Goal: Task Accomplishment & Management: Manage account settings

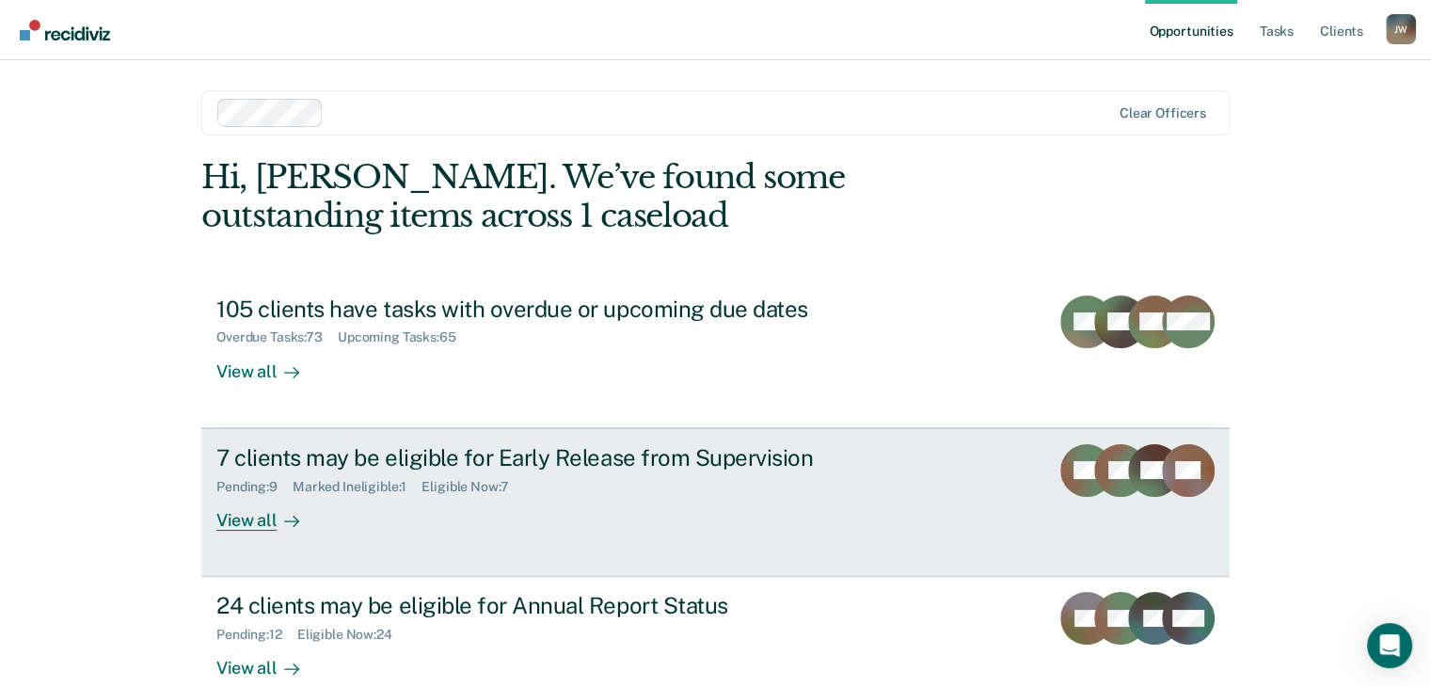
scroll to position [94, 0]
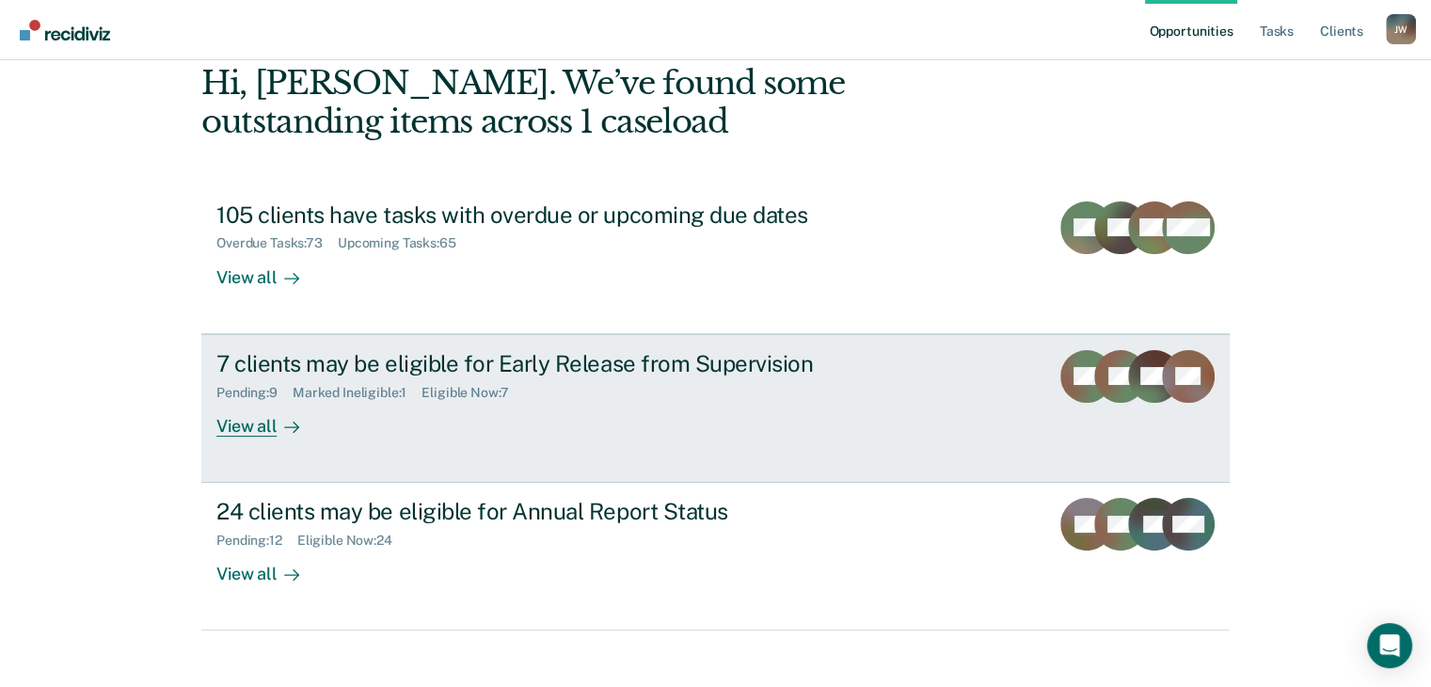
click at [255, 394] on div "Pending : 9" at bounding box center [254, 393] width 76 height 16
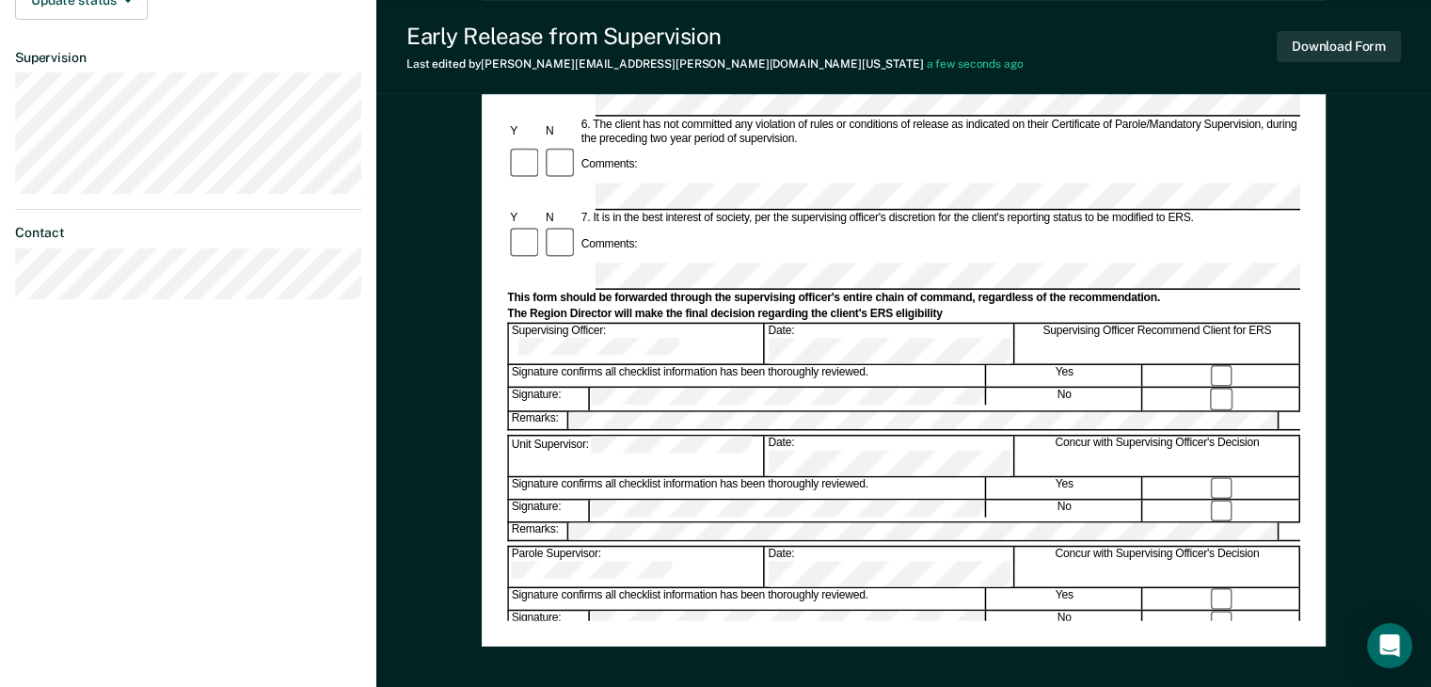
scroll to position [716, 0]
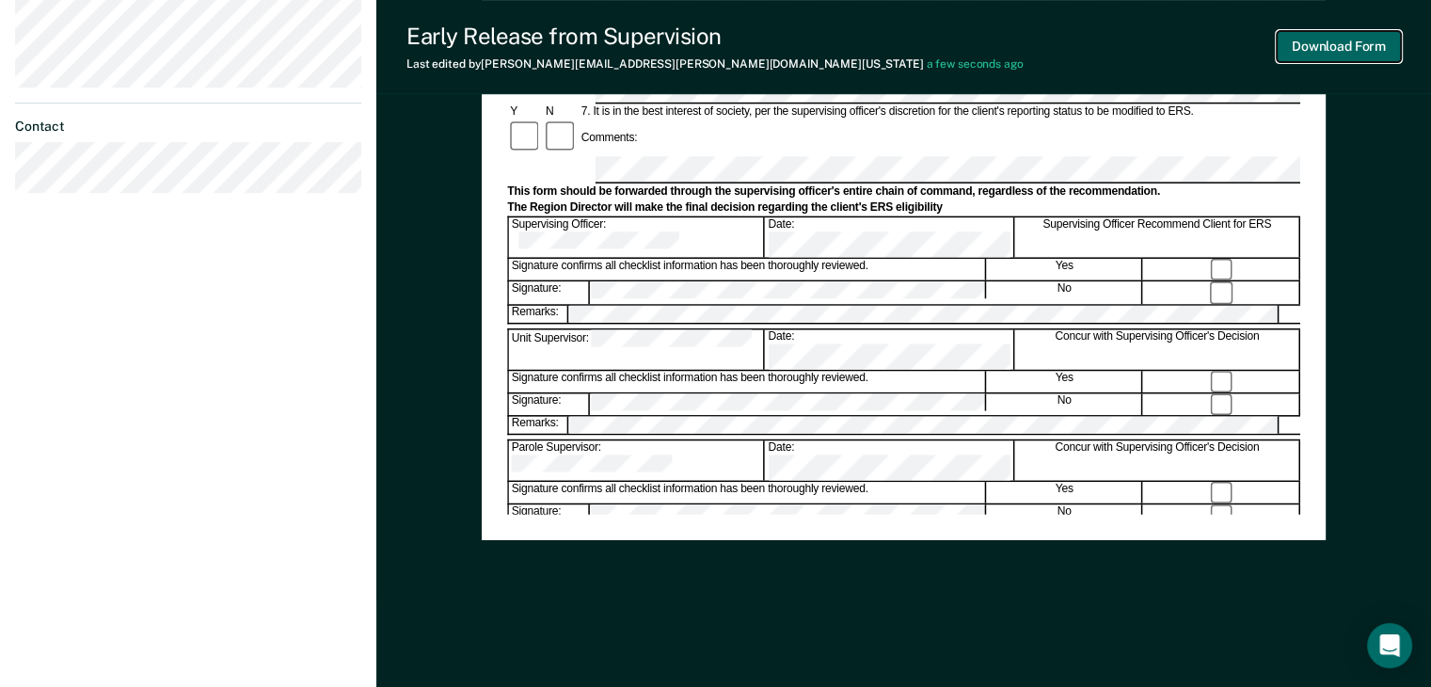
click at [1339, 61] on button "Download Form" at bounding box center [1339, 46] width 124 height 31
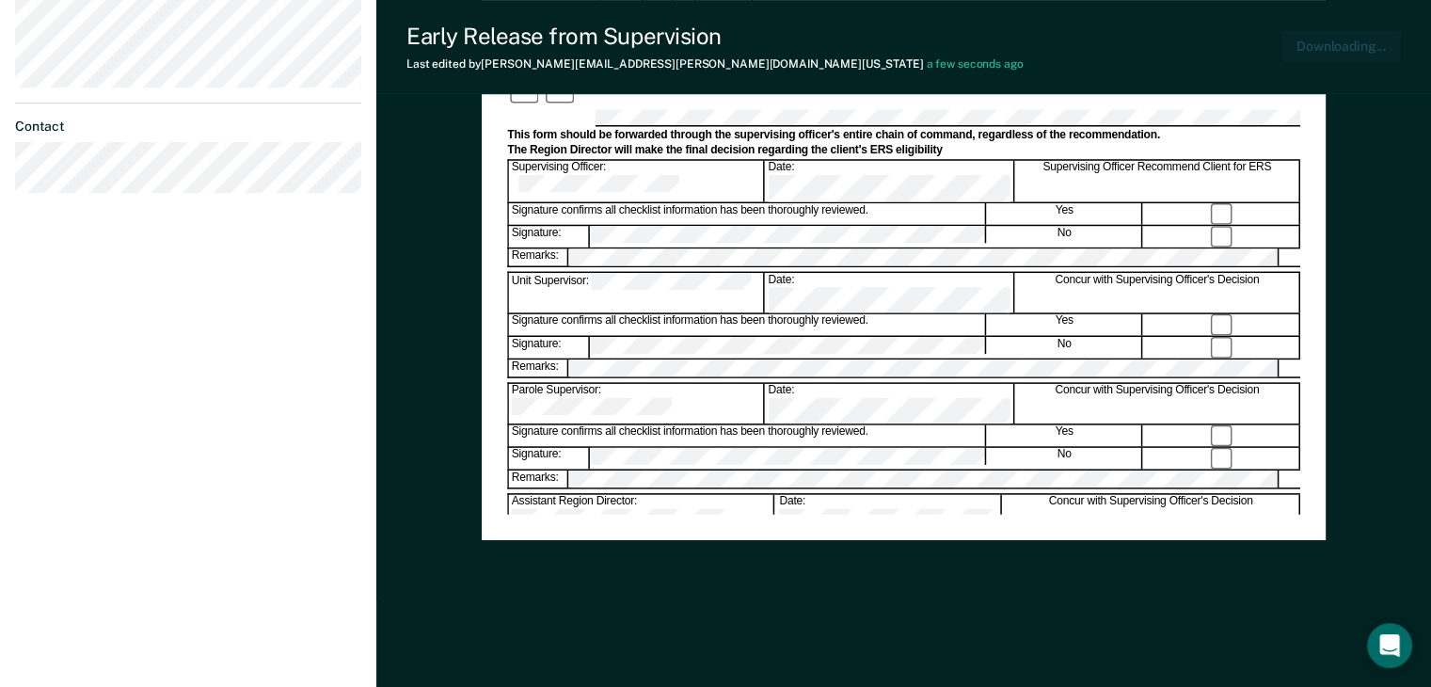
scroll to position [0, 0]
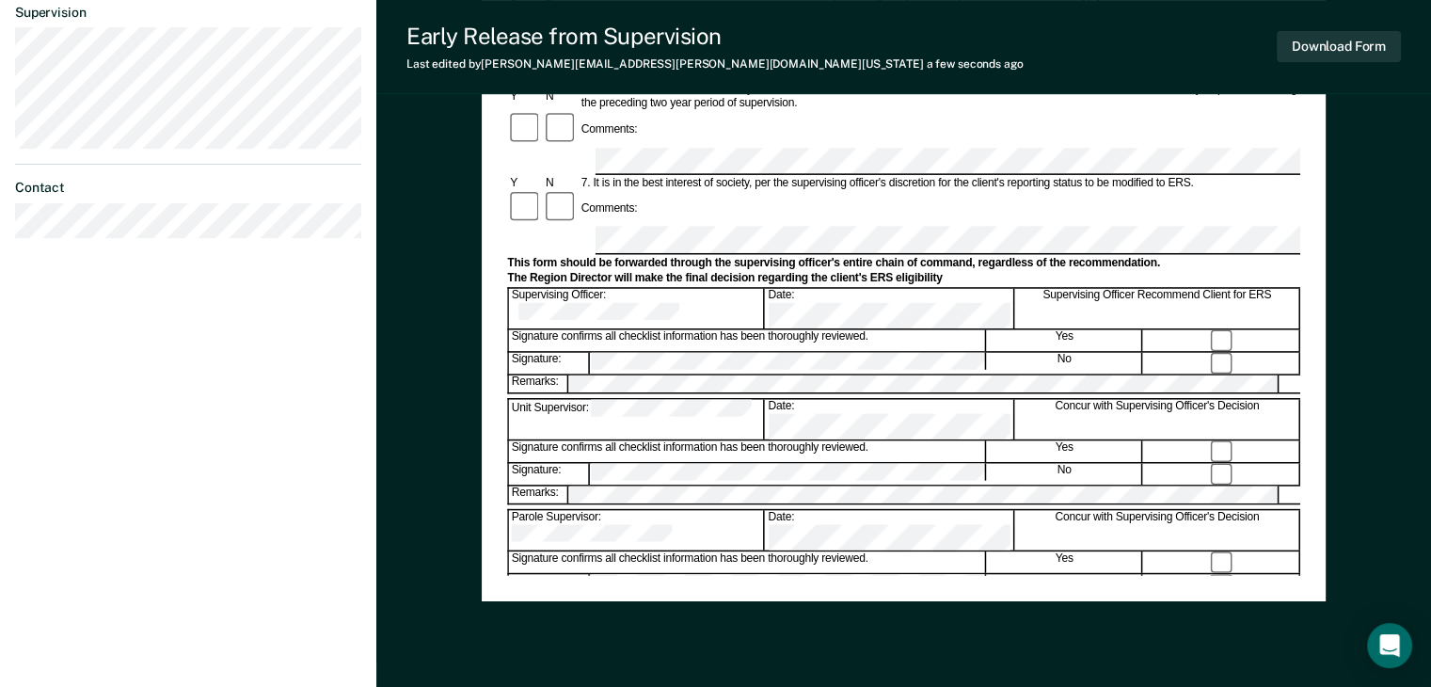
scroll to position [622, 0]
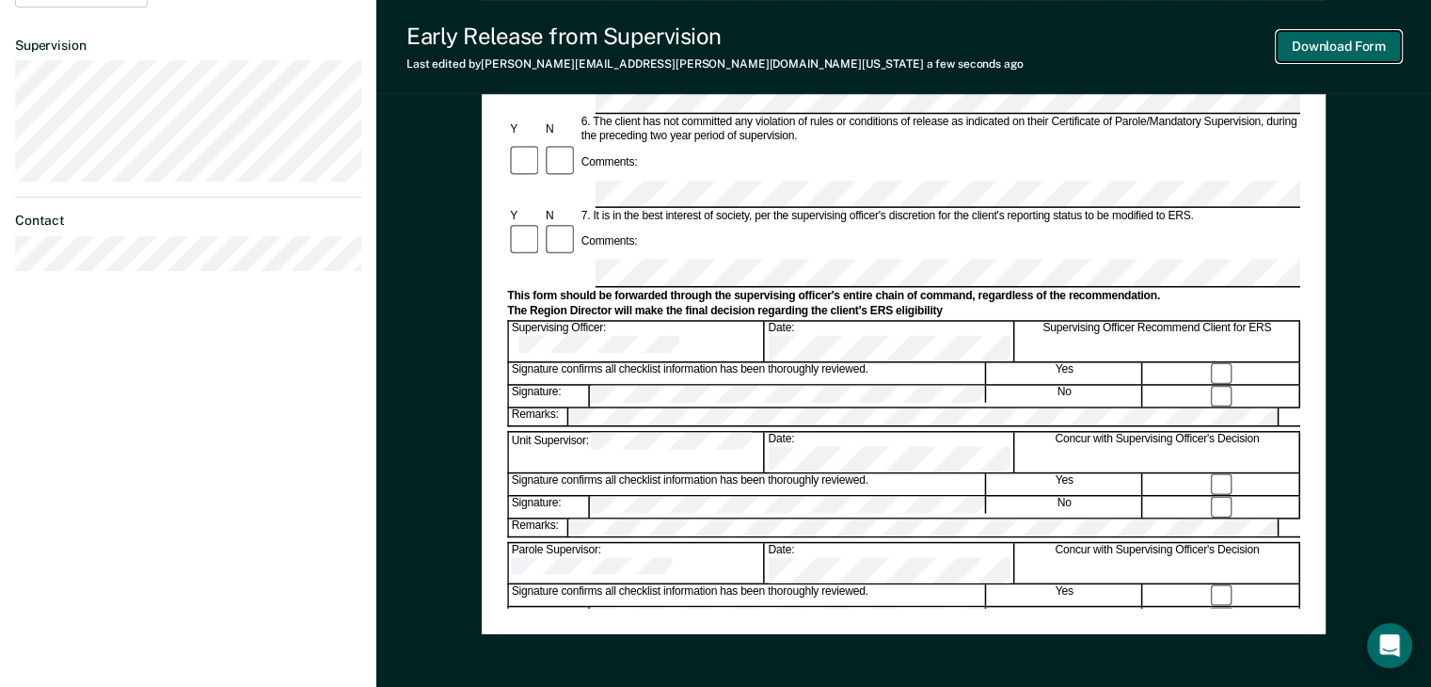
click at [1331, 46] on button "Download Form" at bounding box center [1339, 46] width 124 height 31
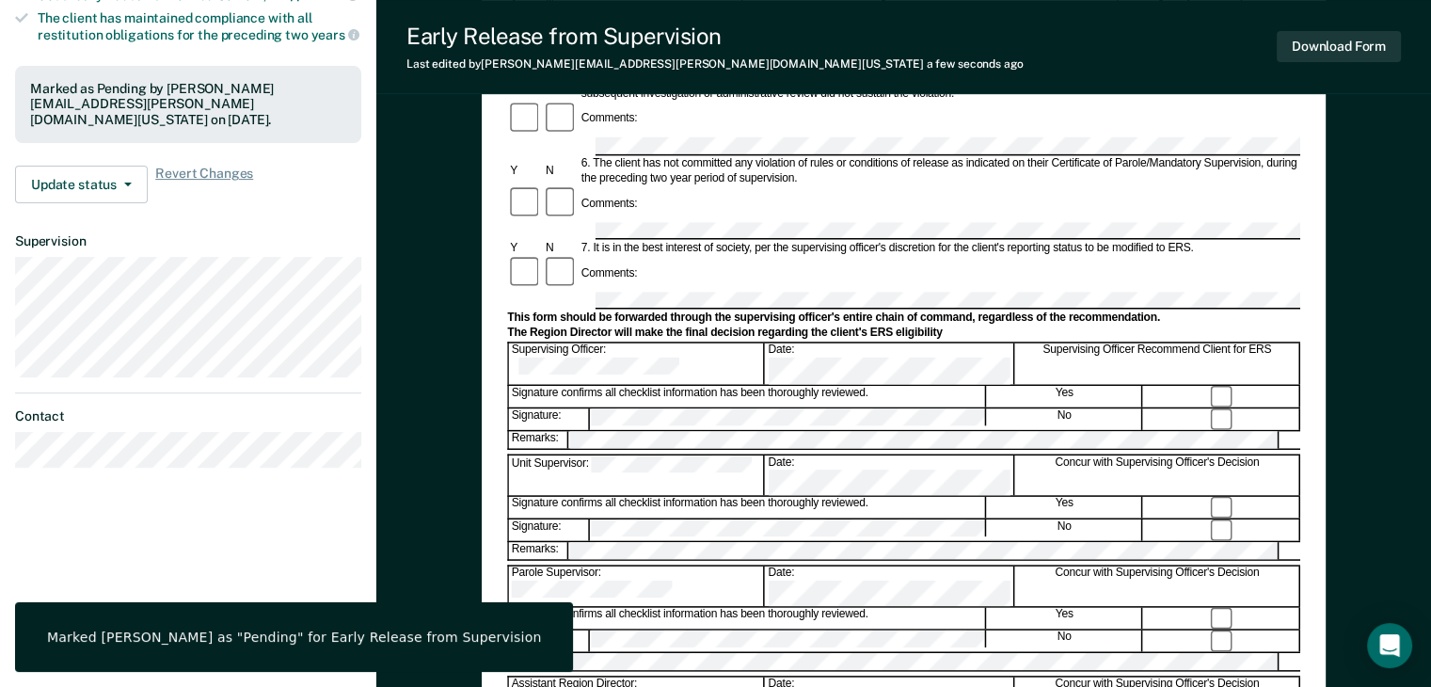
scroll to position [526, 0]
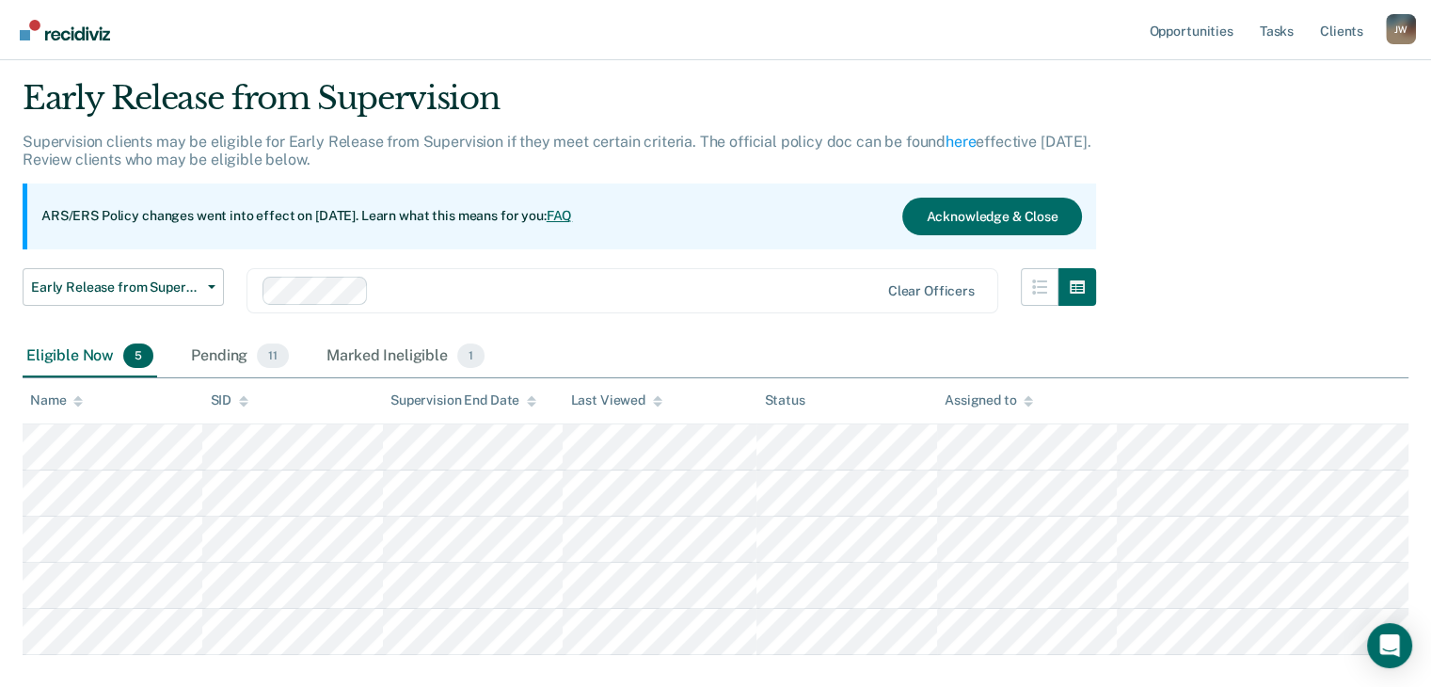
scroll to position [94, 0]
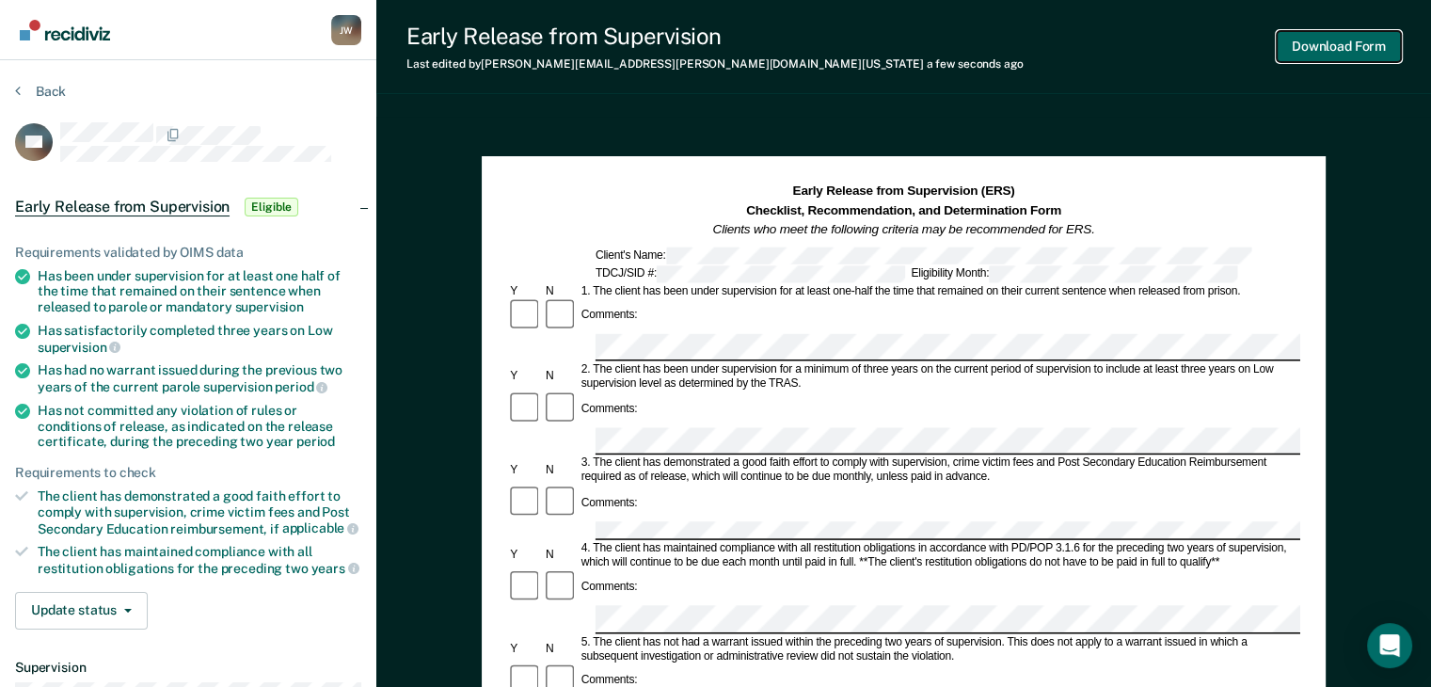
click at [1334, 52] on button "Download Form" at bounding box center [1339, 46] width 124 height 31
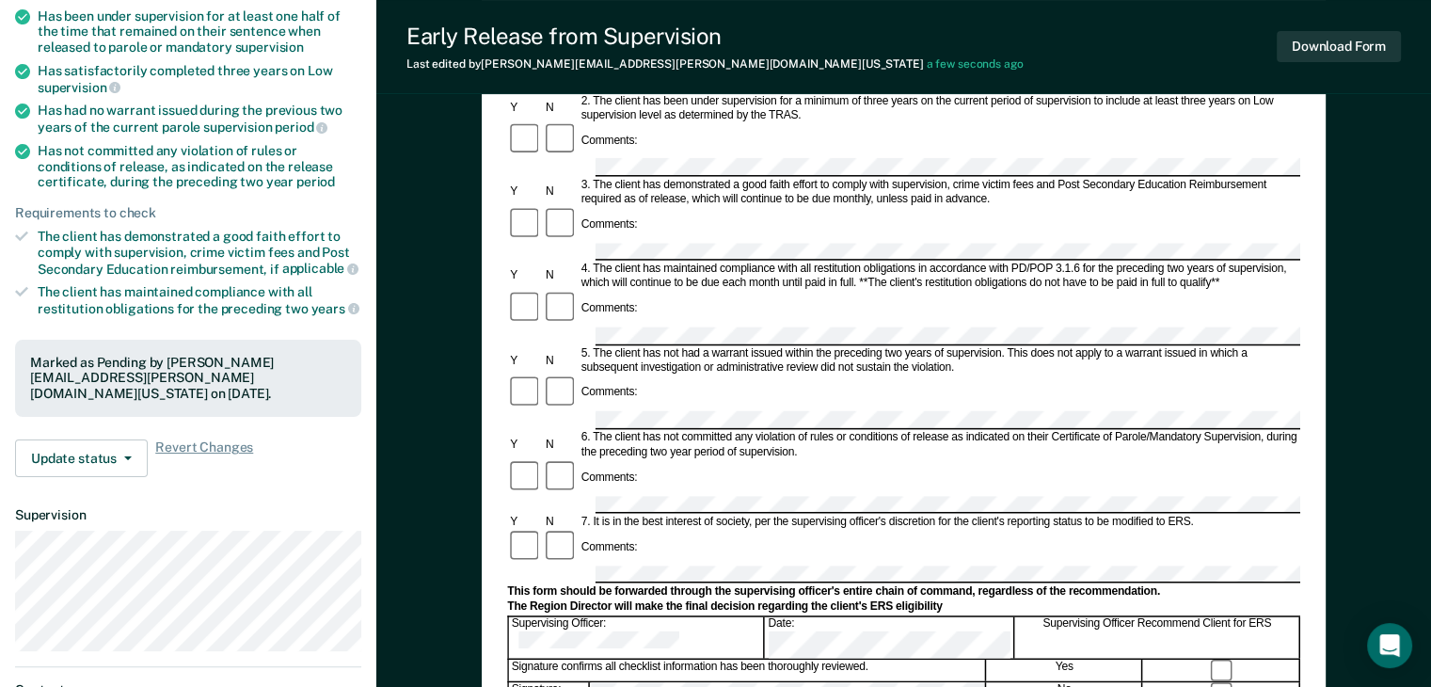
scroll to position [188, 0]
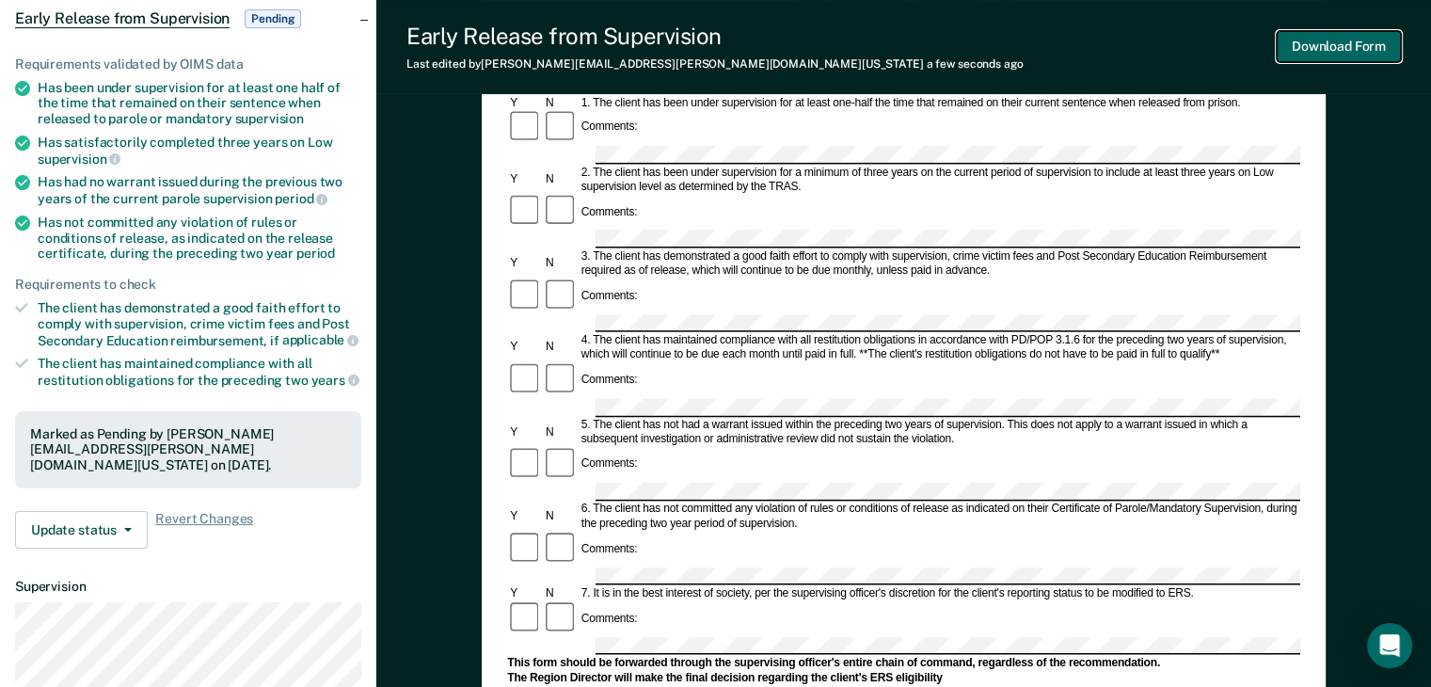
click at [1321, 54] on button "Download Form" at bounding box center [1339, 46] width 124 height 31
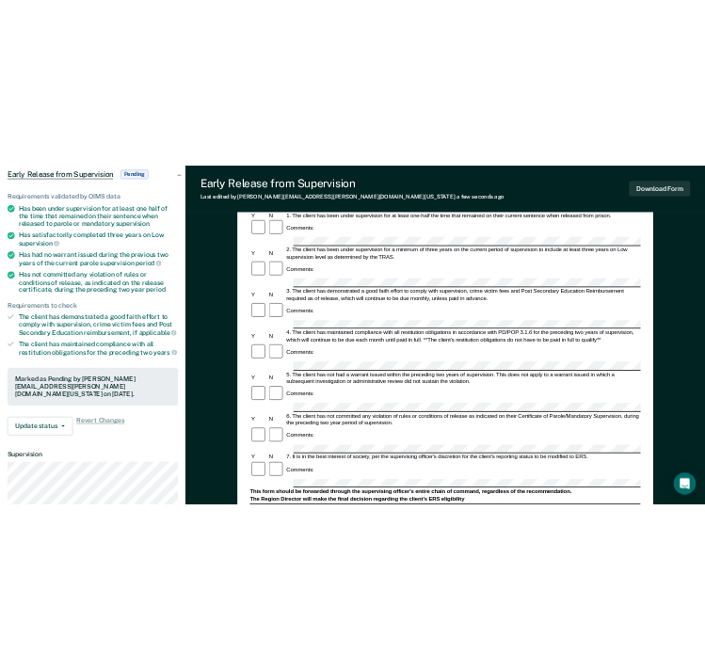
scroll to position [0, 0]
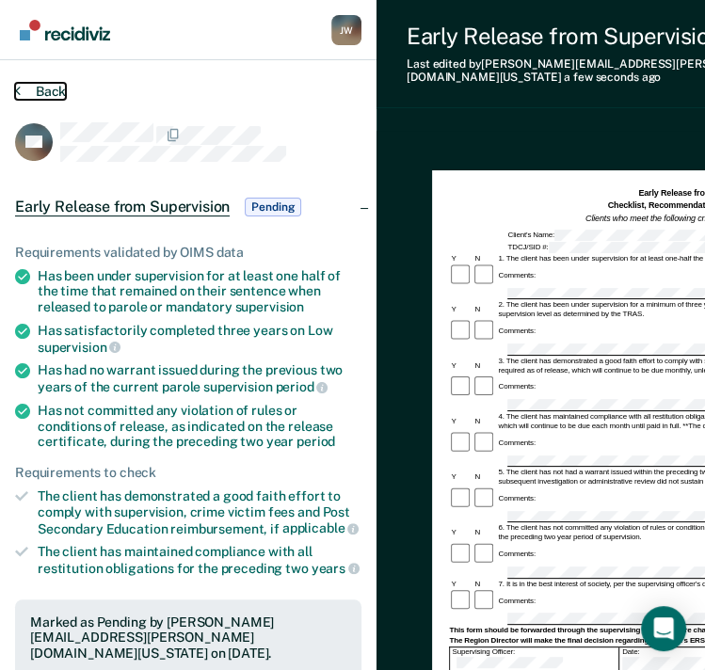
click at [18, 91] on icon at bounding box center [18, 90] width 6 height 15
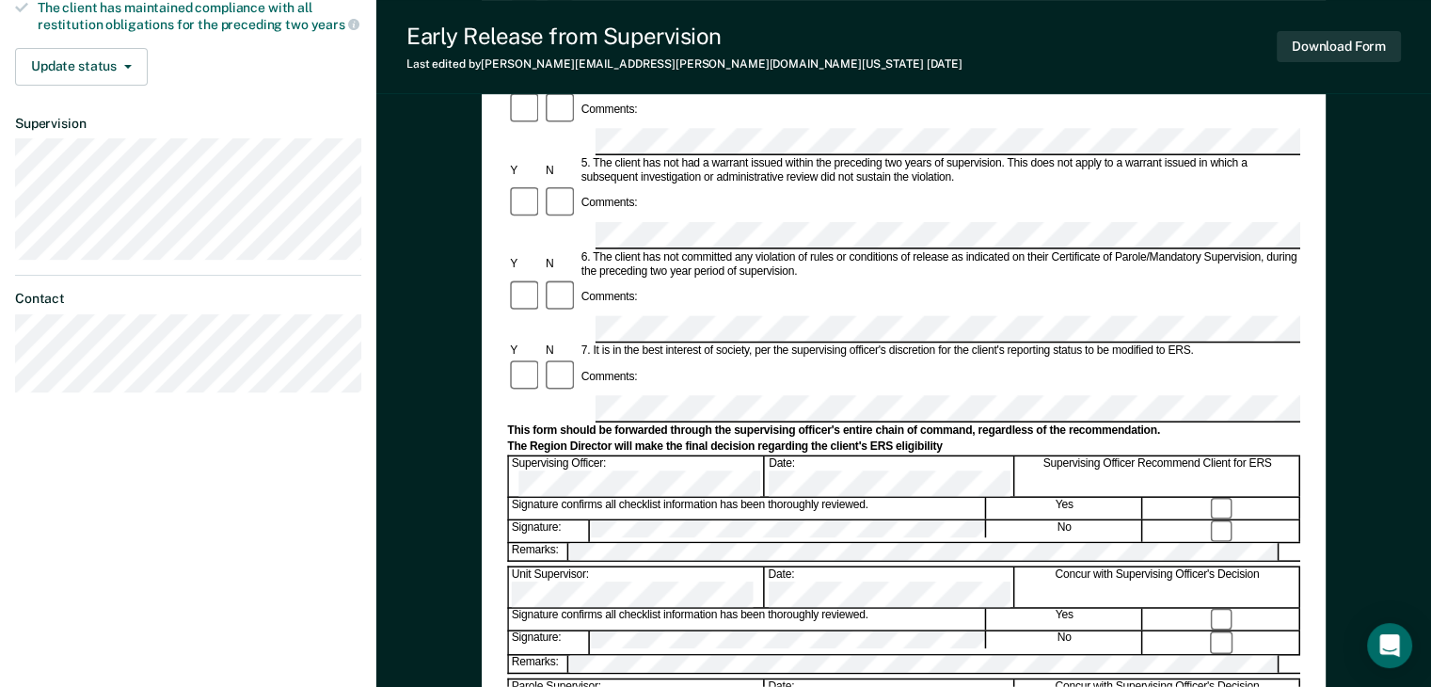
scroll to position [565, 0]
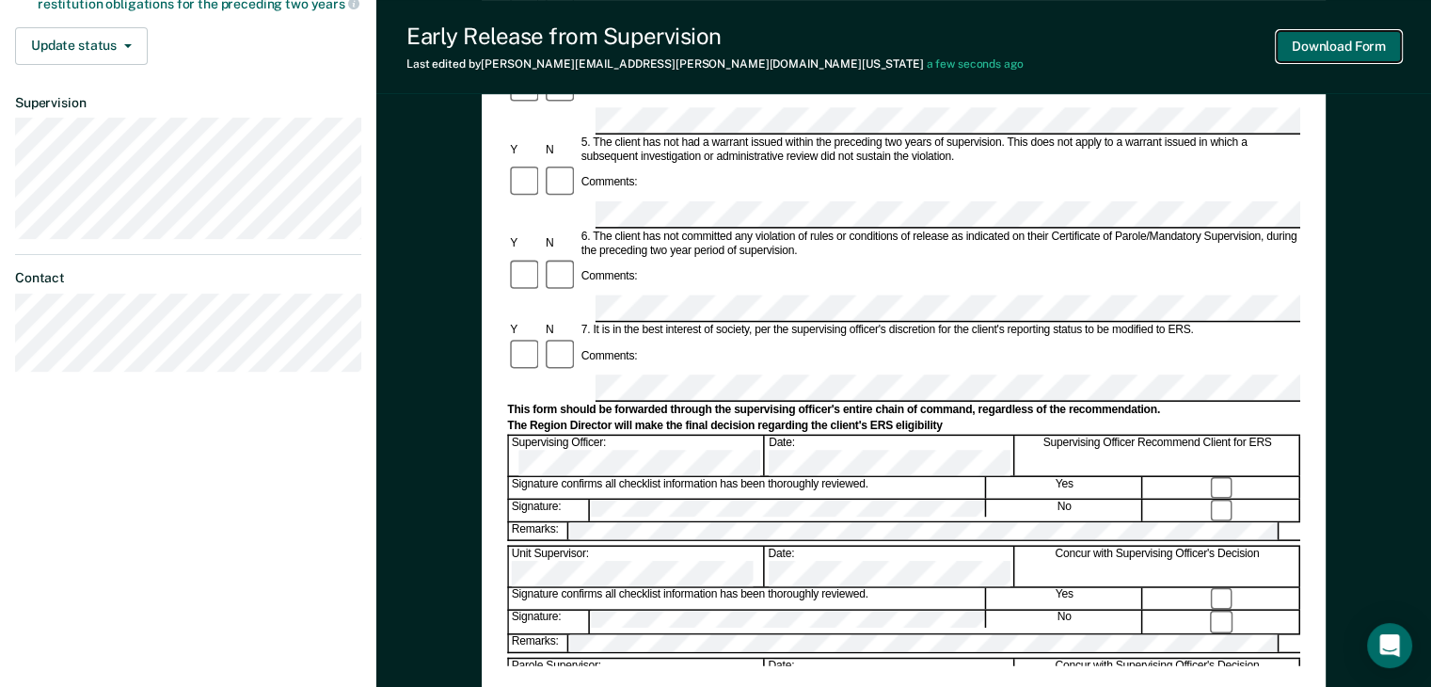
click at [1313, 42] on button "Download Form" at bounding box center [1339, 46] width 124 height 31
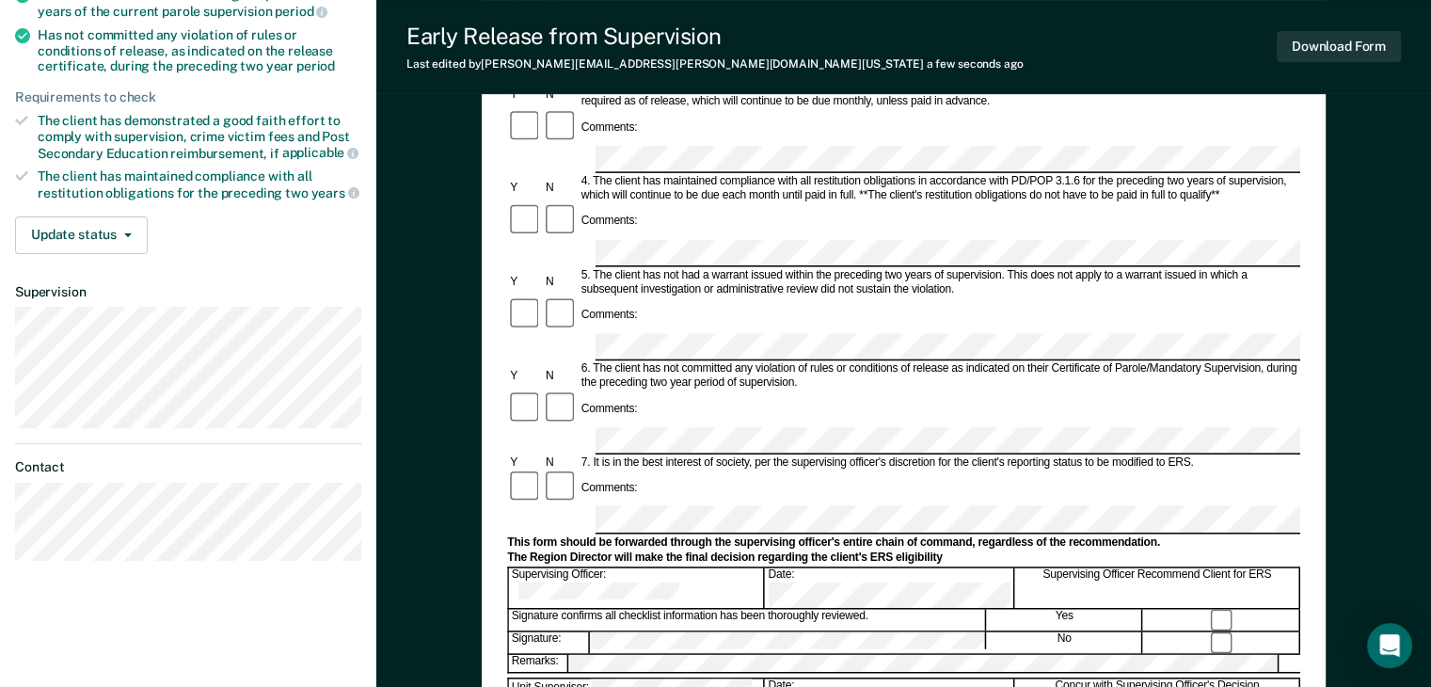
scroll to position [376, 0]
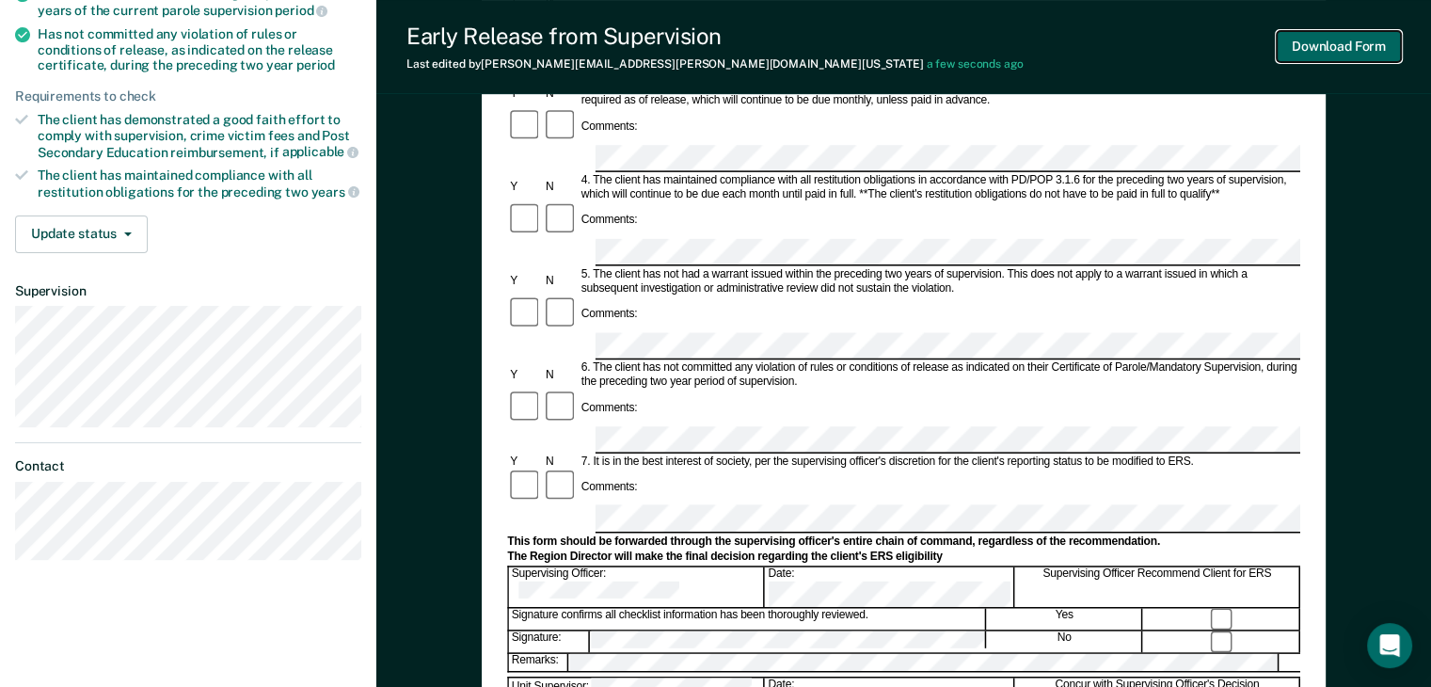
click at [1295, 50] on button "Download Form" at bounding box center [1339, 46] width 124 height 31
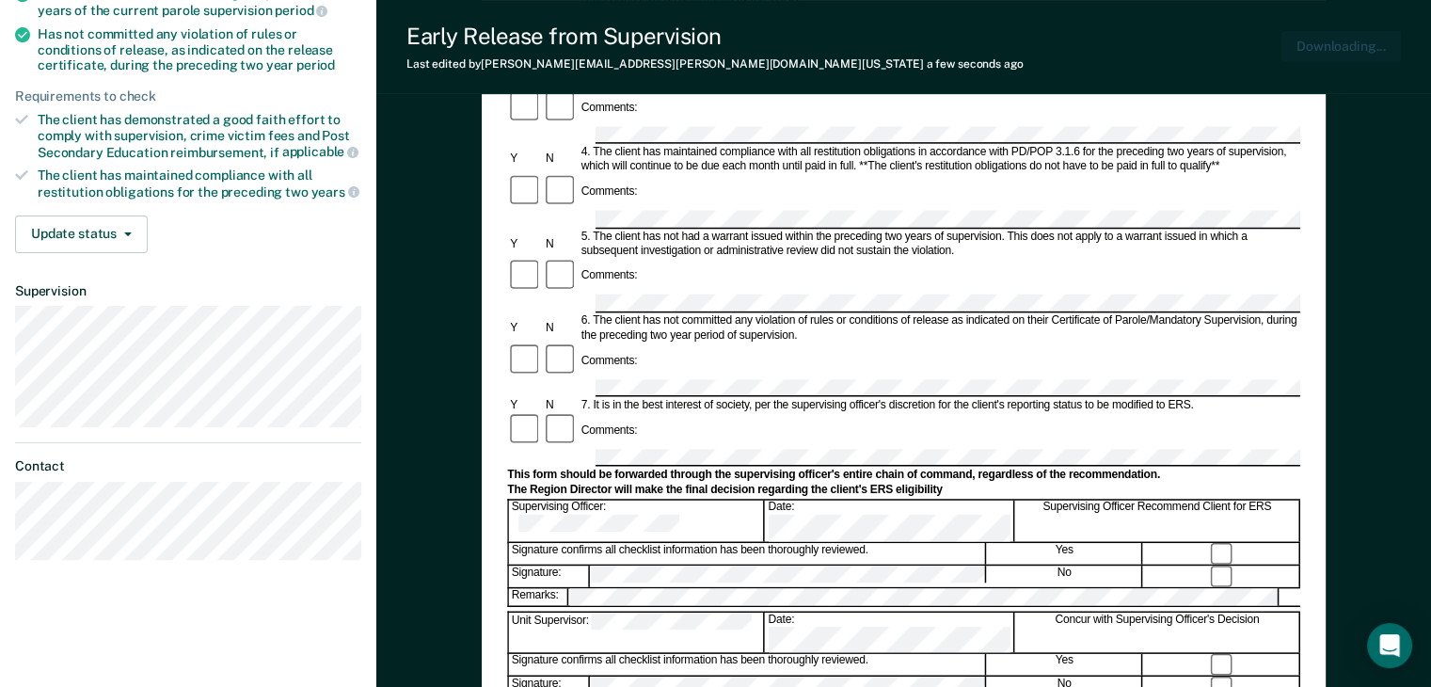
scroll to position [0, 0]
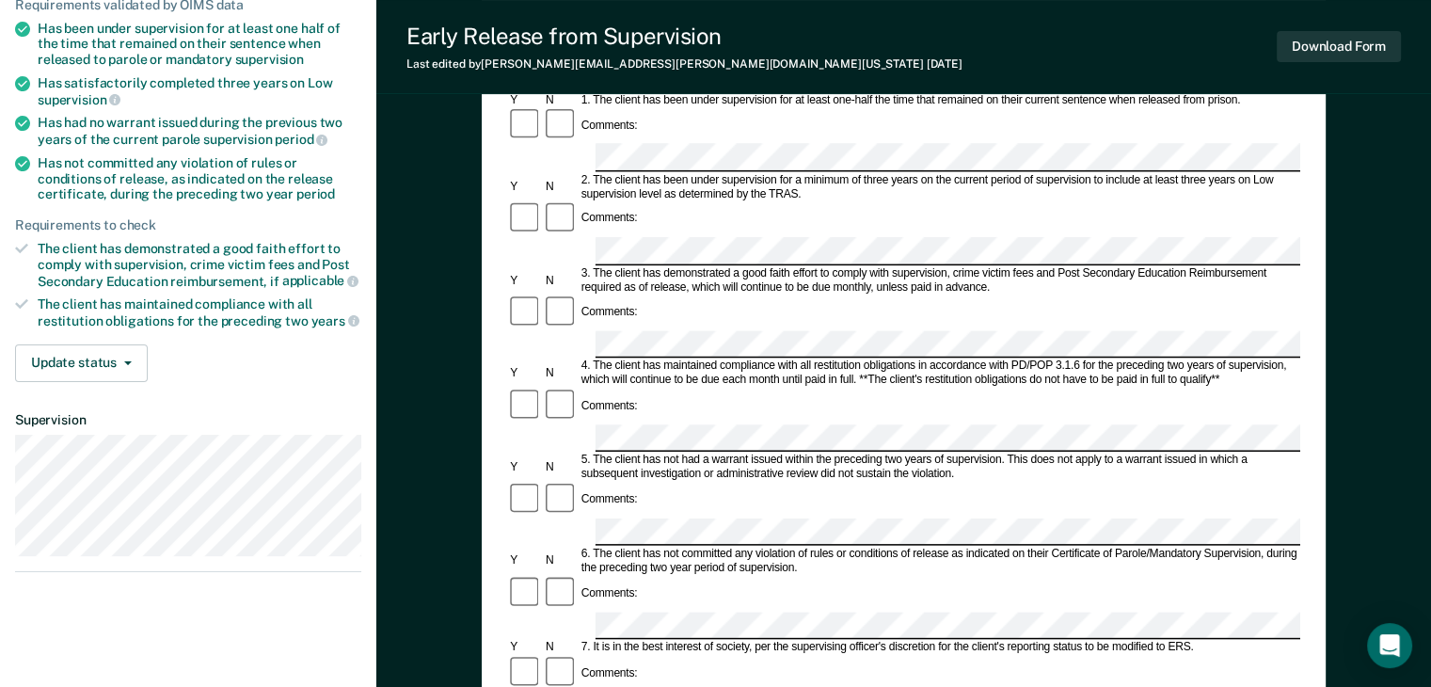
scroll to position [282, 0]
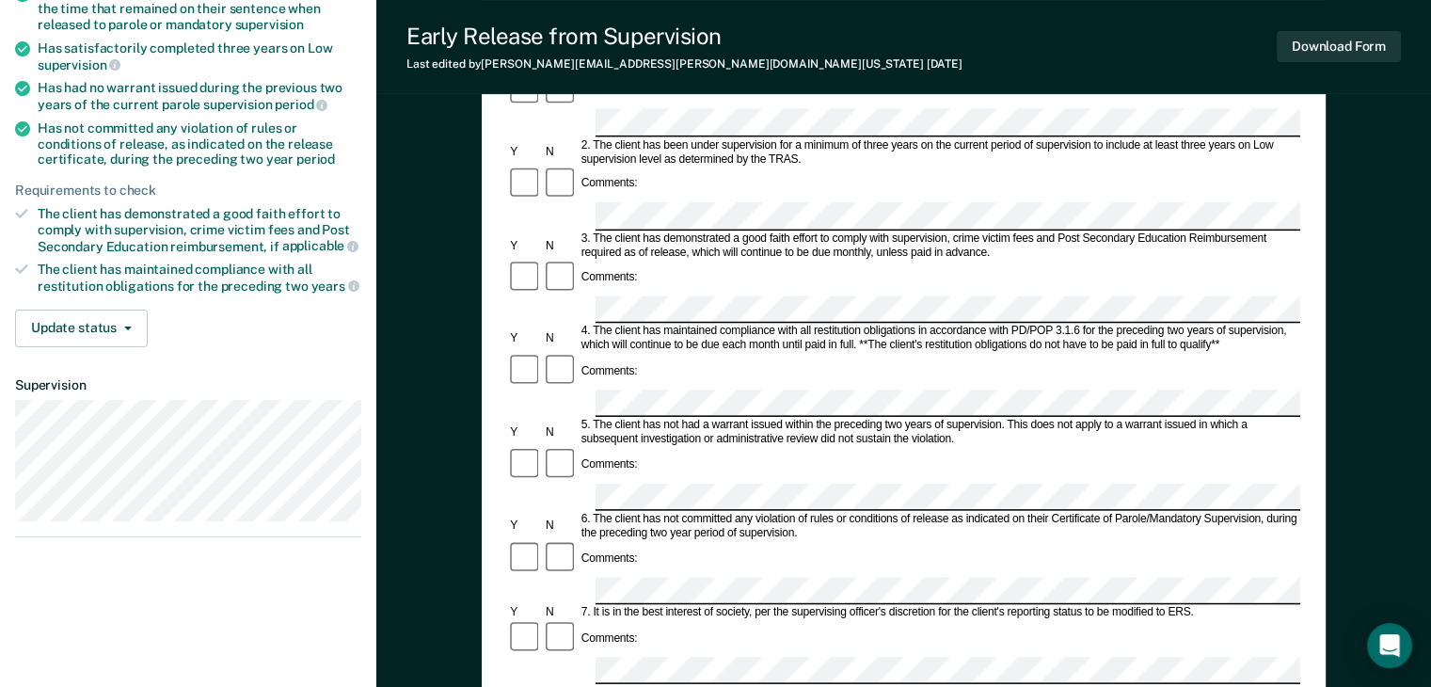
click at [1351, 40] on button "Download Form" at bounding box center [1339, 46] width 124 height 31
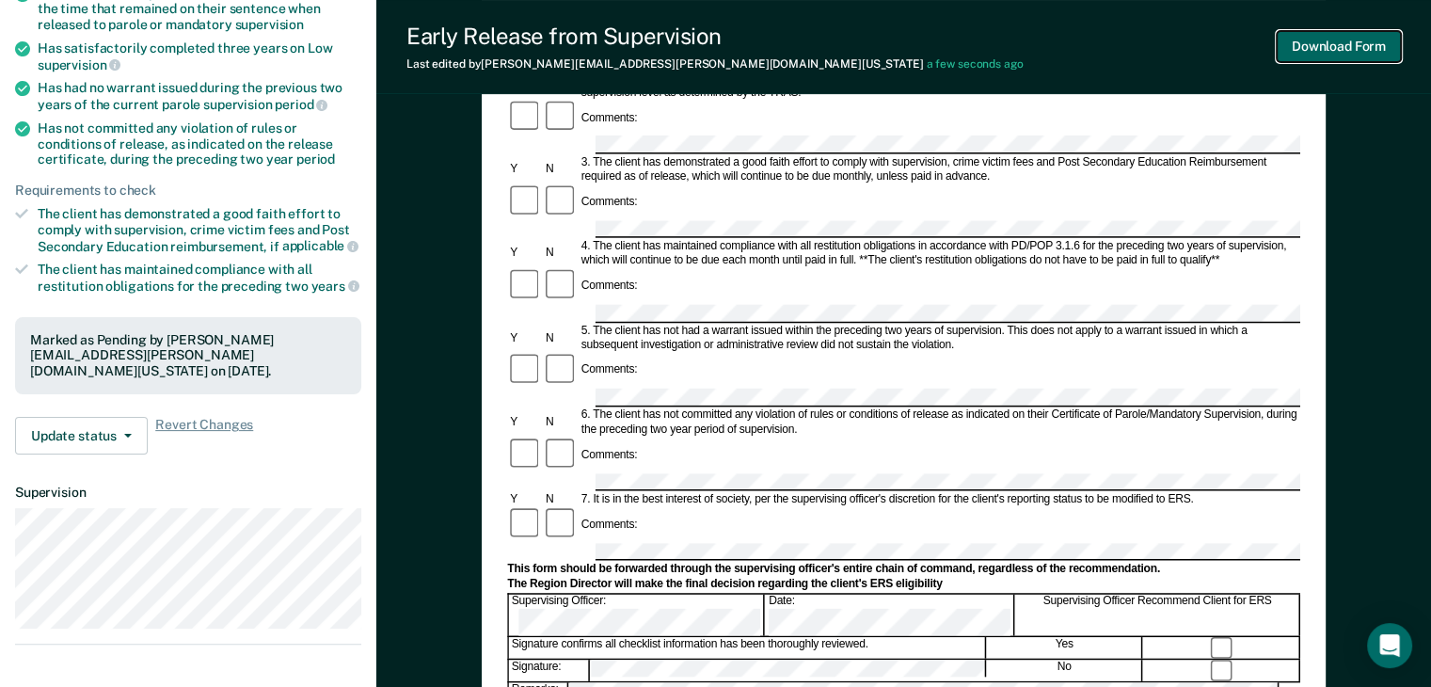
click at [1351, 54] on button "Download Form" at bounding box center [1339, 46] width 124 height 31
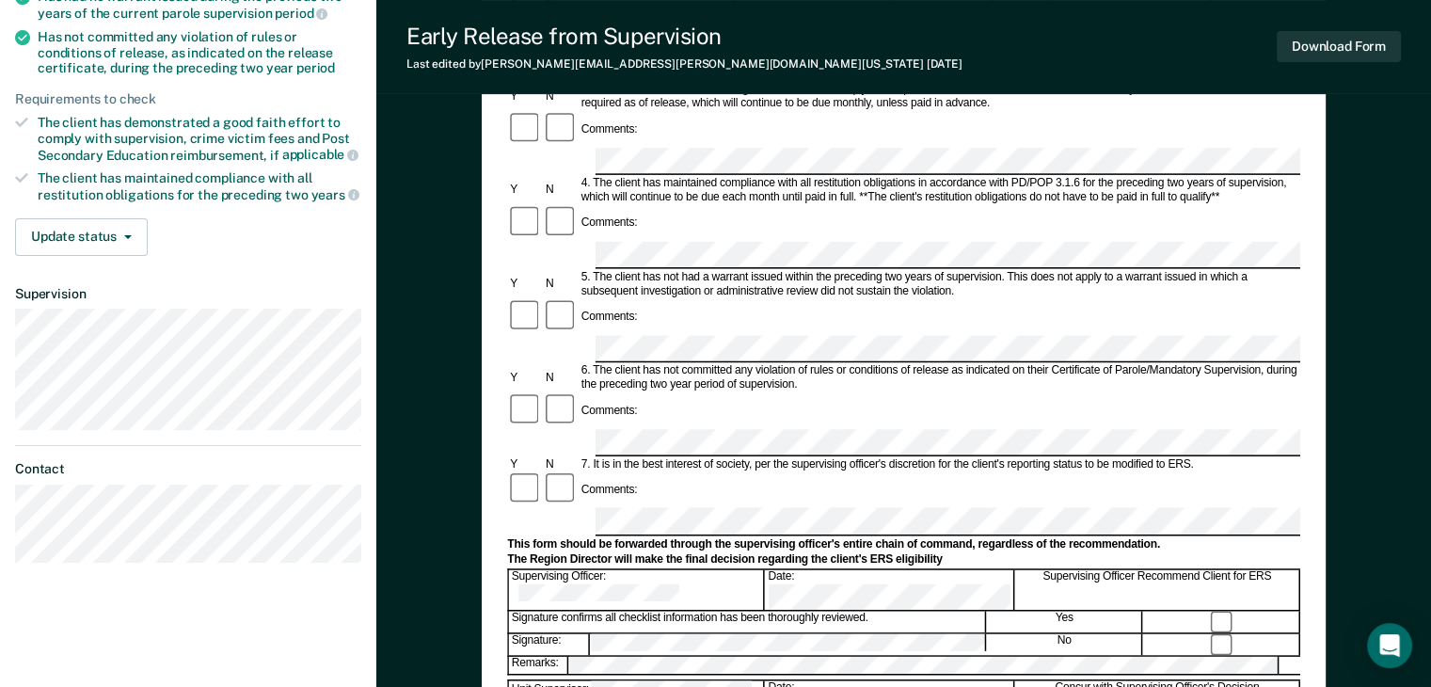
scroll to position [565, 0]
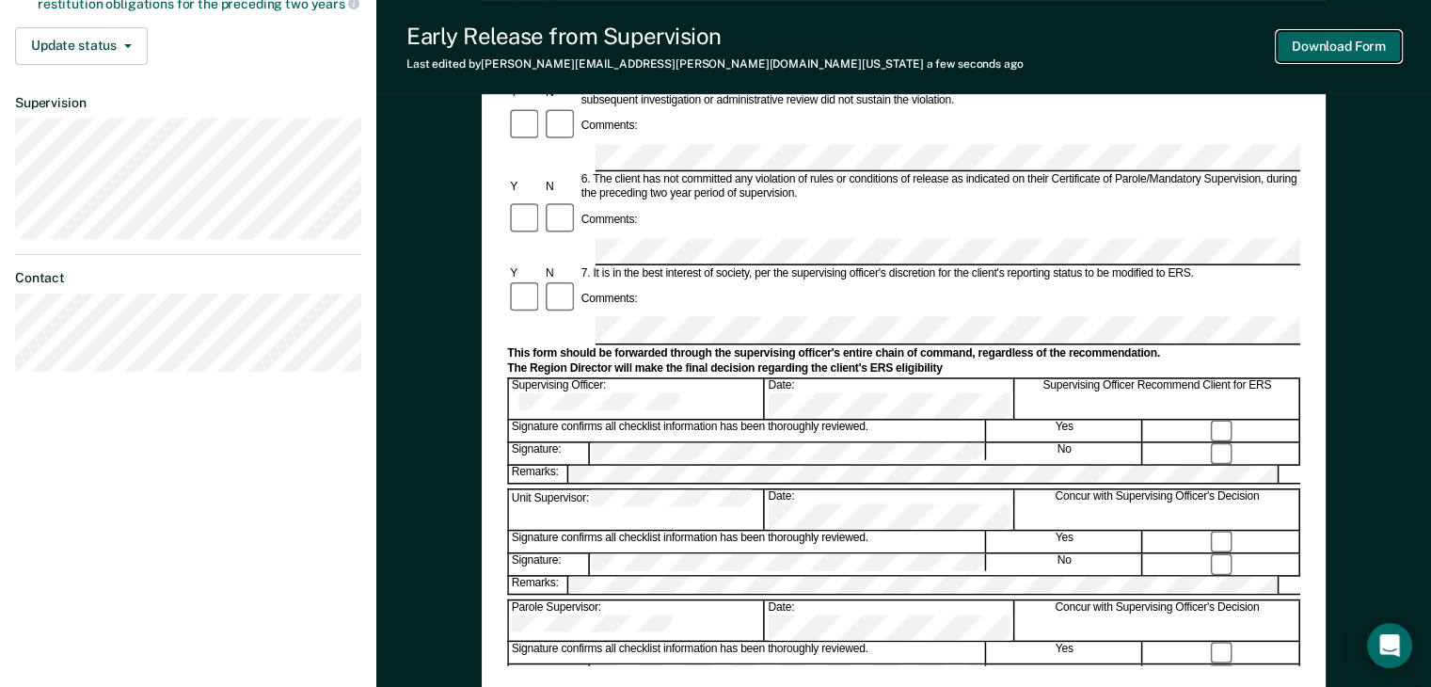
click at [1311, 57] on button "Download Form" at bounding box center [1339, 46] width 124 height 31
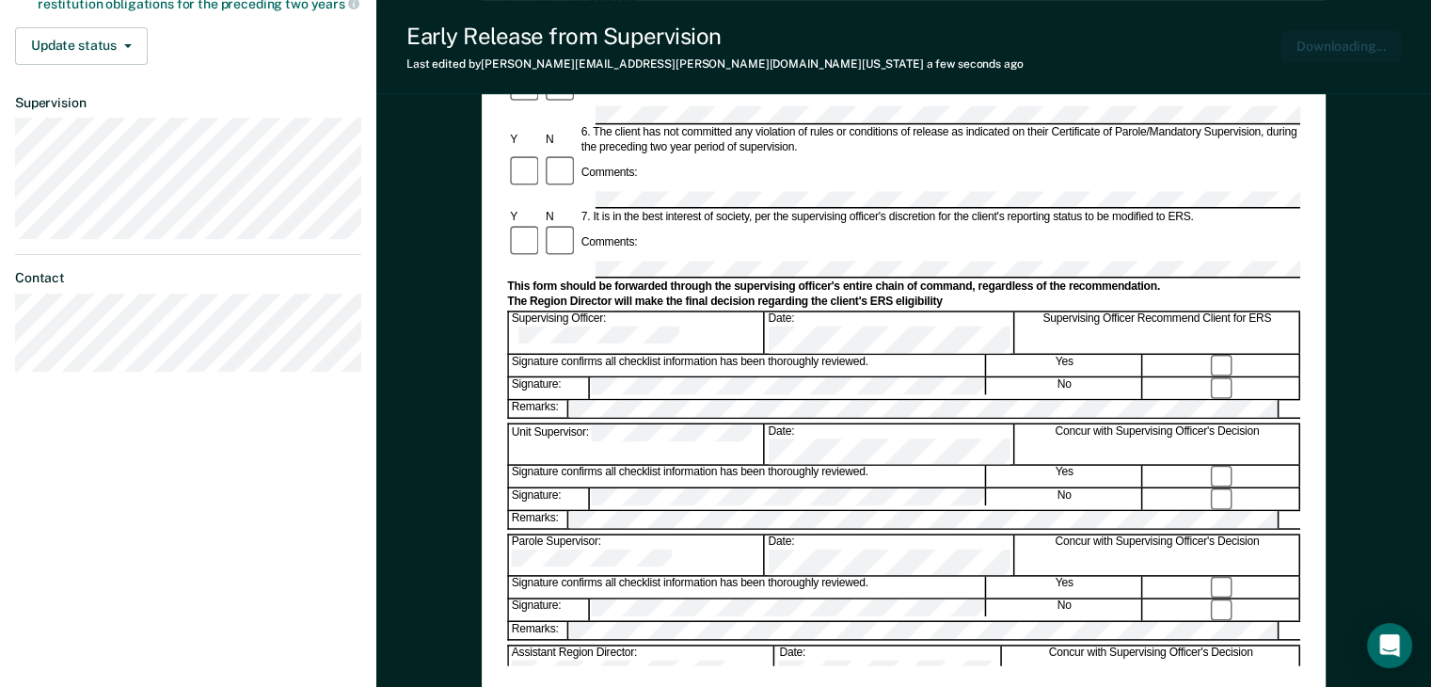
scroll to position [0, 0]
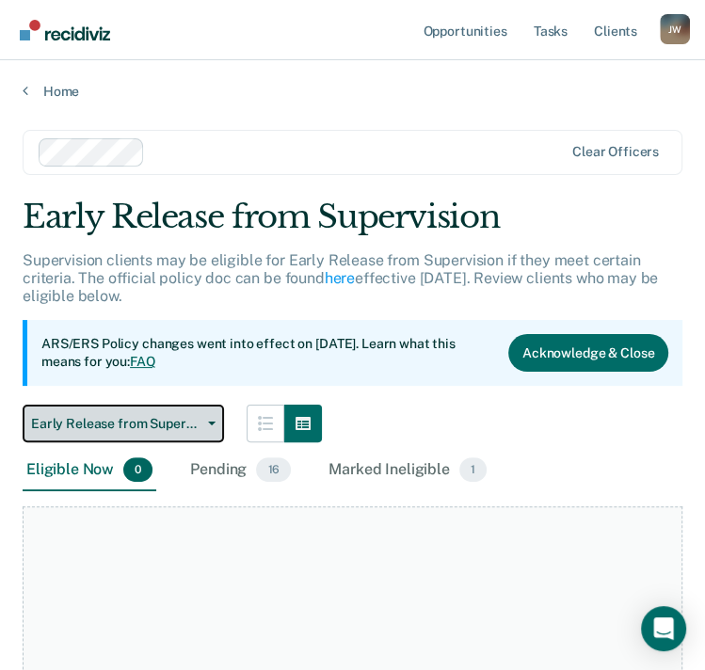
click at [208, 417] on button "Early Release from Supervision" at bounding box center [123, 424] width 201 height 38
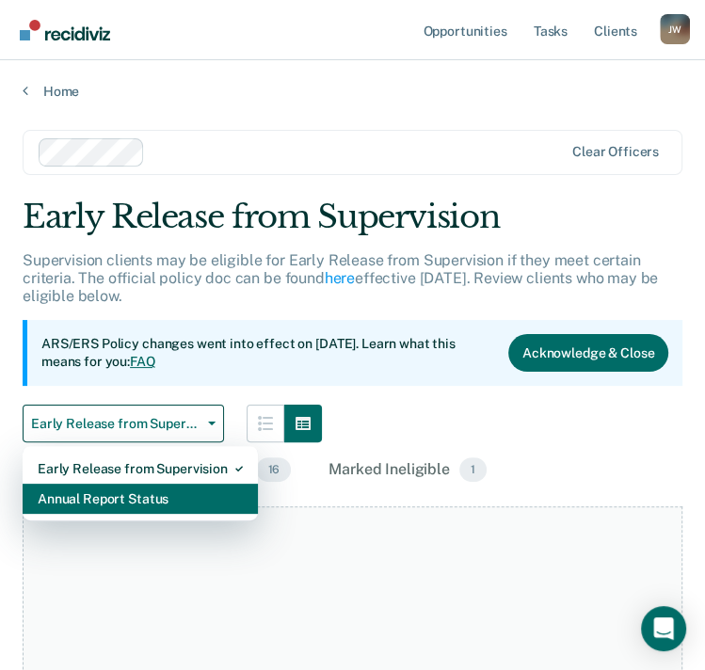
click at [109, 496] on div "Annual Report Status" at bounding box center [140, 499] width 205 height 30
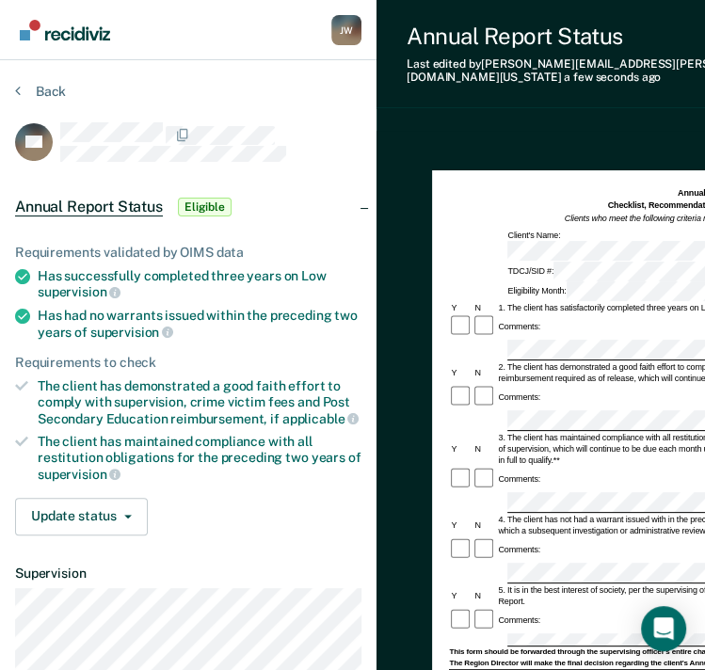
click at [509, 634] on form "Annual Reporting Checklist, Recommendation, and Determination Form Clients who …" at bounding box center [711, 629] width 525 height 884
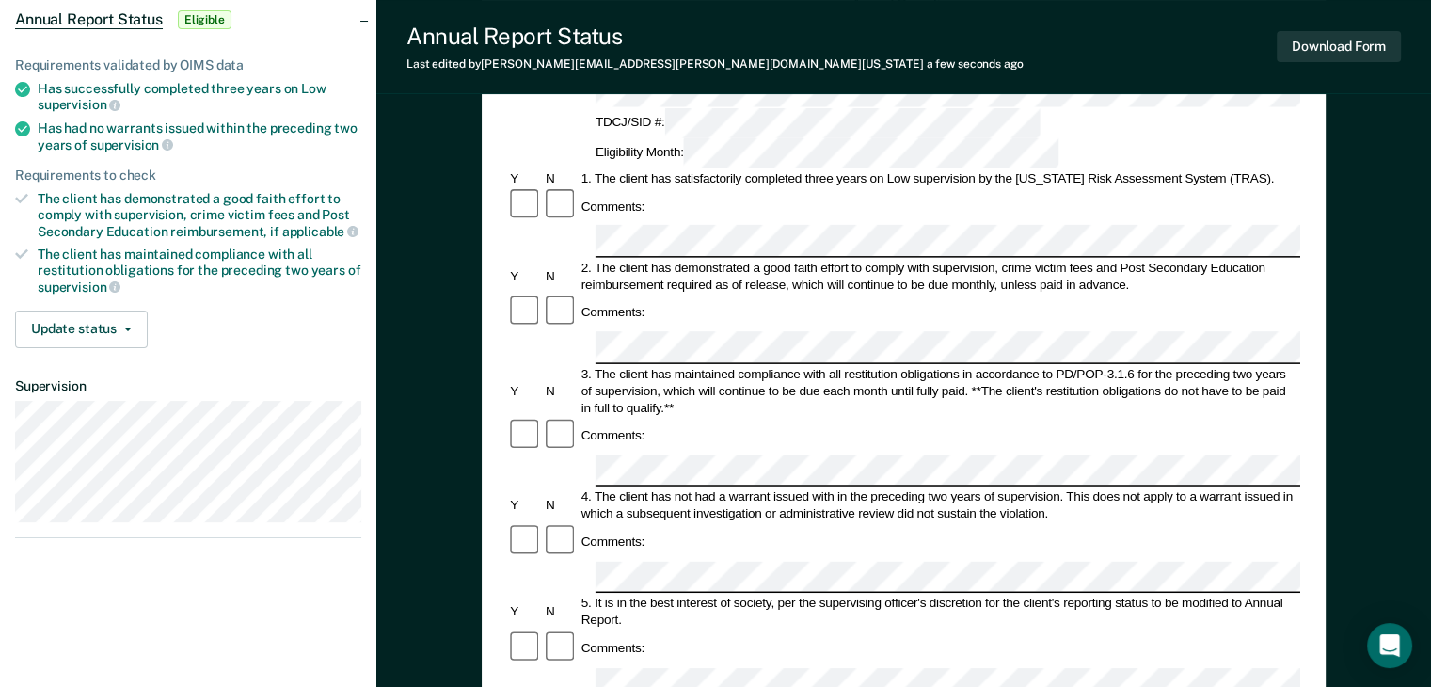
scroll to position [188, 0]
click at [1312, 51] on button "Download Form" at bounding box center [1339, 46] width 124 height 31
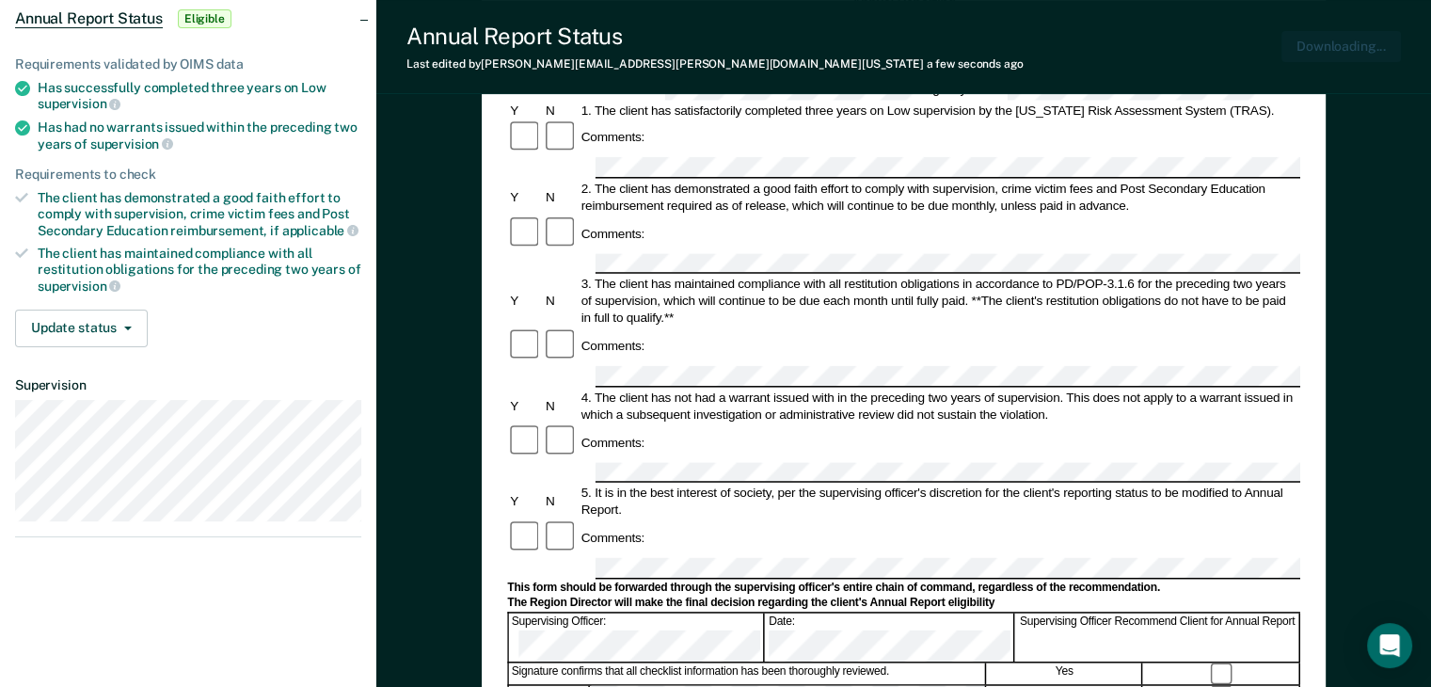
scroll to position [0, 0]
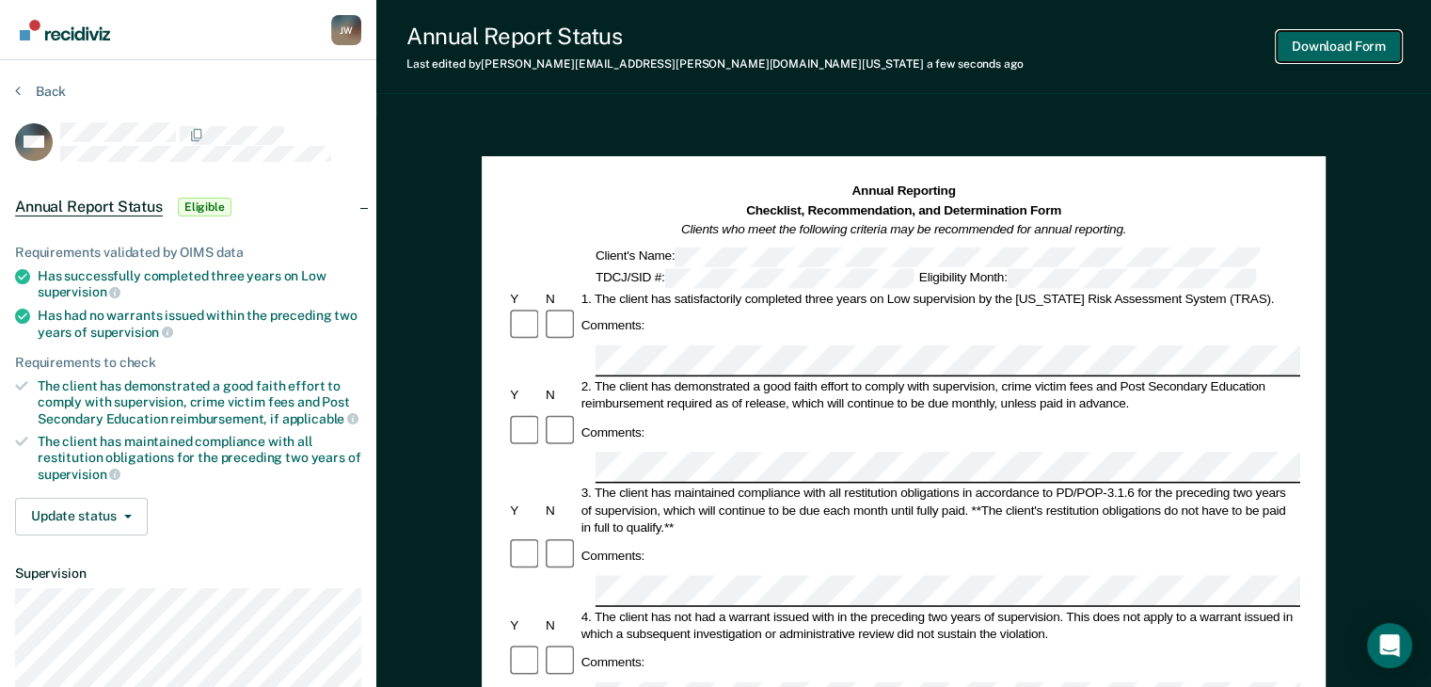
click at [1325, 50] on button "Download Form" at bounding box center [1339, 46] width 124 height 31
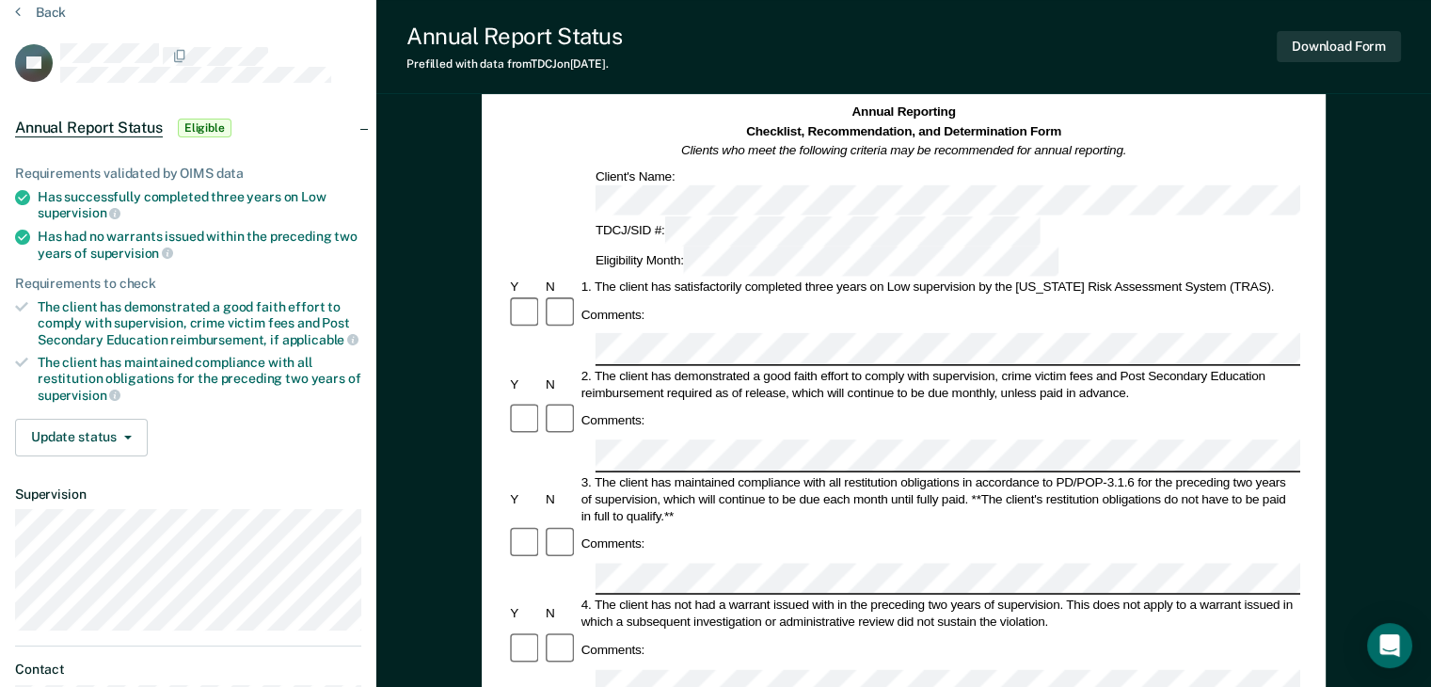
scroll to position [188, 0]
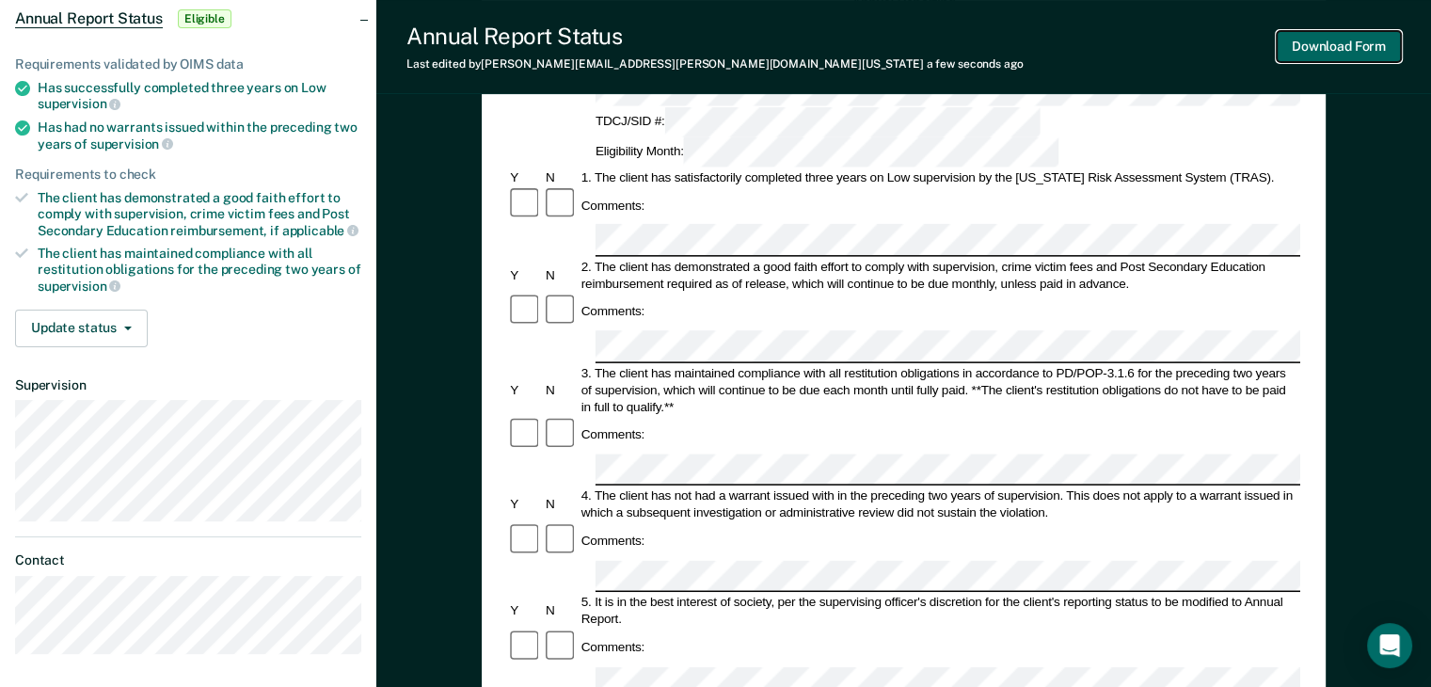
drag, startPoint x: 1323, startPoint y: 52, endPoint x: 1312, endPoint y: 59, distance: 13.6
click at [1323, 53] on button "Download Form" at bounding box center [1339, 46] width 124 height 31
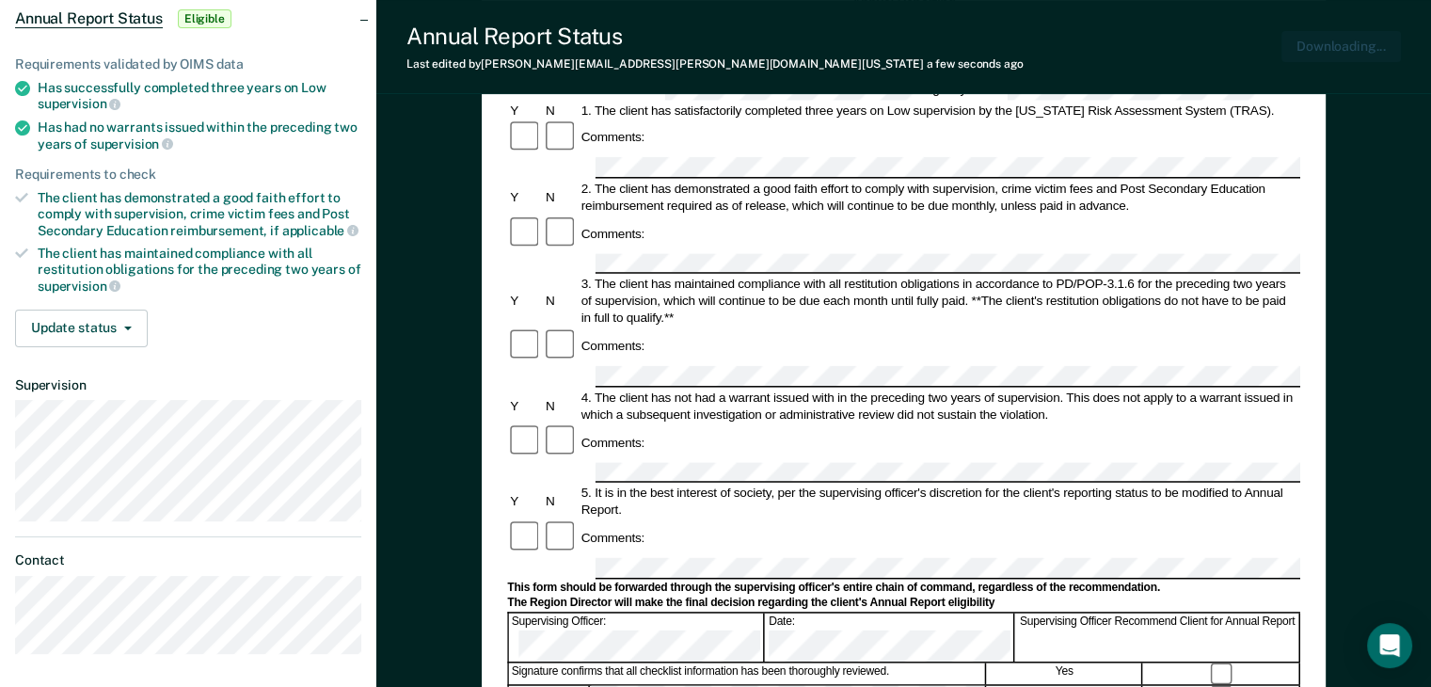
scroll to position [0, 0]
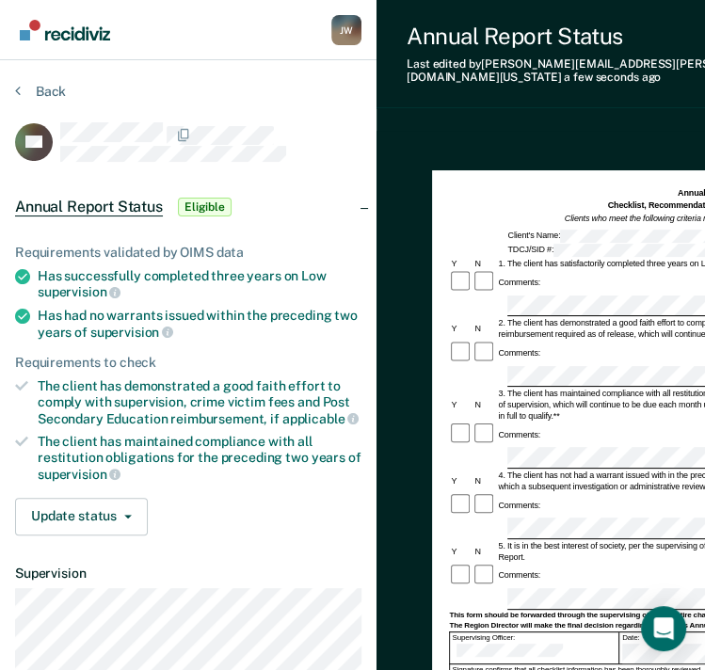
click at [557, 341] on div "Comments:" at bounding box center [711, 353] width 525 height 24
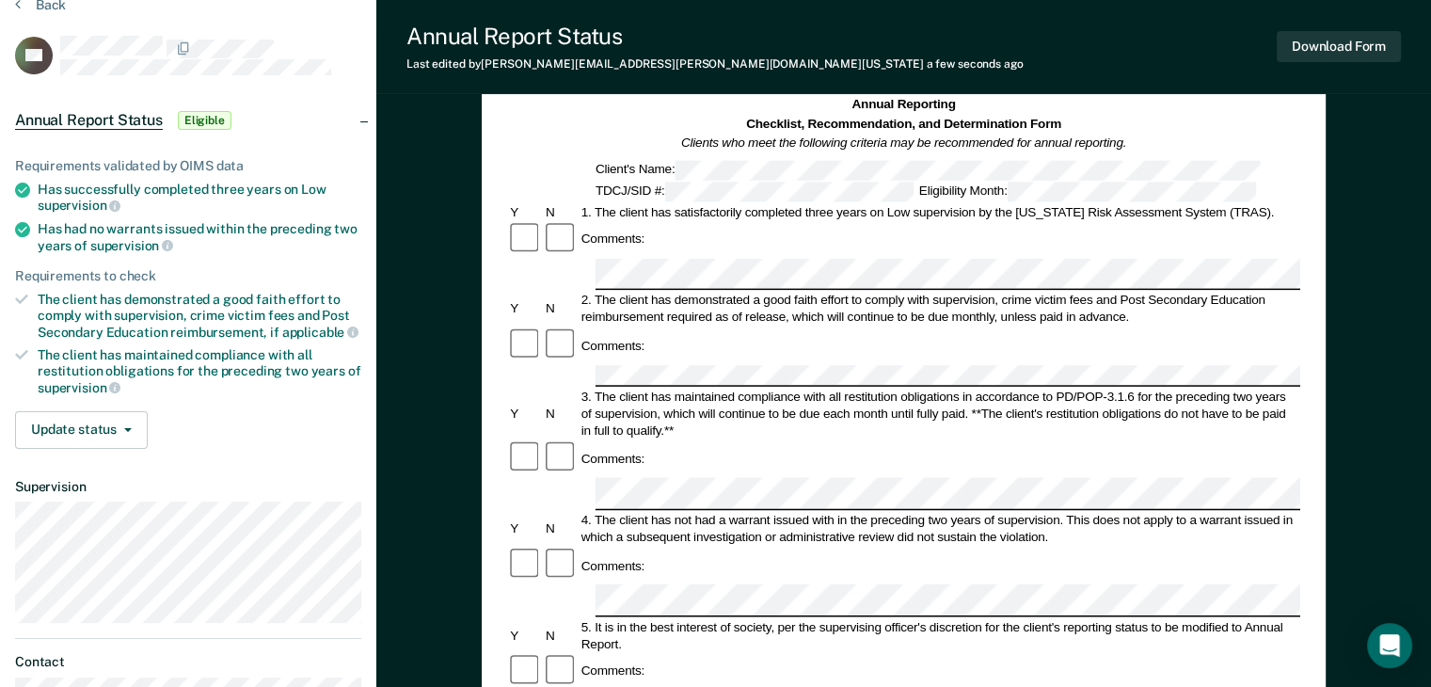
scroll to position [188, 0]
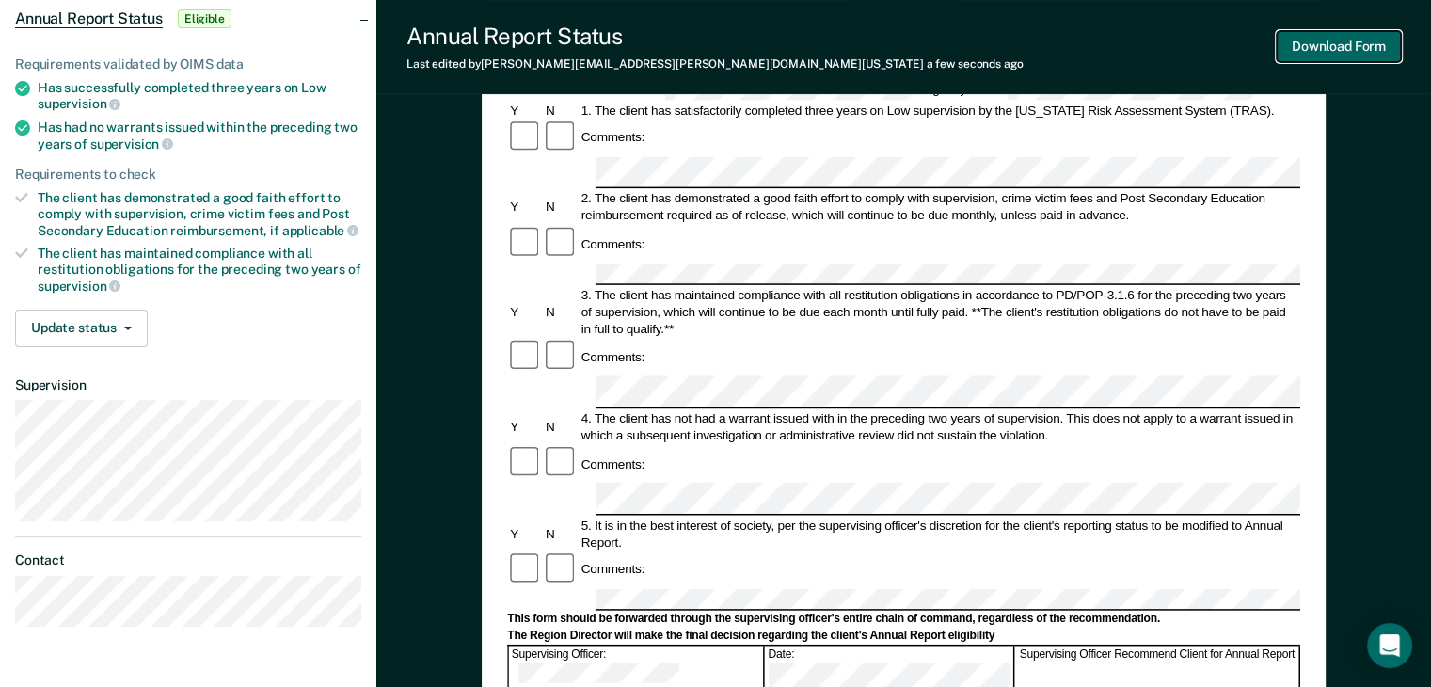
click at [1330, 40] on button "Download Form" at bounding box center [1339, 46] width 124 height 31
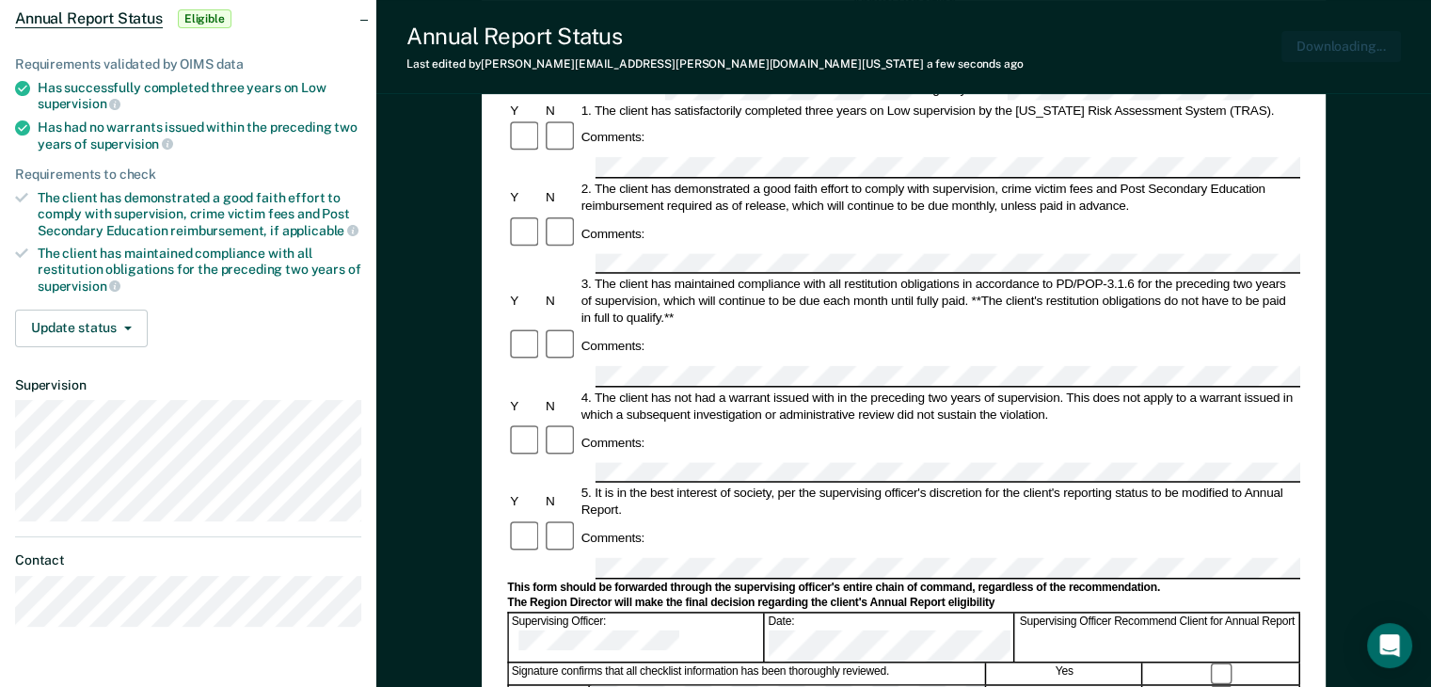
scroll to position [0, 0]
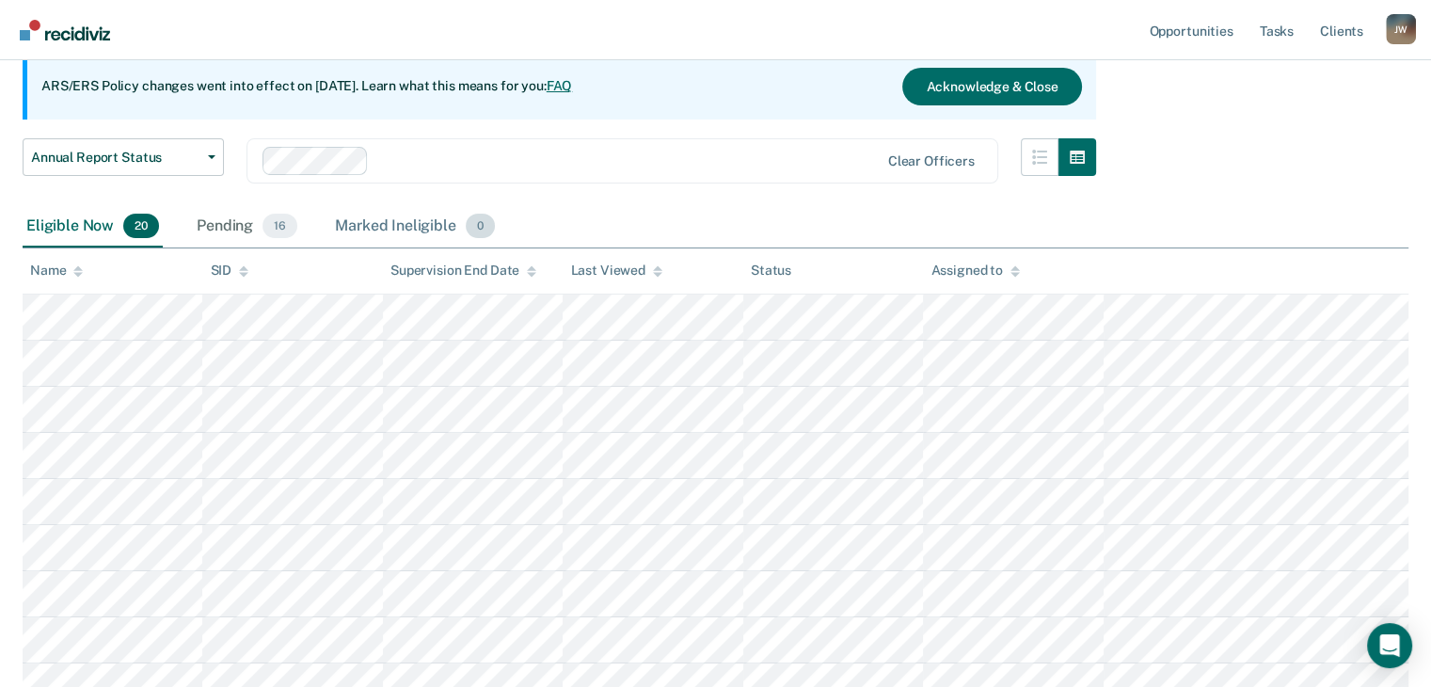
scroll to position [188, 0]
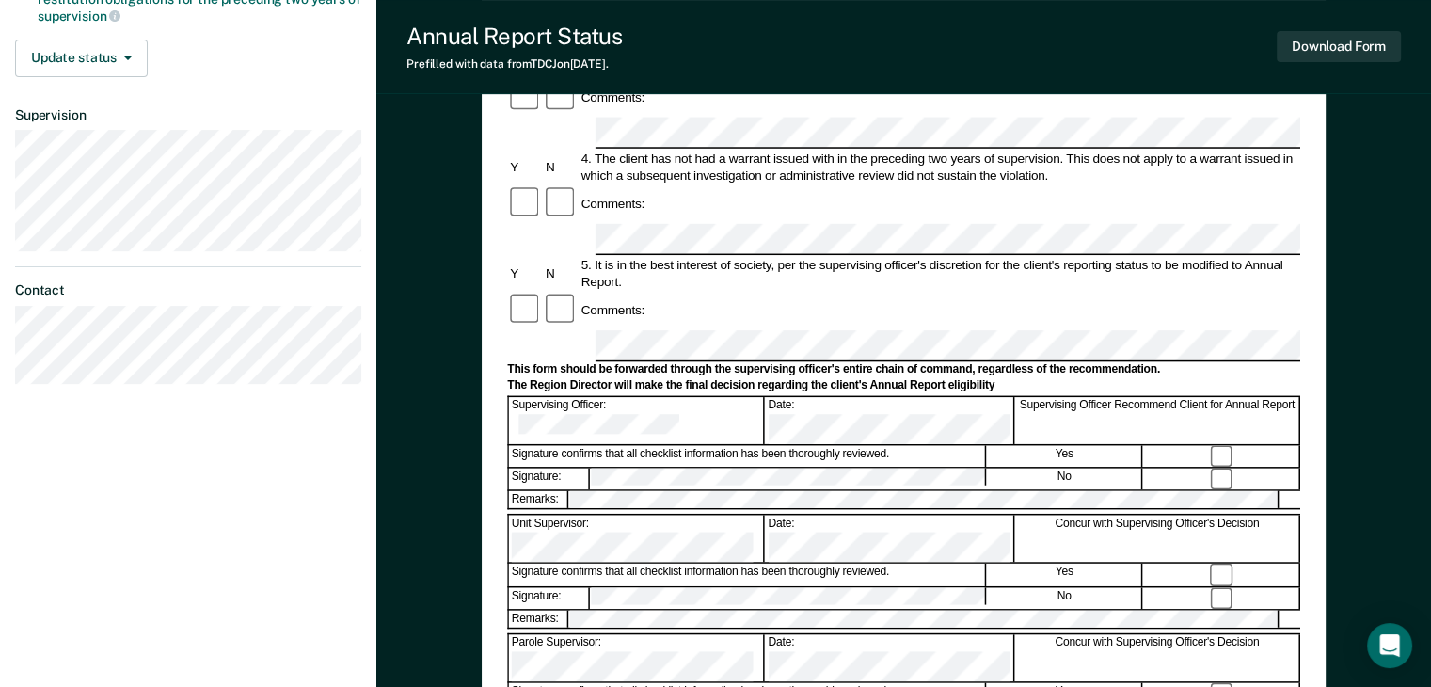
scroll to position [471, 0]
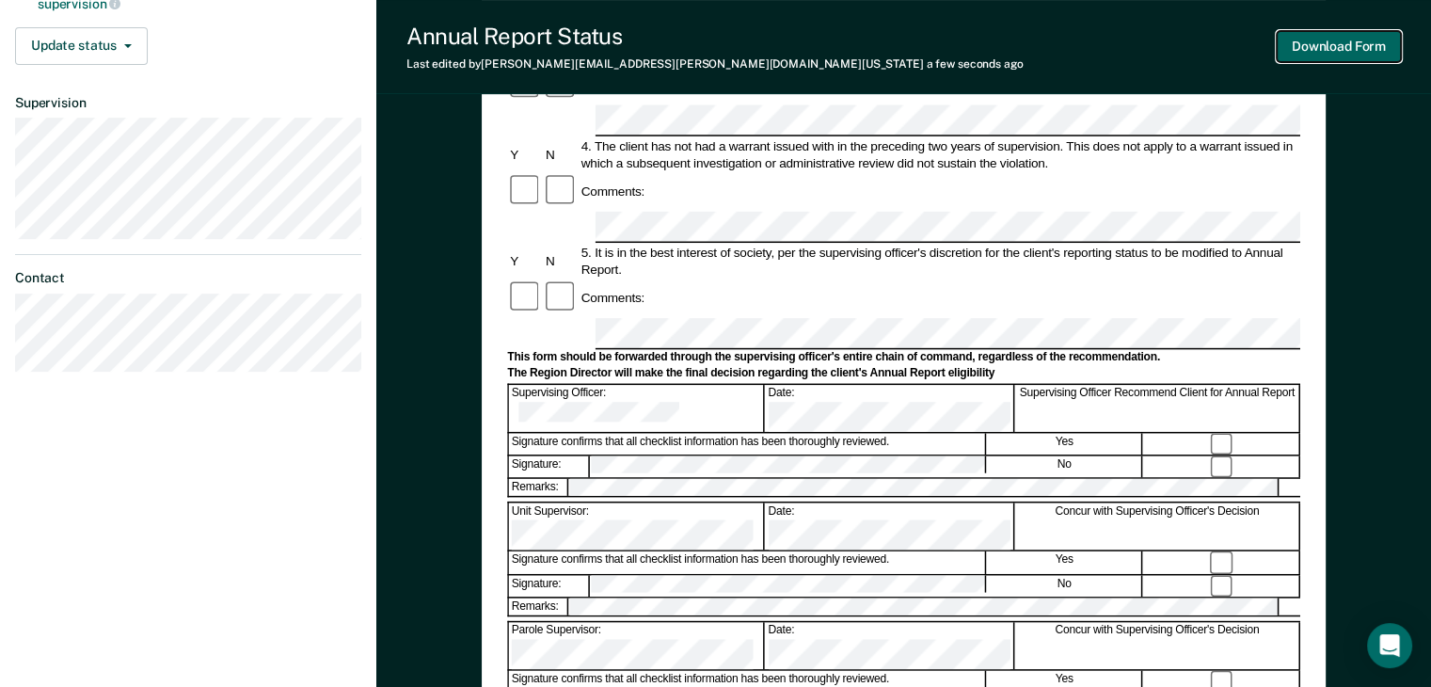
drag, startPoint x: 1317, startPoint y: 40, endPoint x: 1353, endPoint y: 6, distance: 49.9
click at [1317, 41] on button "Download Form" at bounding box center [1339, 46] width 124 height 31
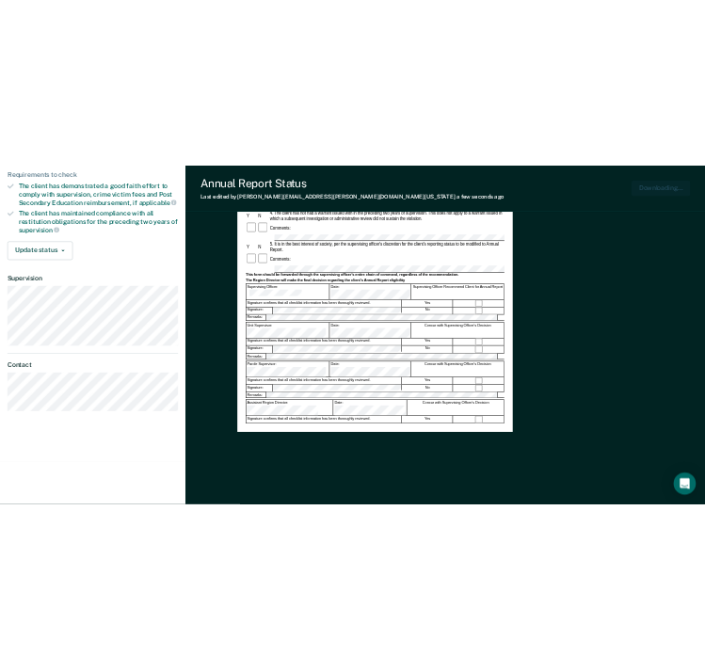
scroll to position [0, 0]
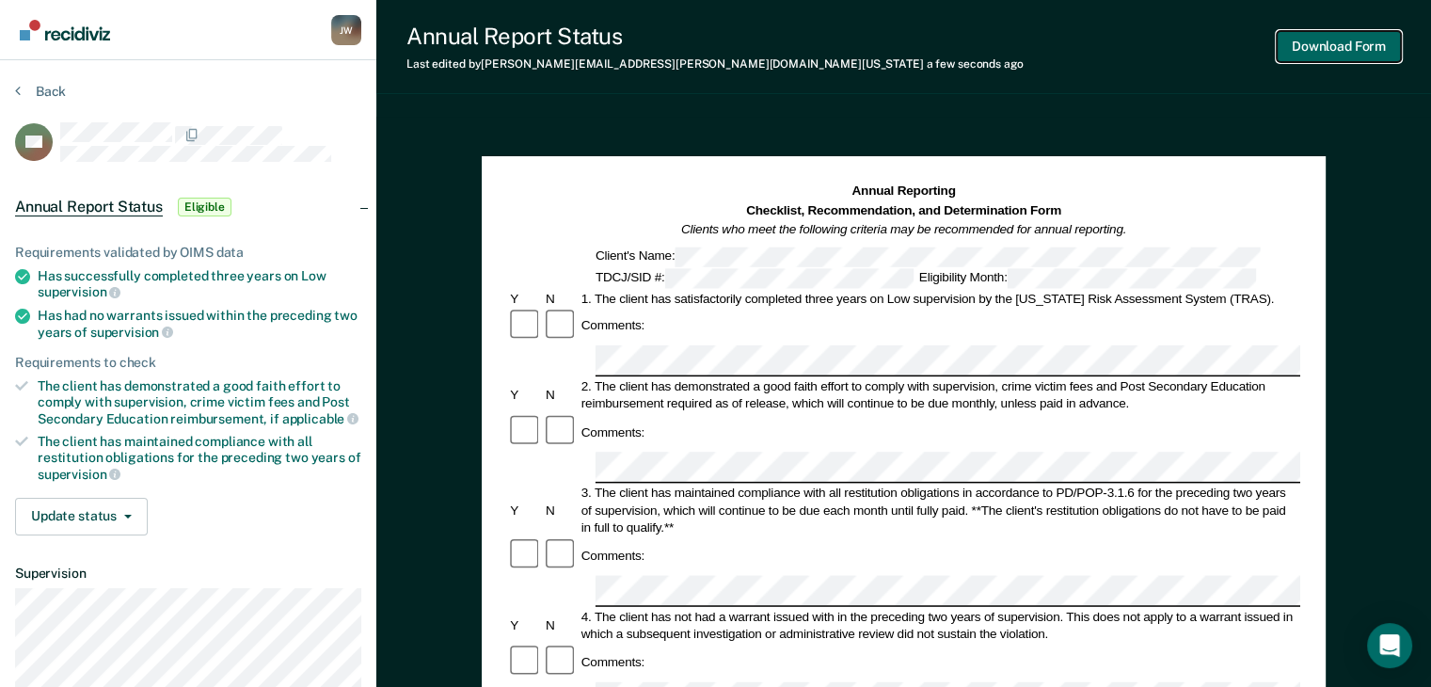
click at [1333, 43] on button "Download Form" at bounding box center [1339, 46] width 124 height 31
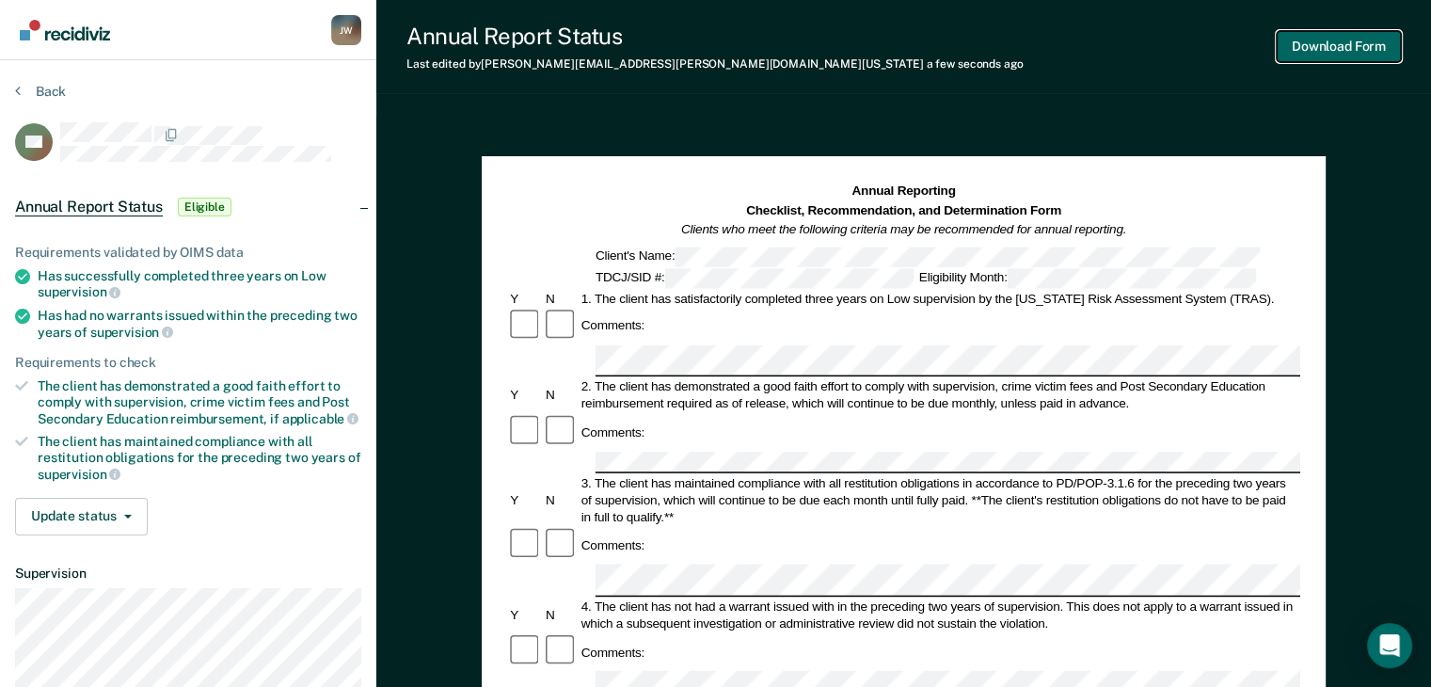
click at [1349, 40] on button "Download Form" at bounding box center [1339, 46] width 124 height 31
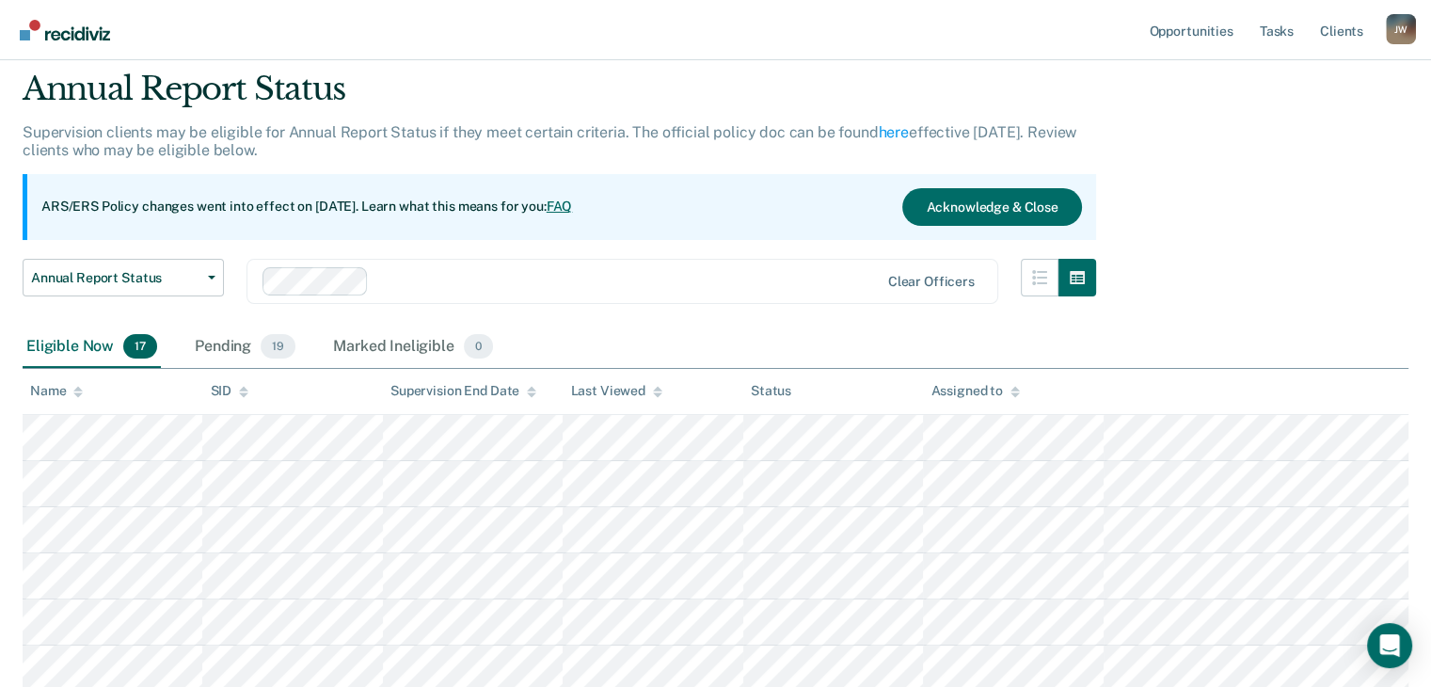
scroll to position [94, 0]
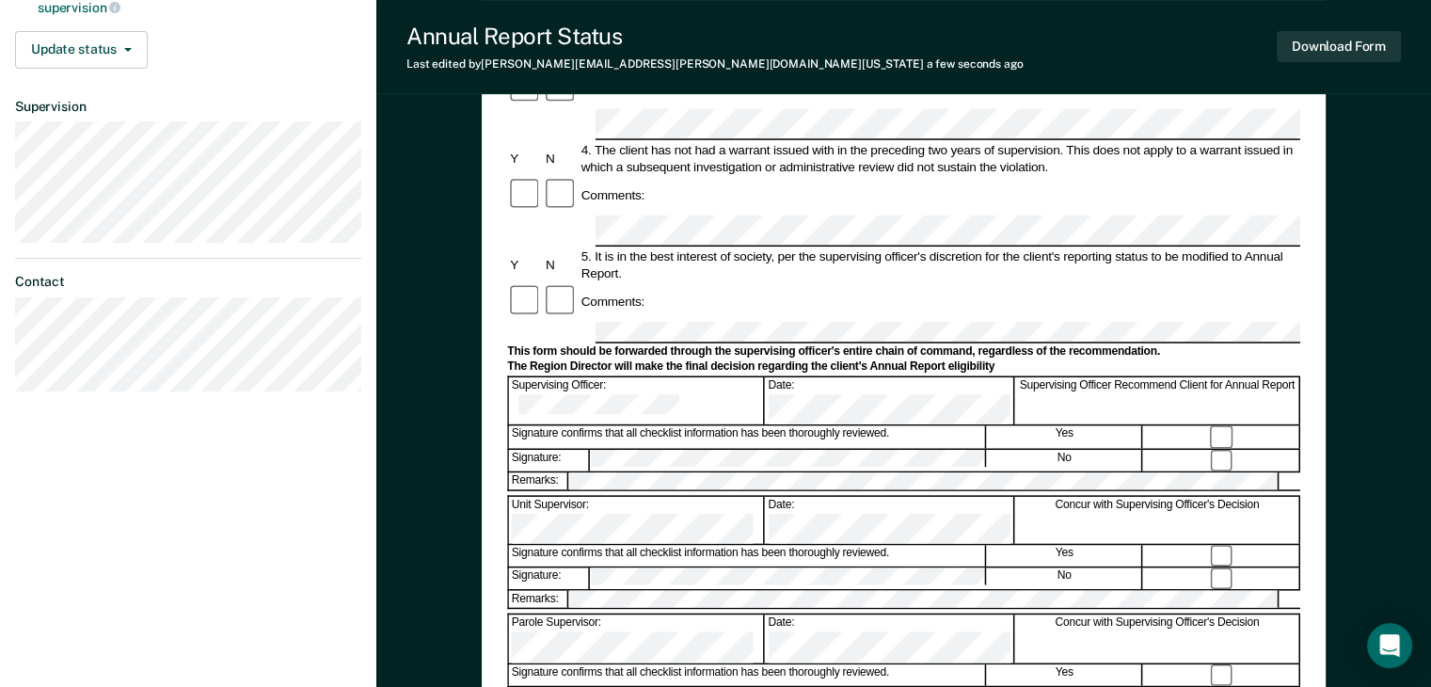
scroll to position [471, 0]
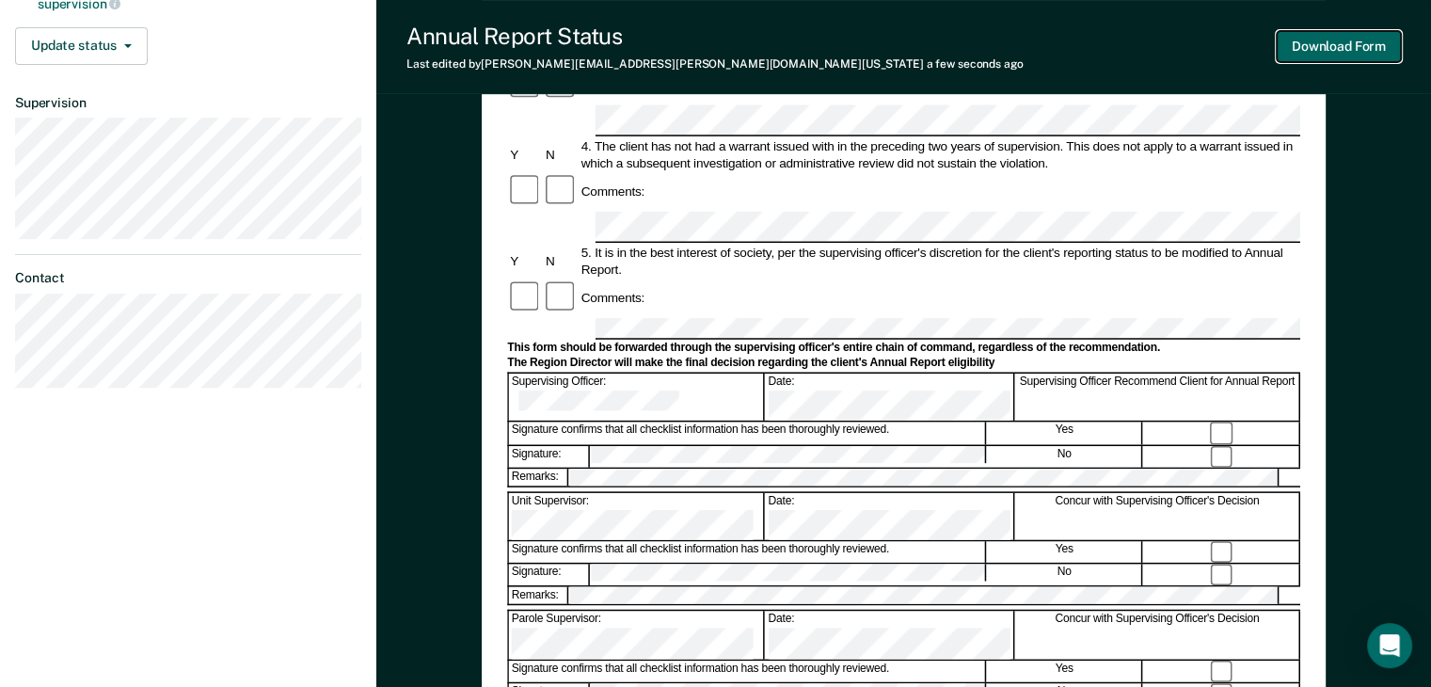
click at [1321, 45] on button "Download Form" at bounding box center [1339, 46] width 124 height 31
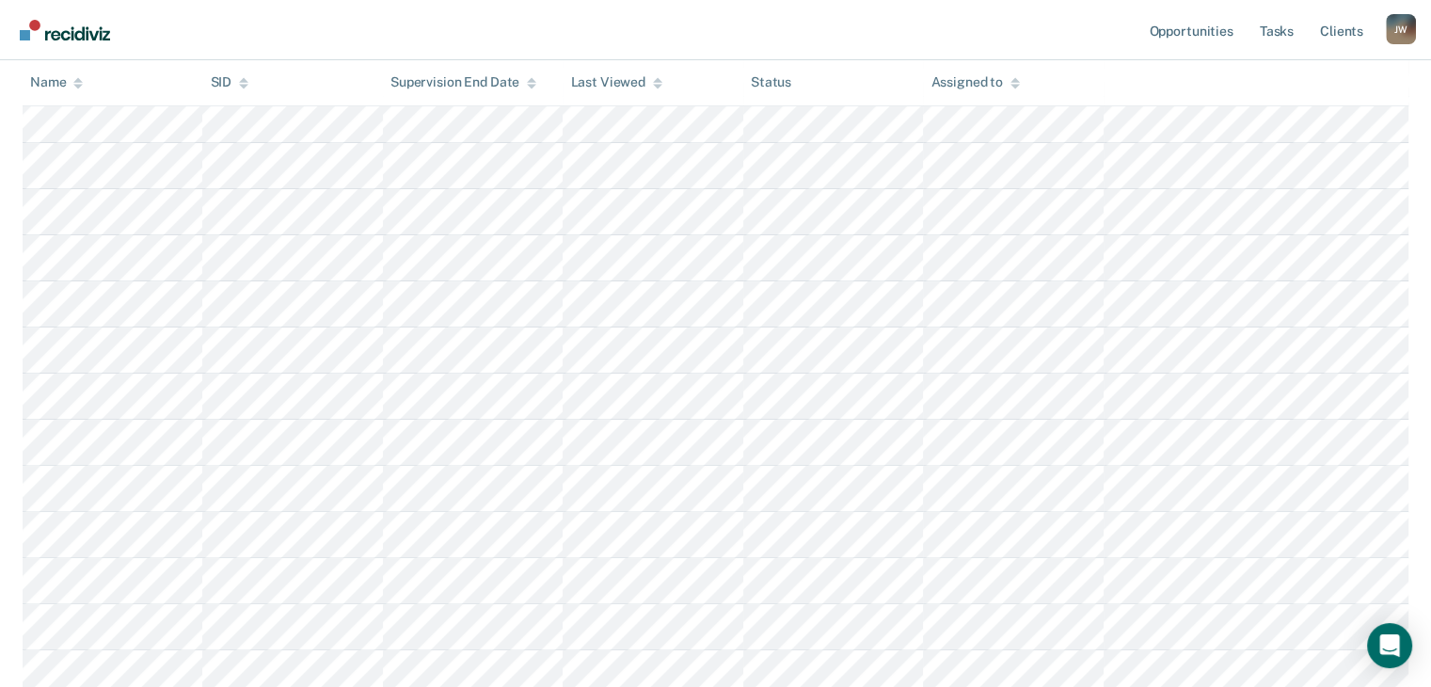
scroll to position [94, 0]
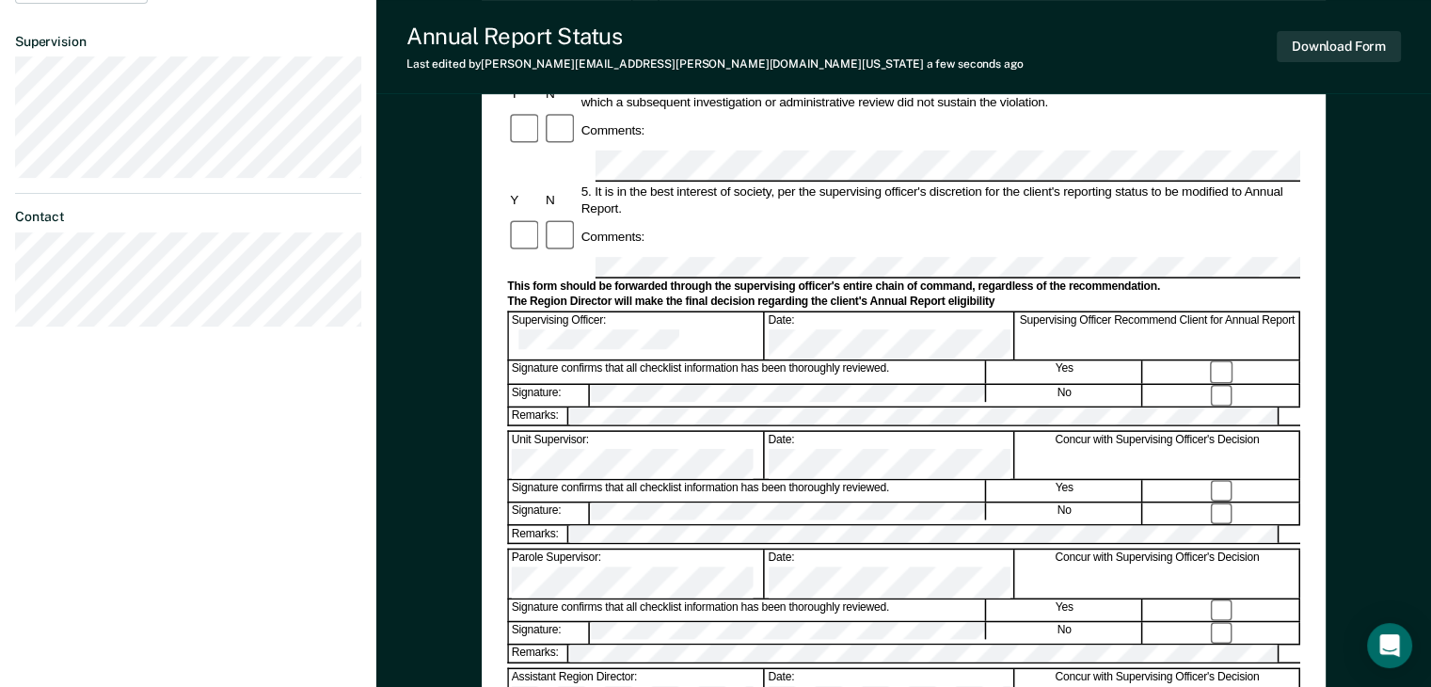
scroll to position [376, 0]
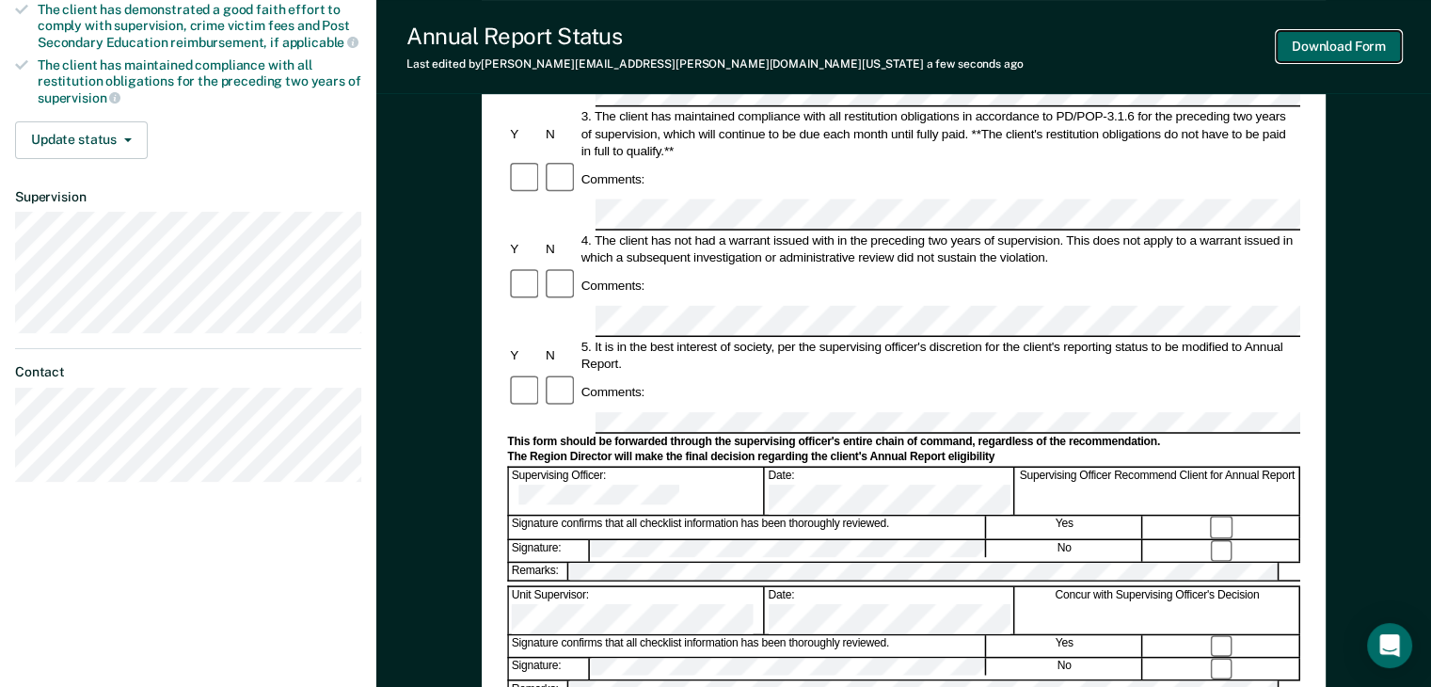
click at [1366, 46] on button "Download Form" at bounding box center [1339, 46] width 124 height 31
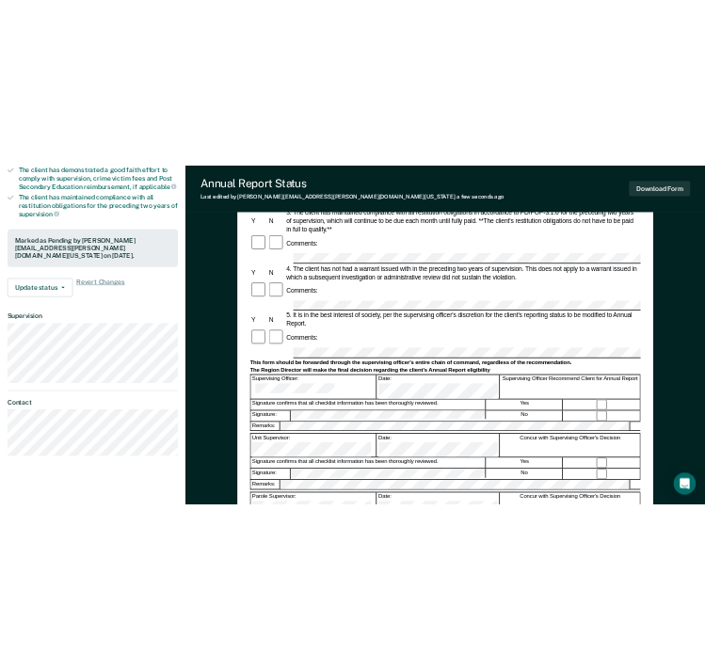
scroll to position [0, 0]
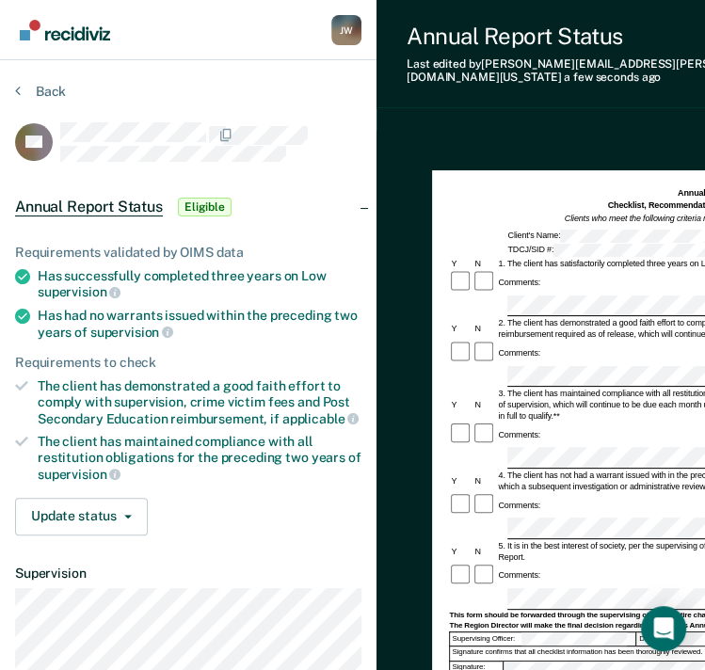
click at [498, 618] on form "Annual Reporting Checklist, Recommendation, and Determination Form Clients who …" at bounding box center [711, 601] width 525 height 828
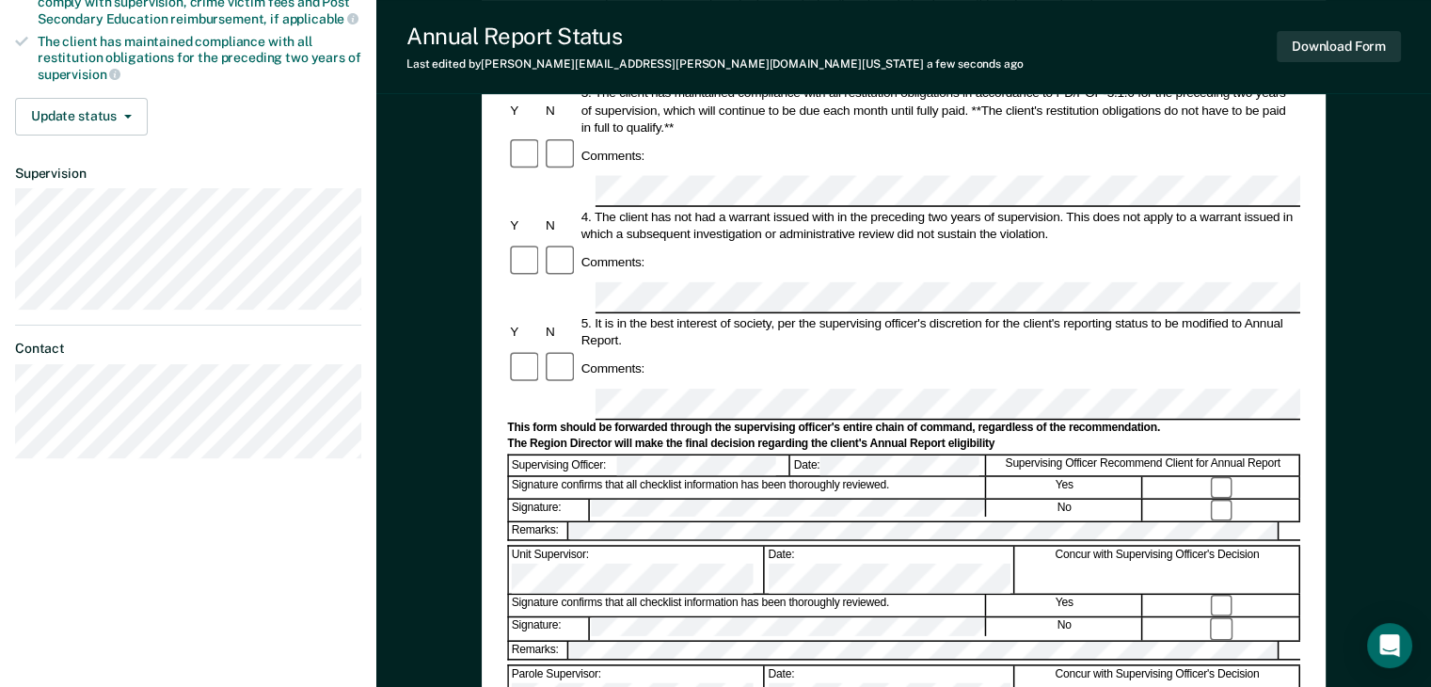
scroll to position [471, 0]
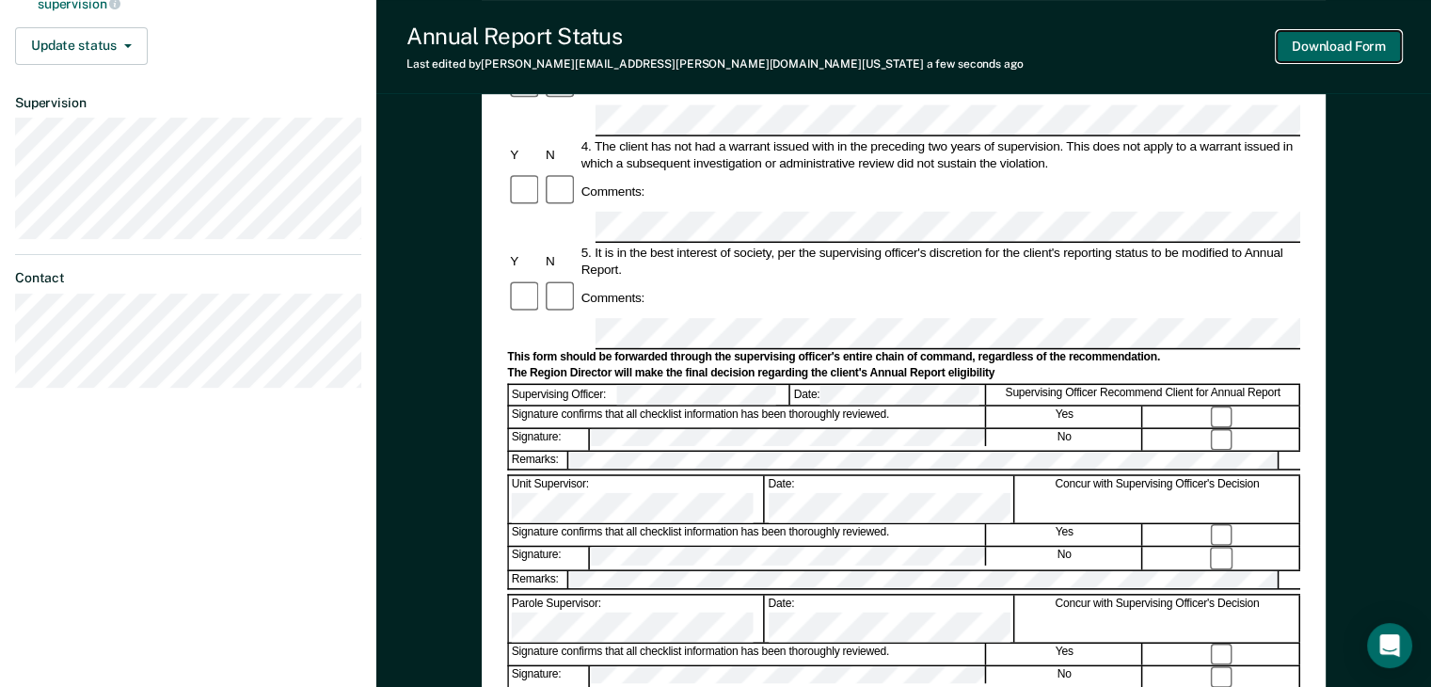
click at [1315, 48] on button "Download Form" at bounding box center [1339, 46] width 124 height 31
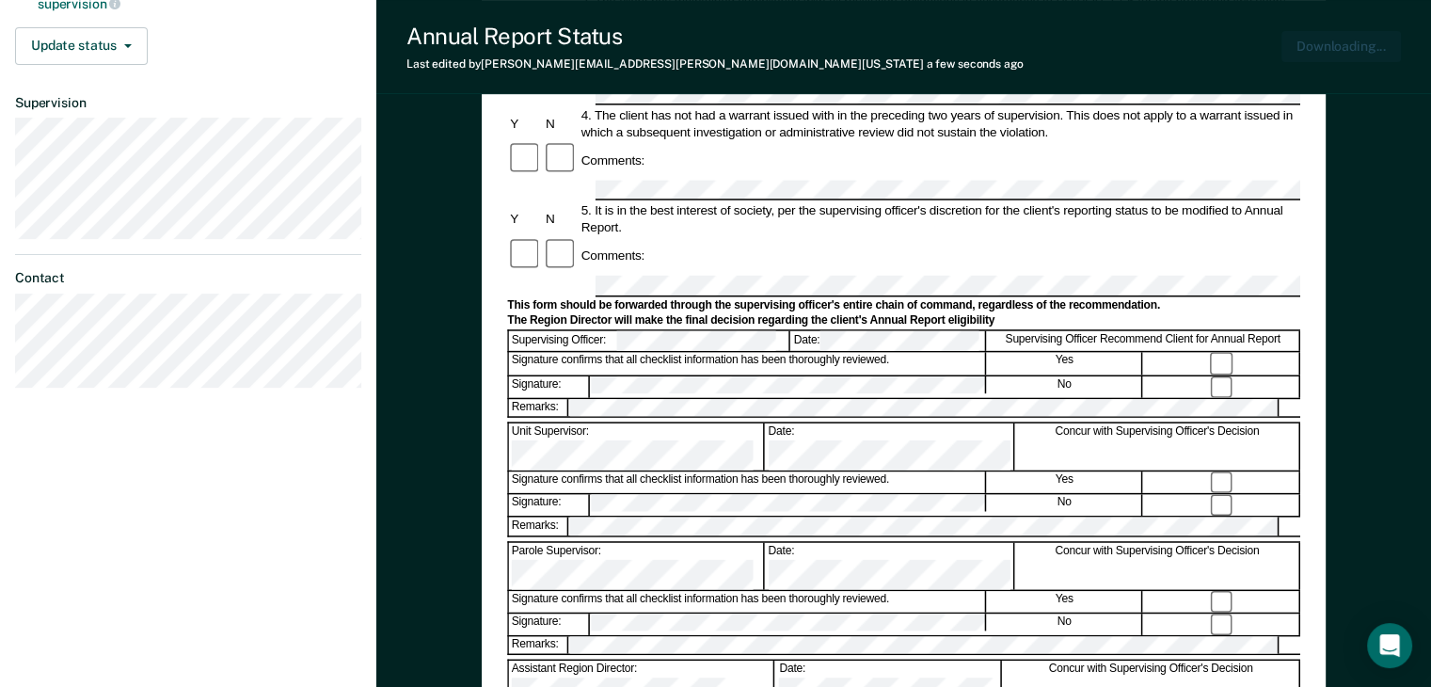
scroll to position [0, 0]
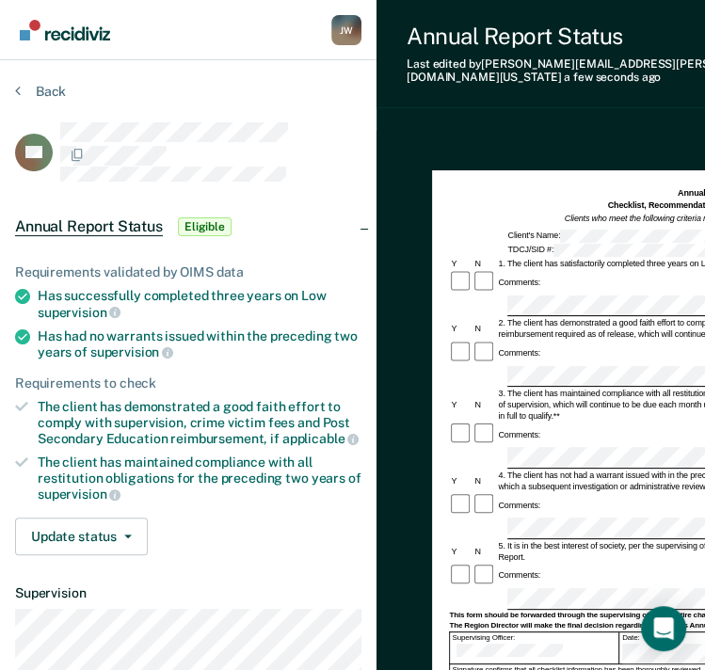
click at [545, 564] on div "Comments:" at bounding box center [711, 576] width 525 height 24
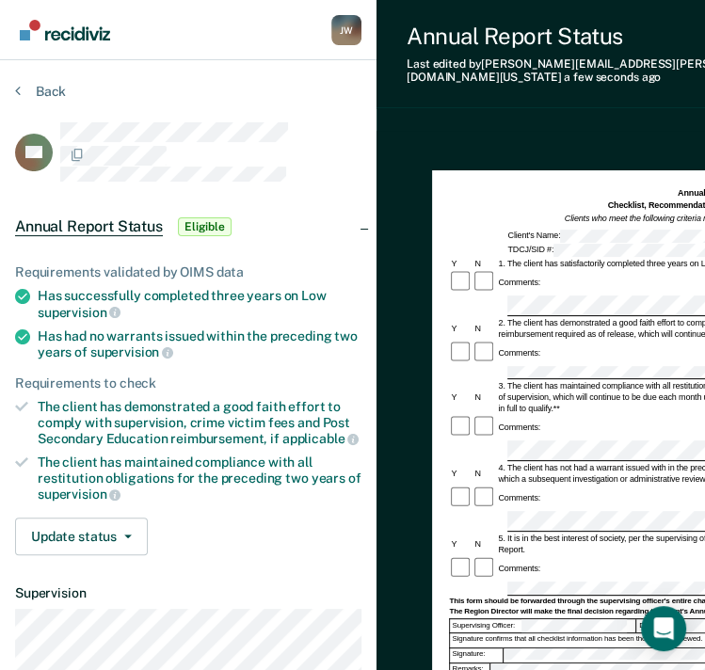
scroll to position [0, 8]
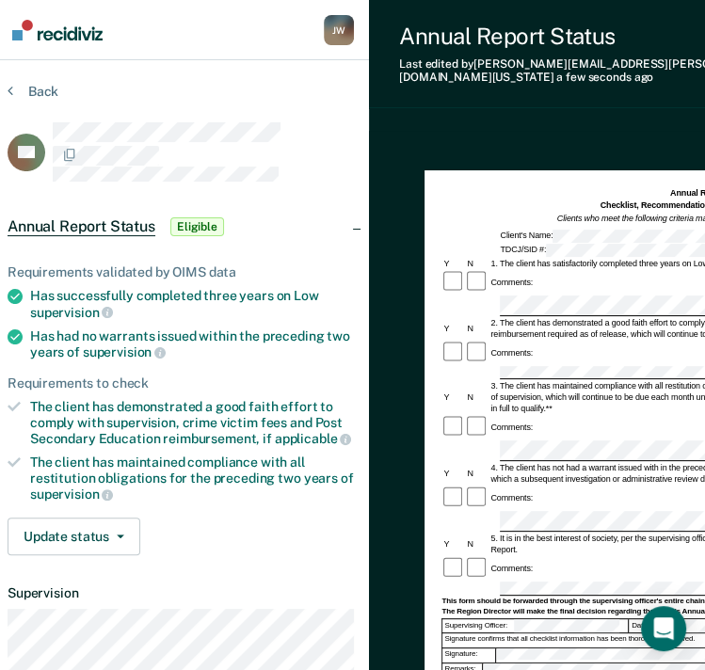
click at [403, 551] on div "Annual Reporting Checklist, Recommendation, and Determination Form Clients who …" at bounding box center [648, 595] width 559 height 929
click at [447, 547] on form "Annual Reporting Checklist, Recommendation, and Determination Form Clients who …" at bounding box center [703, 594] width 525 height 814
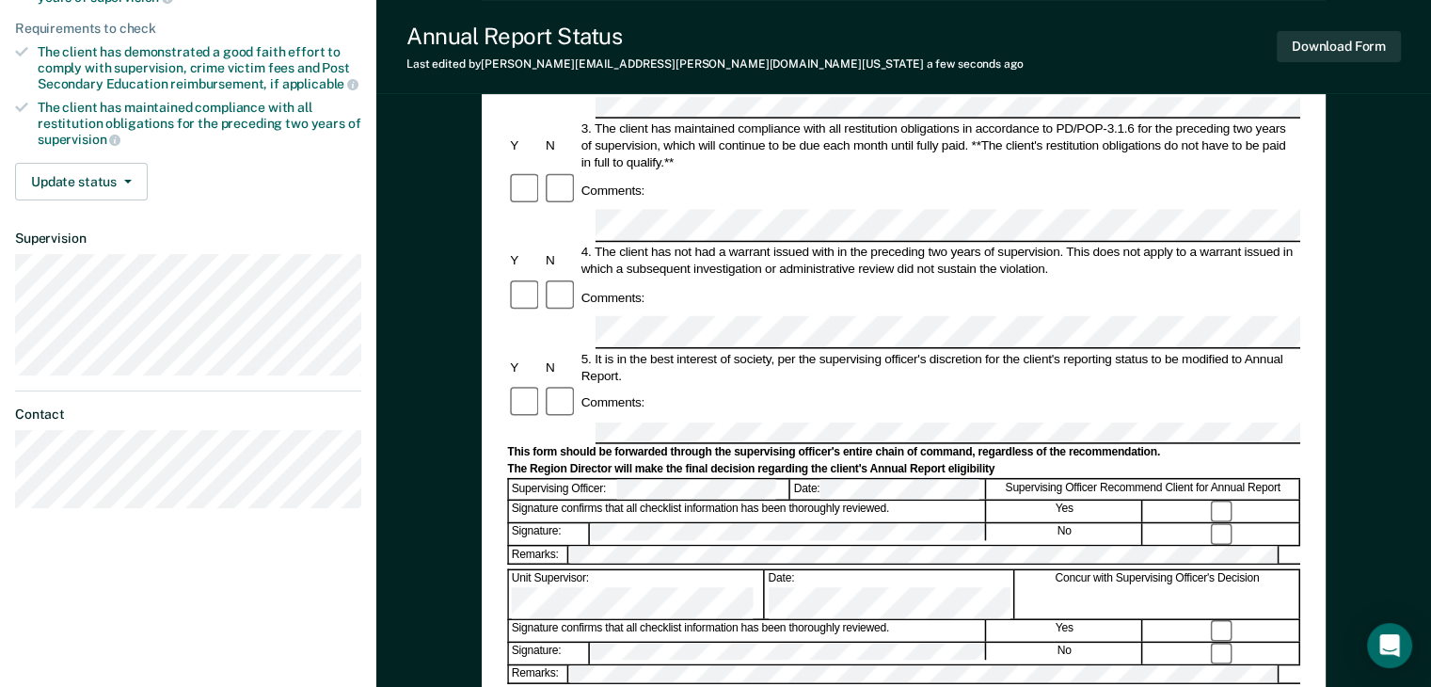
scroll to position [376, 0]
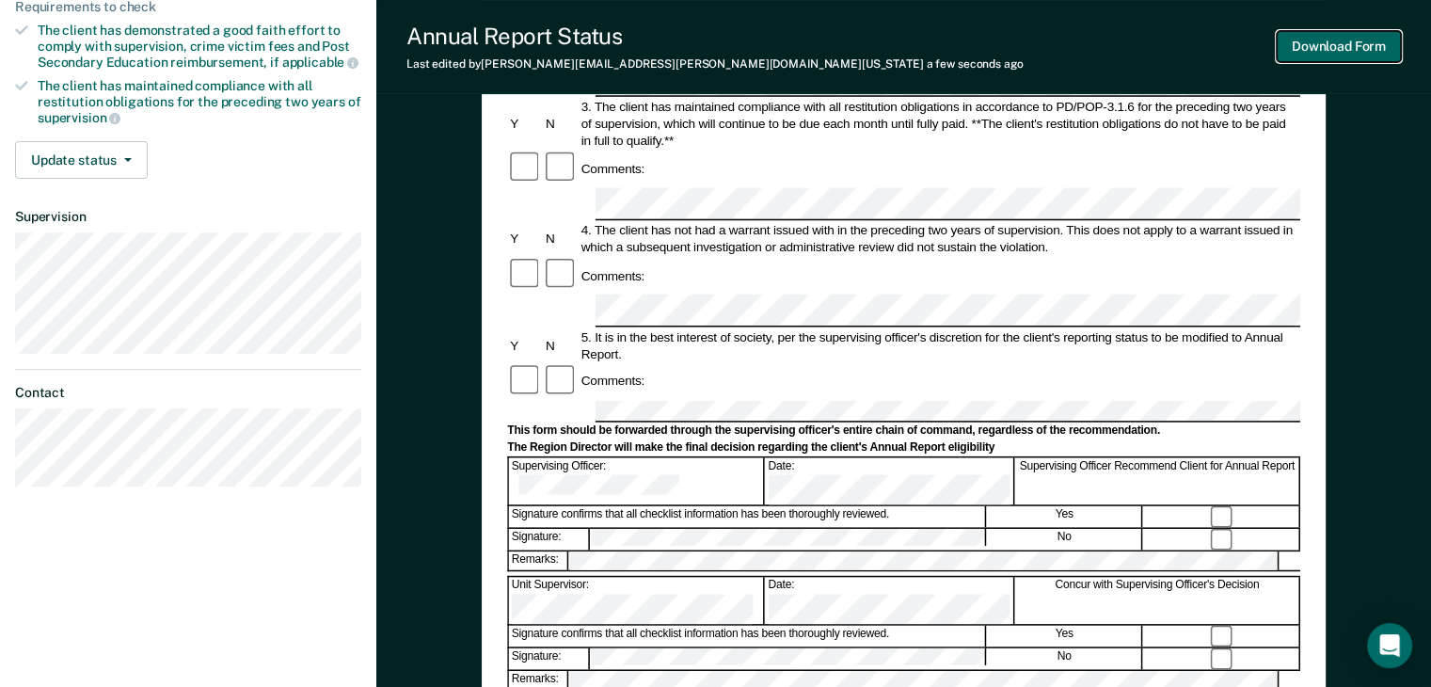
click at [1314, 43] on button "Download Form" at bounding box center [1339, 46] width 124 height 31
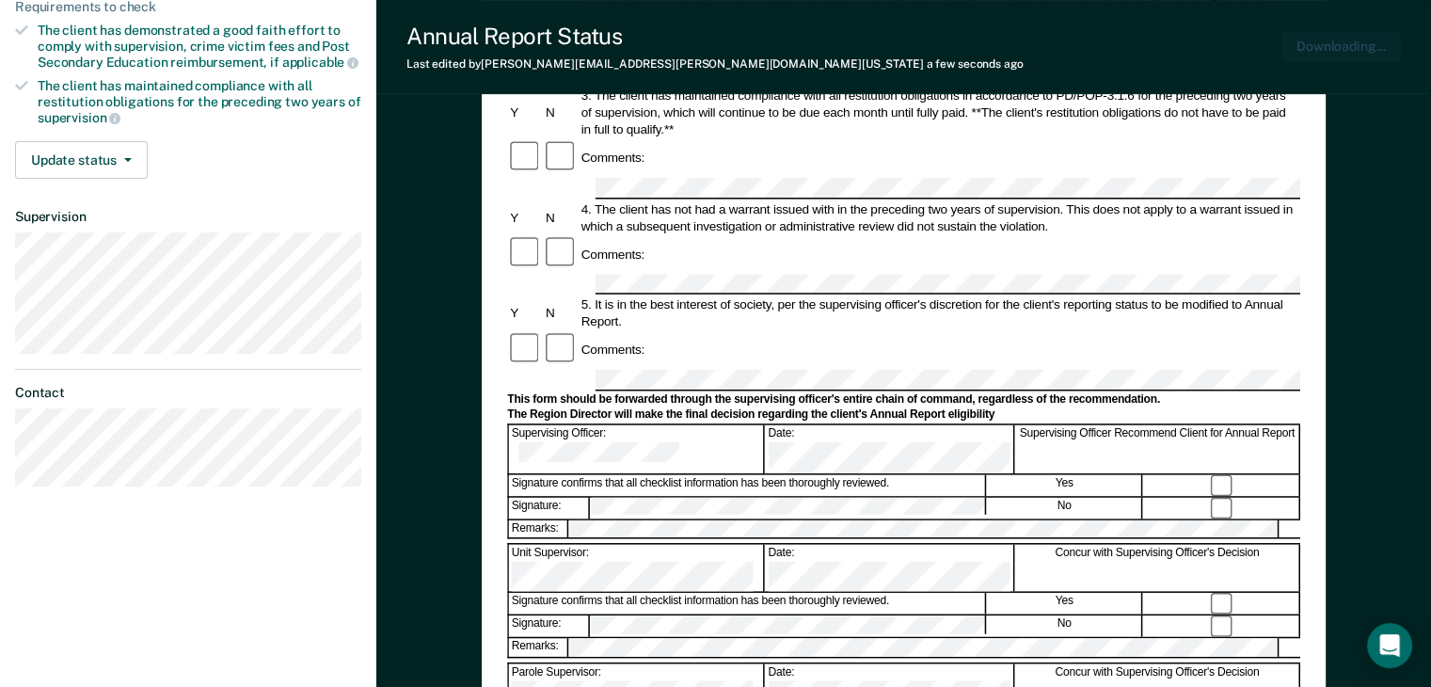
scroll to position [0, 0]
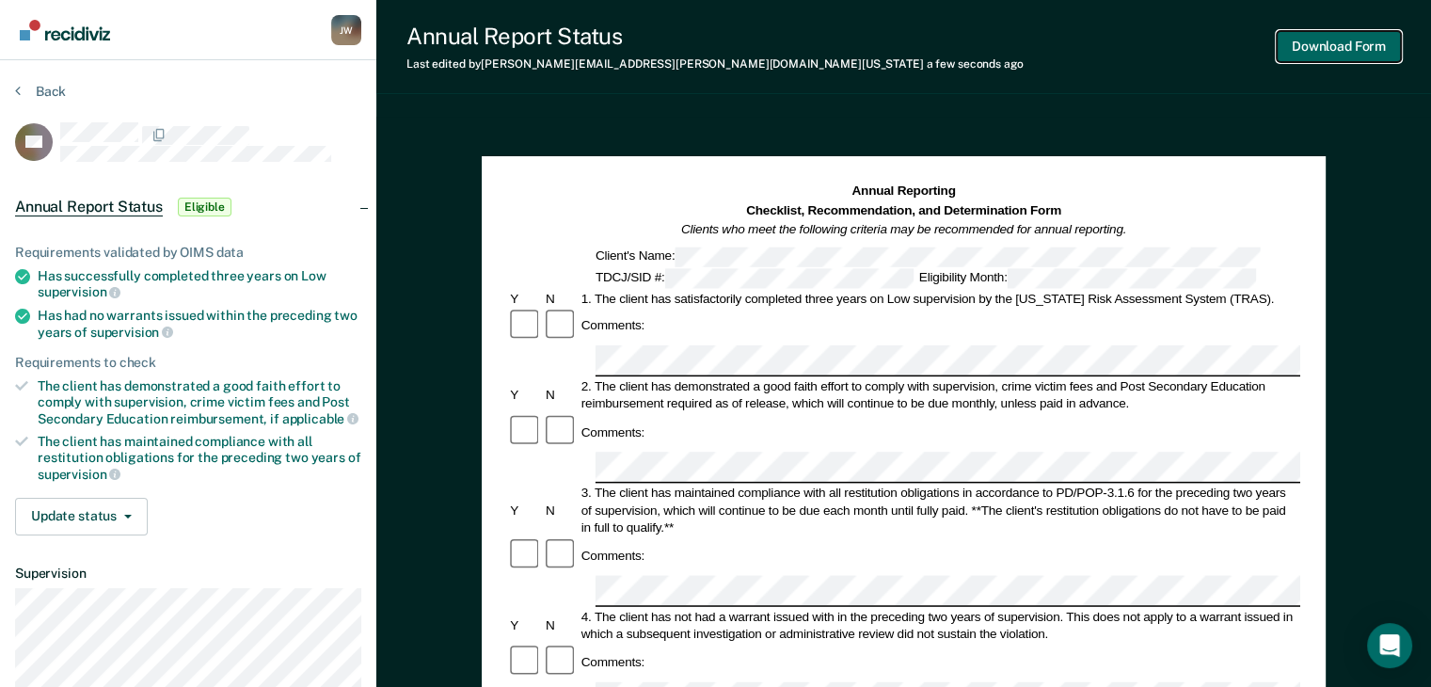
click at [1310, 52] on button "Download Form" at bounding box center [1339, 46] width 124 height 31
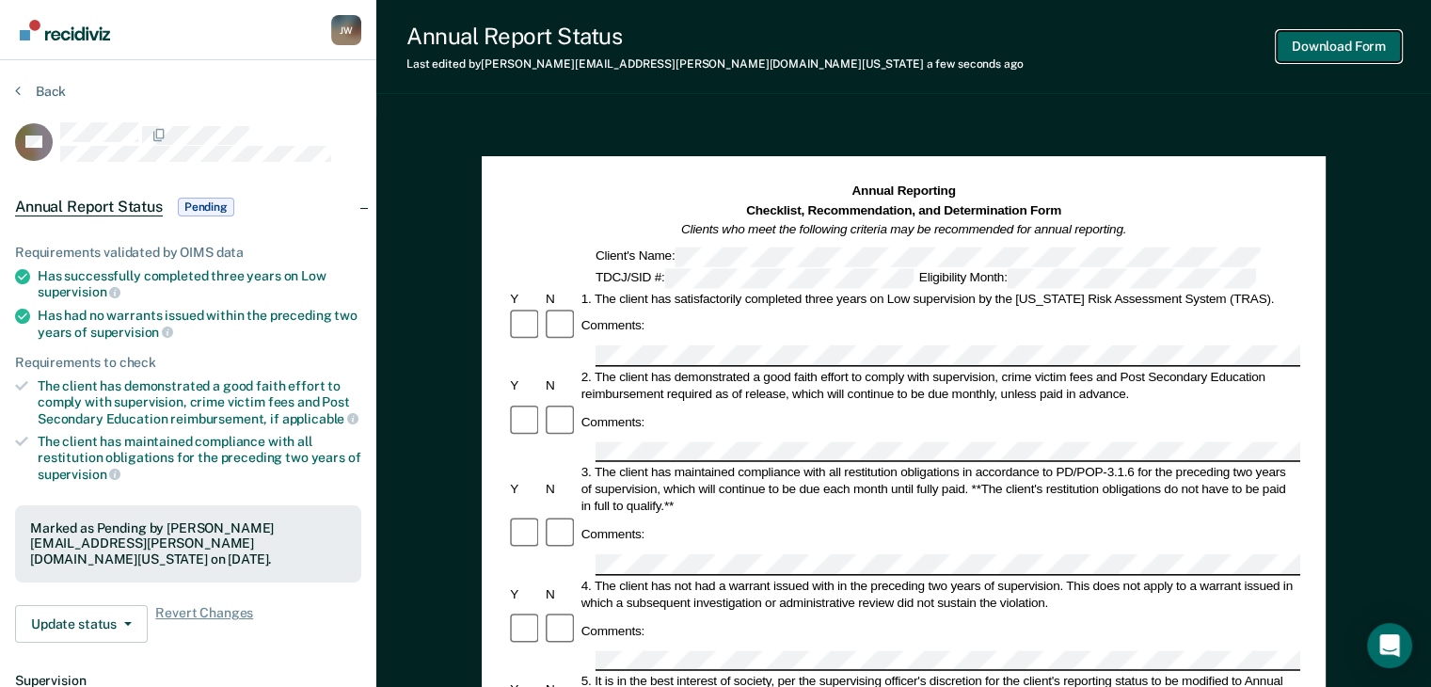
click at [1367, 35] on button "Download Form" at bounding box center [1339, 46] width 124 height 31
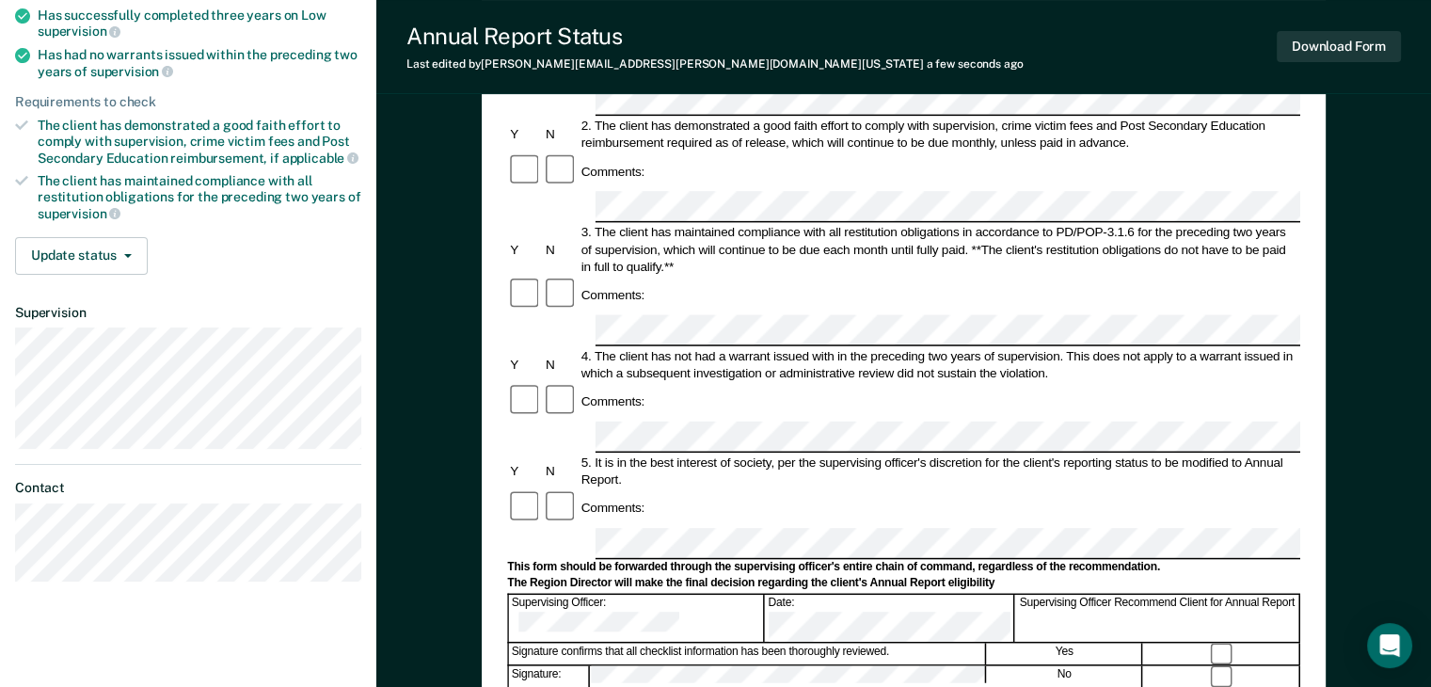
scroll to position [282, 0]
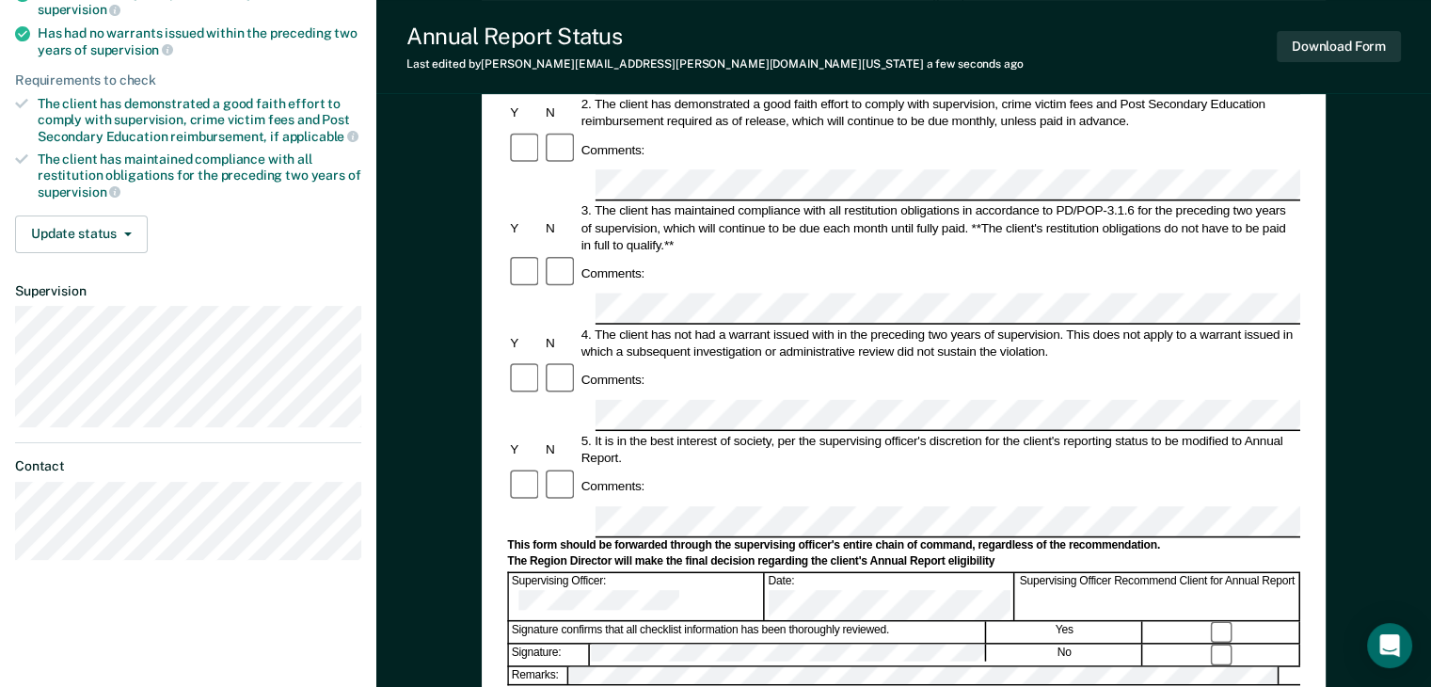
click at [1102, 453] on form "Annual Reporting Checklist, Recommendation, and Determination Form Clients who …" at bounding box center [903, 538] width 793 height 1278
click at [1131, 551] on form "Annual Reporting Checklist, Recommendation, and Determination Form Clients who …" at bounding box center [903, 538] width 793 height 1278
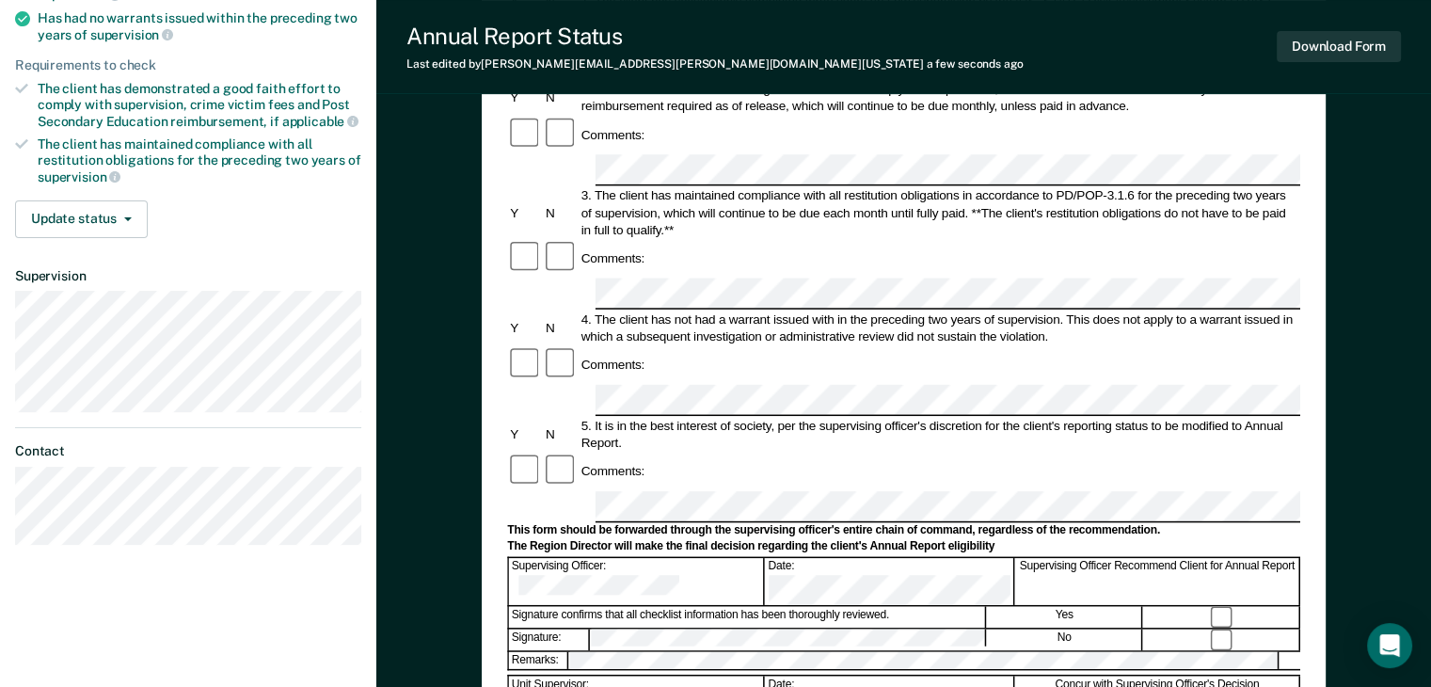
scroll to position [471, 0]
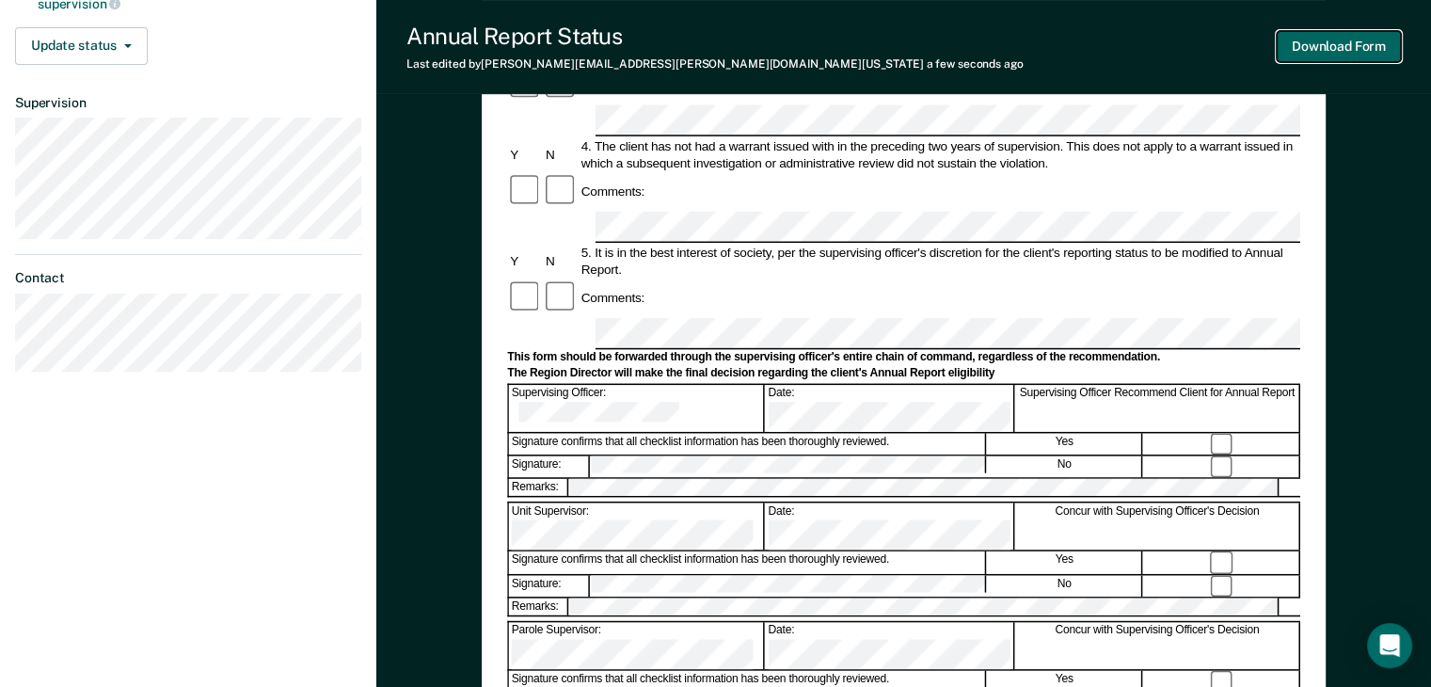
click at [1329, 52] on button "Download Form" at bounding box center [1339, 46] width 124 height 31
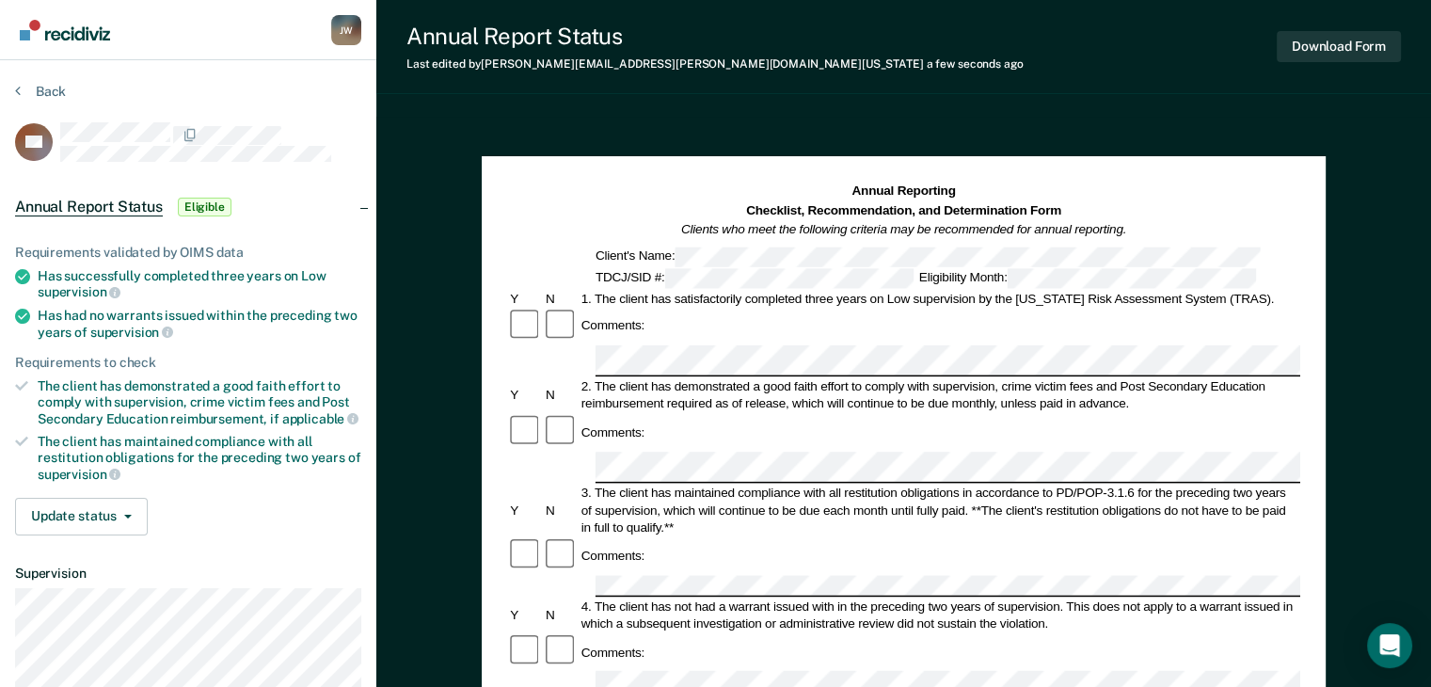
scroll to position [282, 0]
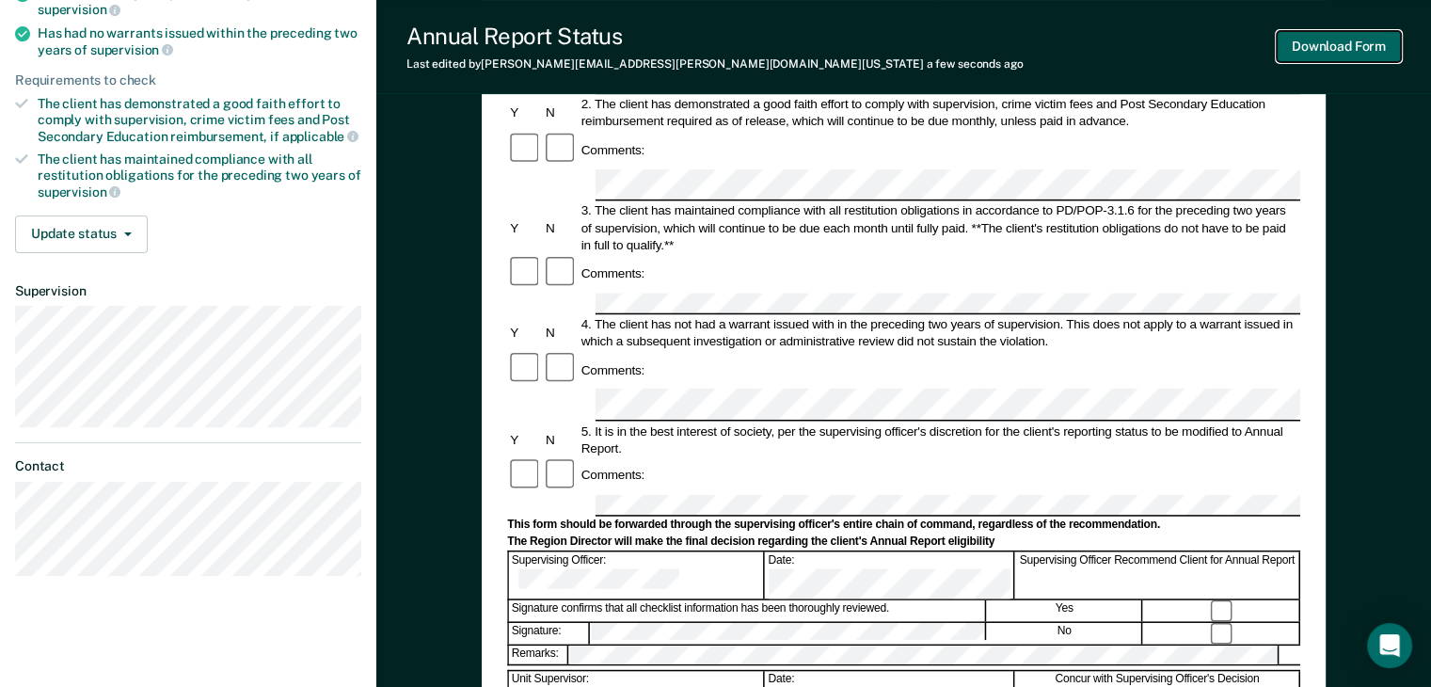
click at [1329, 47] on button "Download Form" at bounding box center [1339, 46] width 124 height 31
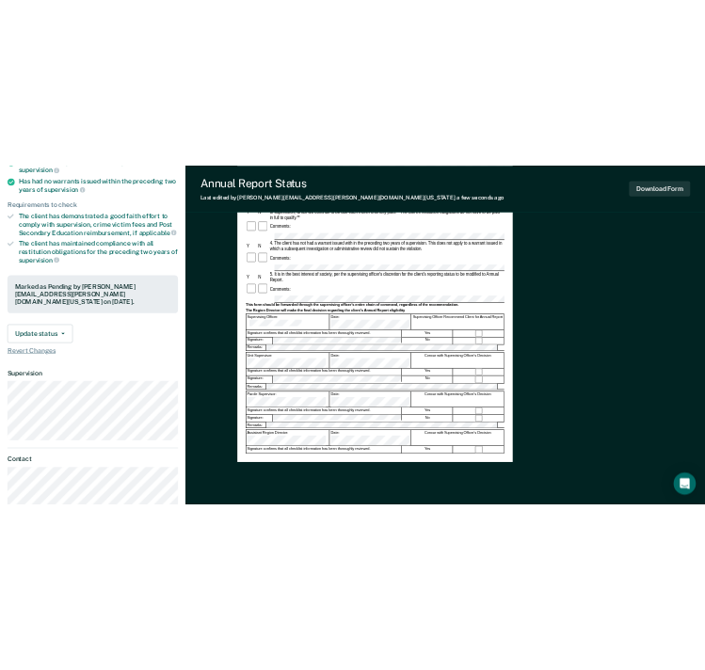
scroll to position [0, 0]
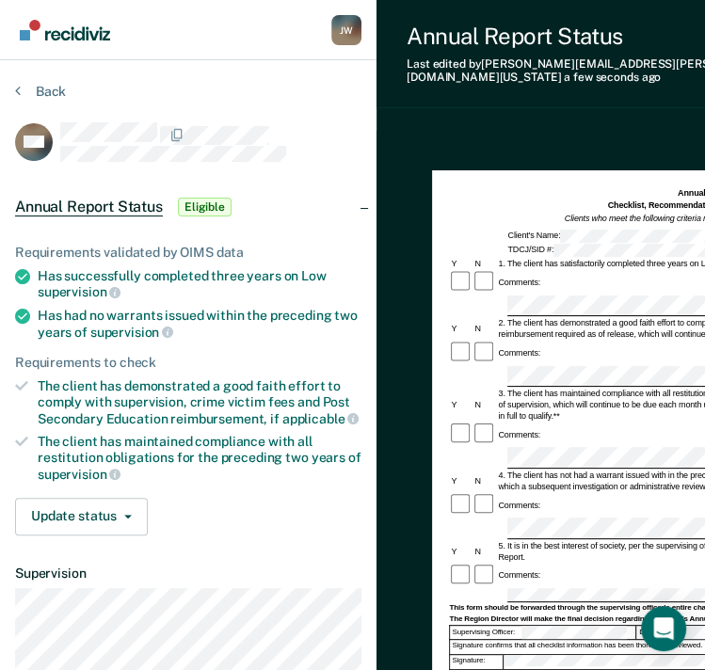
scroll to position [0, 286]
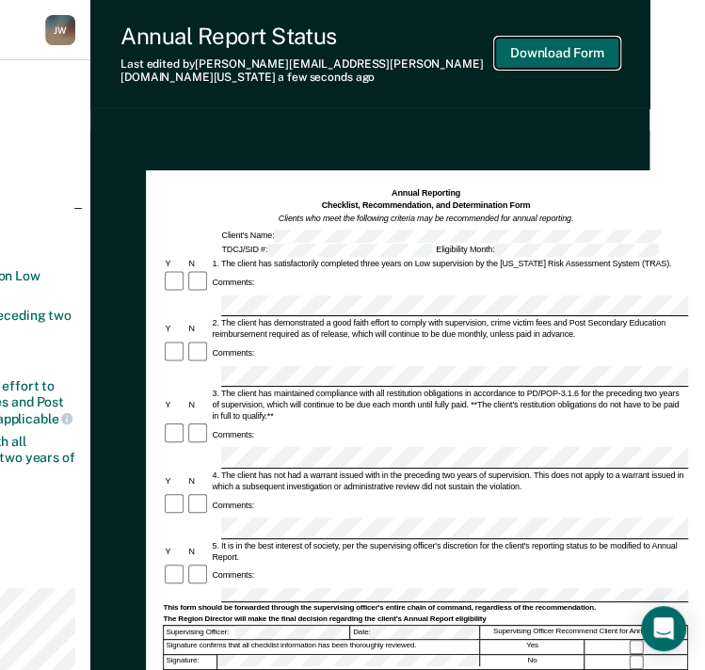
click at [569, 44] on button "Download Form" at bounding box center [557, 53] width 124 height 31
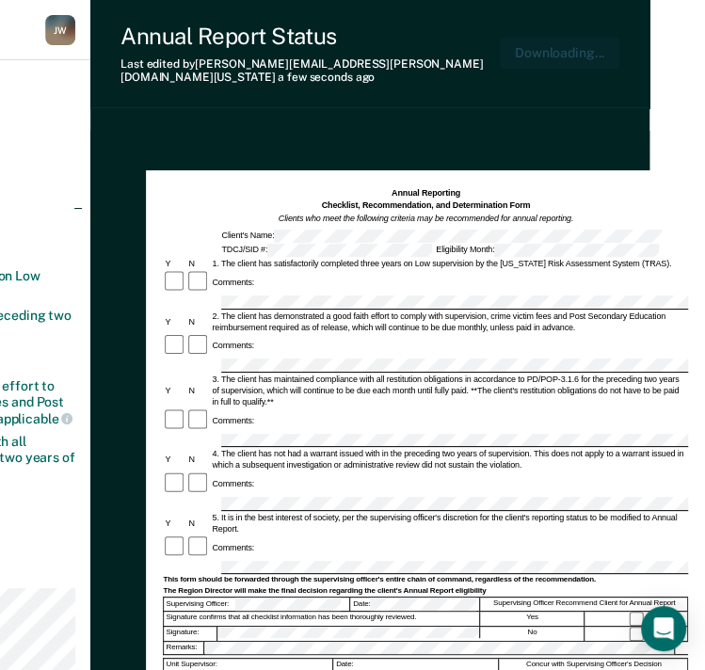
scroll to position [0, 0]
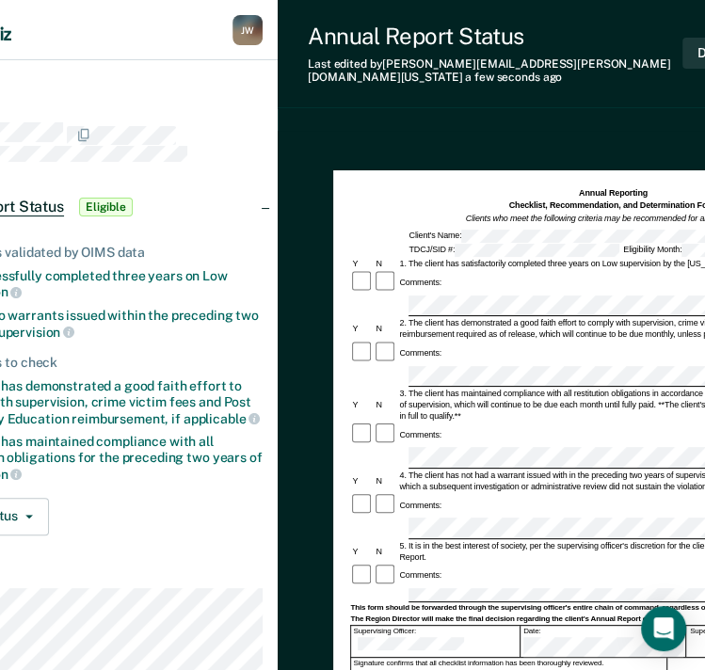
scroll to position [0, 103]
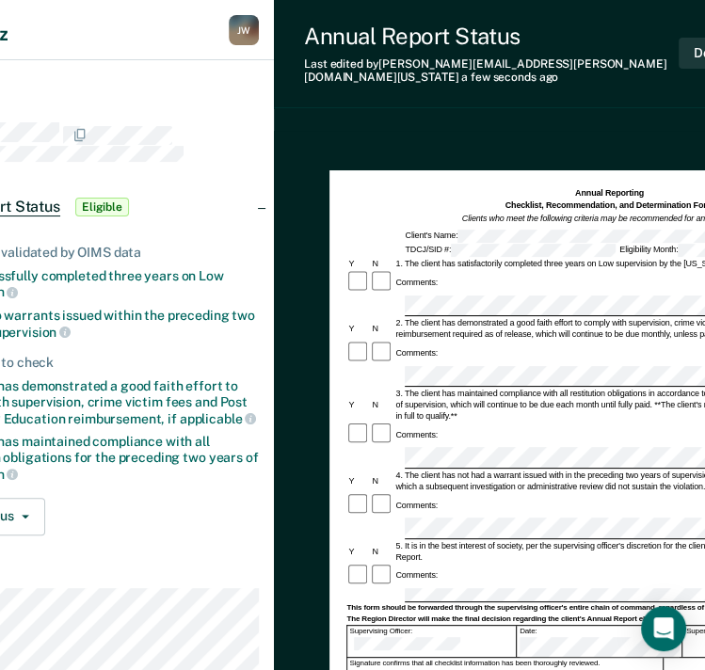
click at [602, 593] on html "Looks like you’re using Internet Explorer 11. For faster loading and a better e…" at bounding box center [249, 335] width 705 height 670
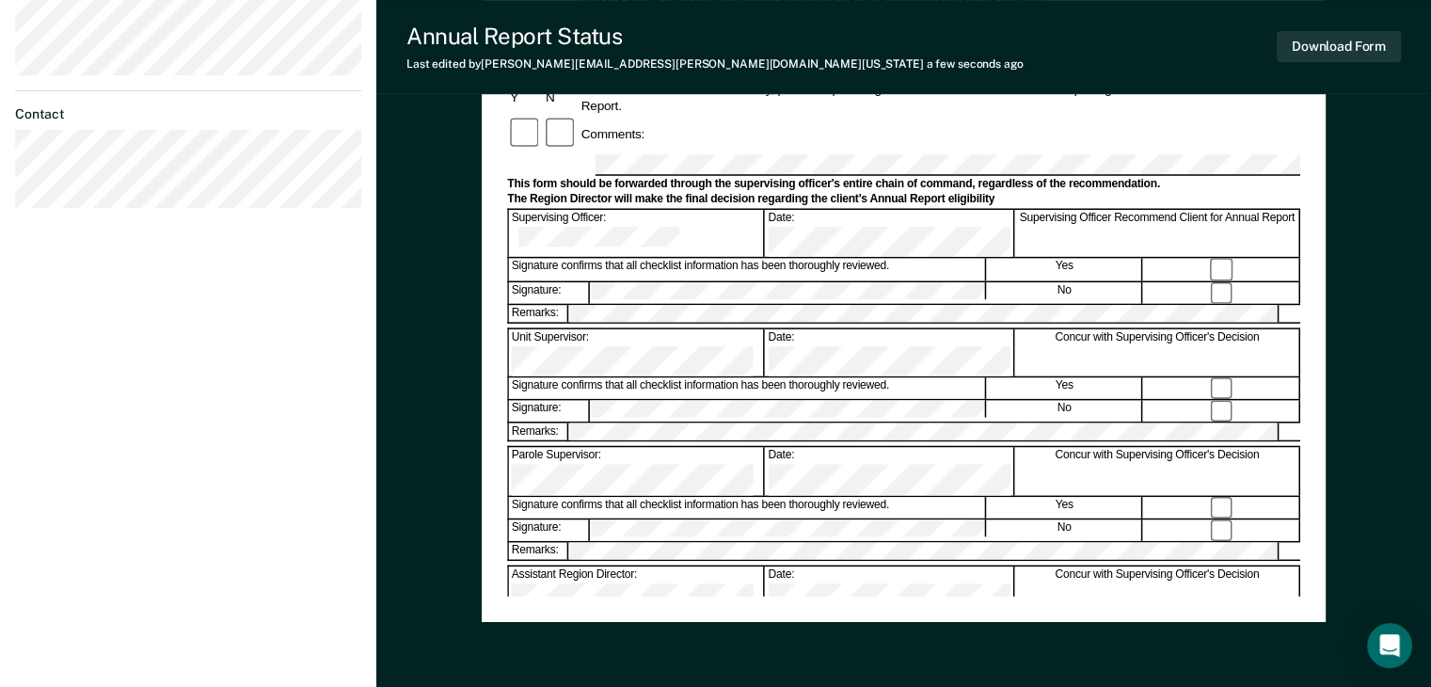
scroll to position [376, 0]
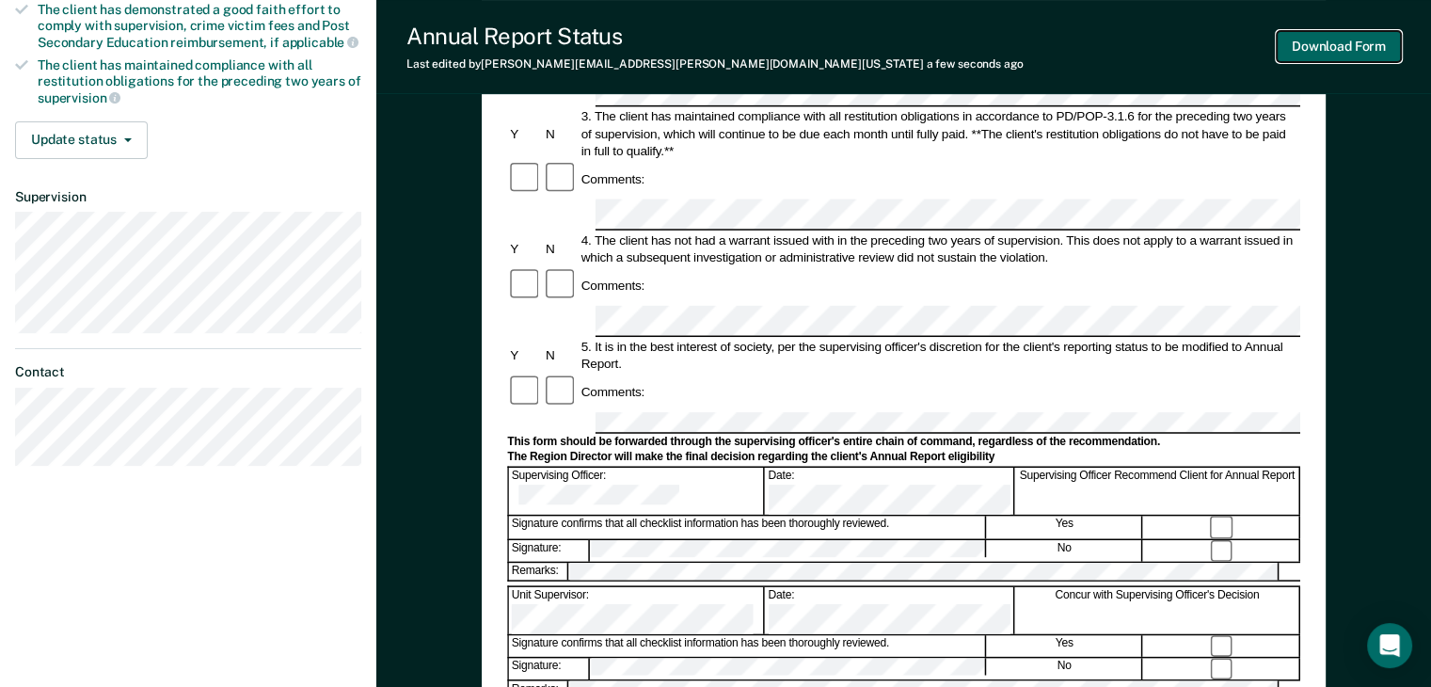
click at [1349, 38] on button "Download Form" at bounding box center [1339, 46] width 124 height 31
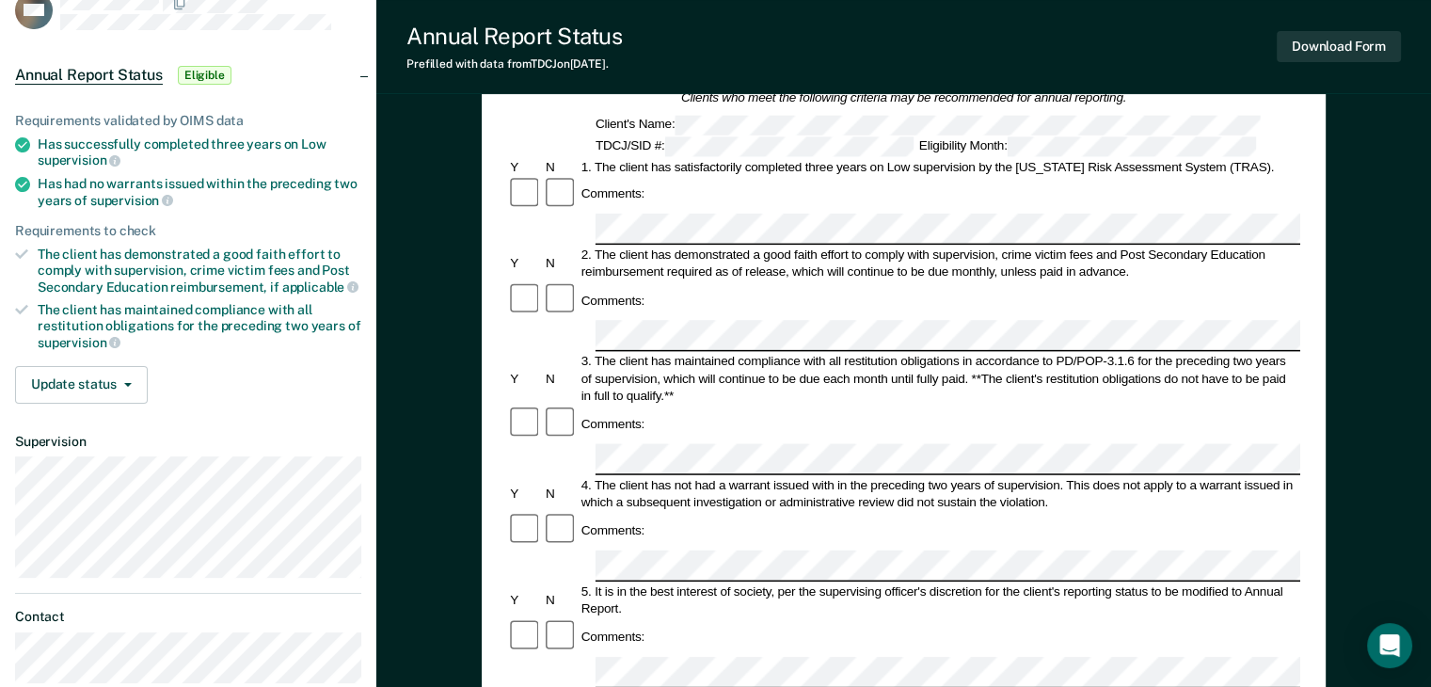
scroll to position [376, 0]
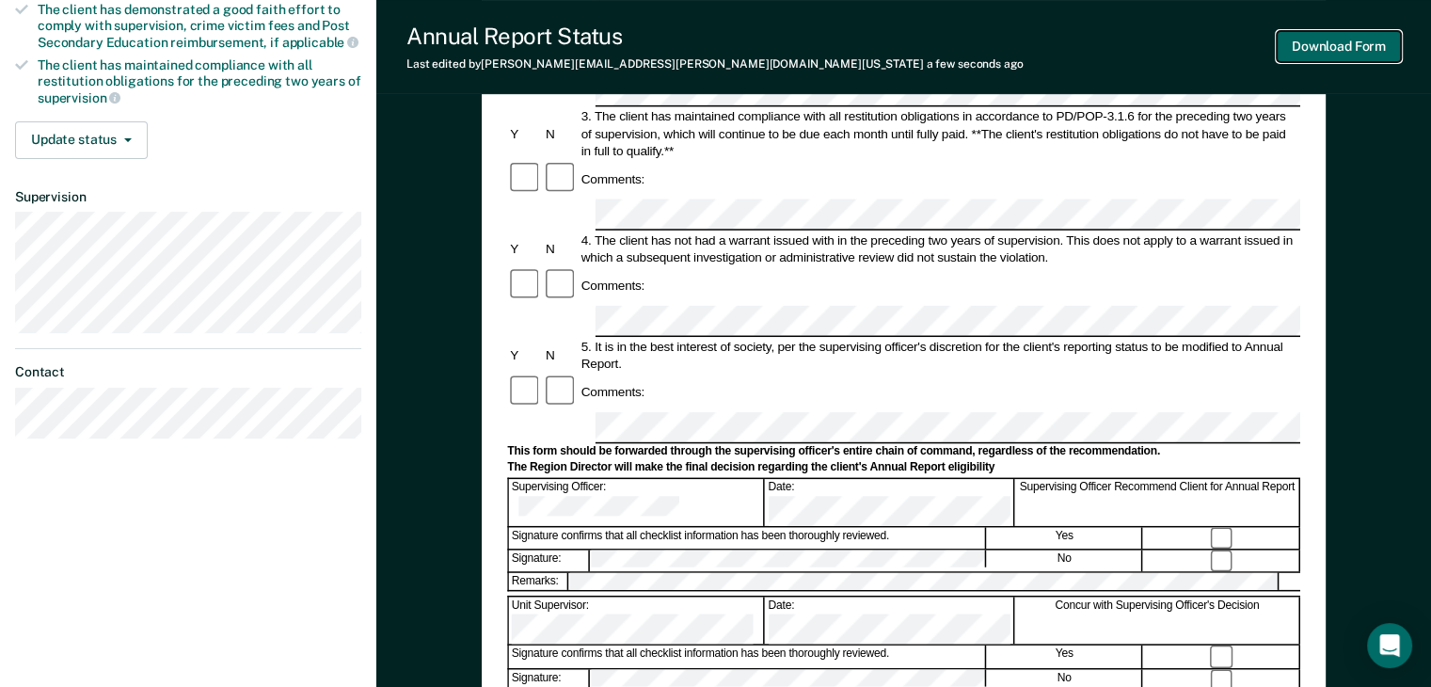
click at [1340, 49] on button "Download Form" at bounding box center [1339, 46] width 124 height 31
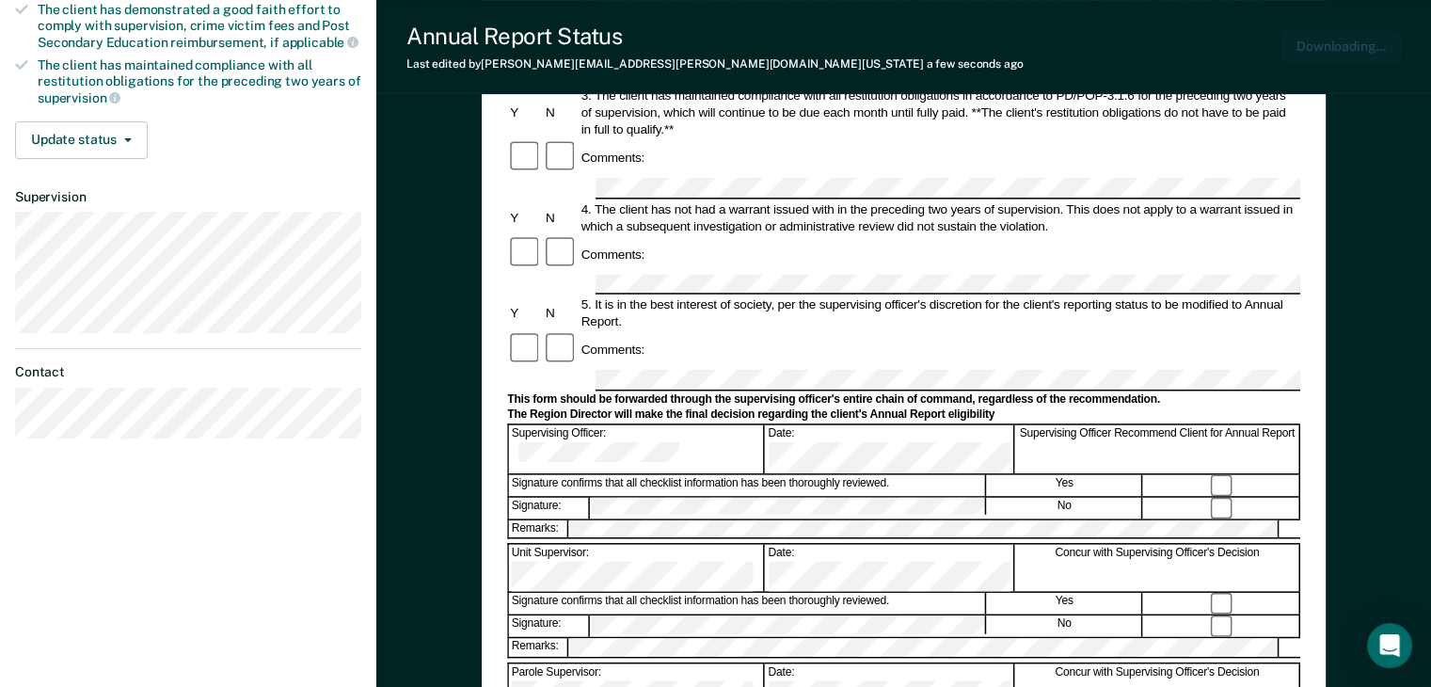
scroll to position [0, 0]
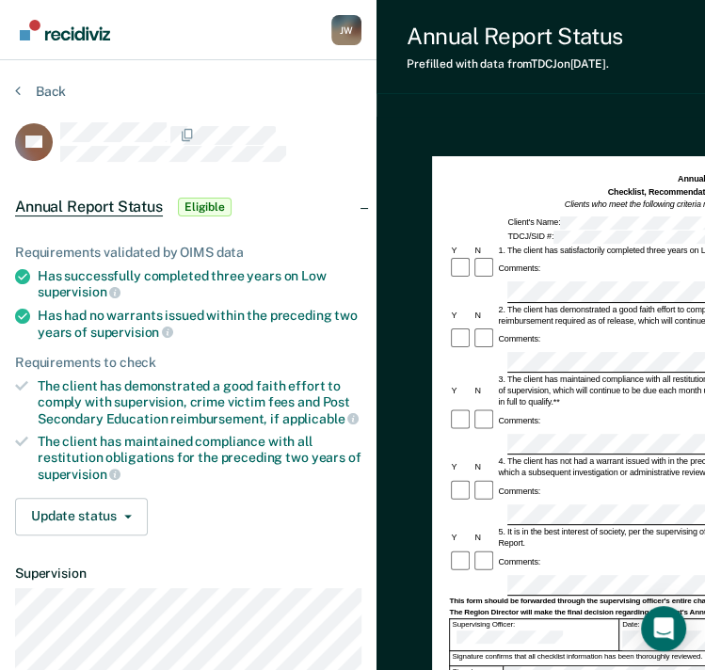
click at [487, 408] on div at bounding box center [484, 420] width 24 height 24
click at [468, 408] on div at bounding box center [461, 420] width 24 height 24
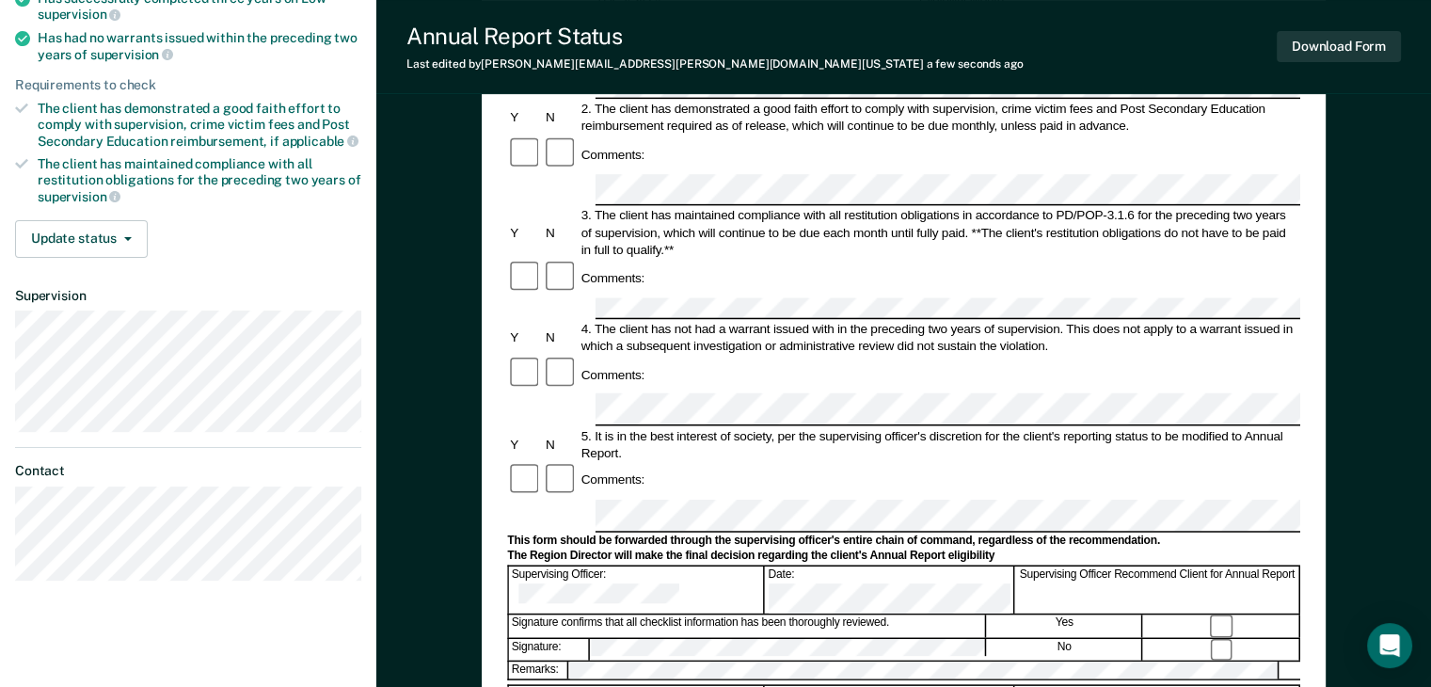
scroll to position [282, 0]
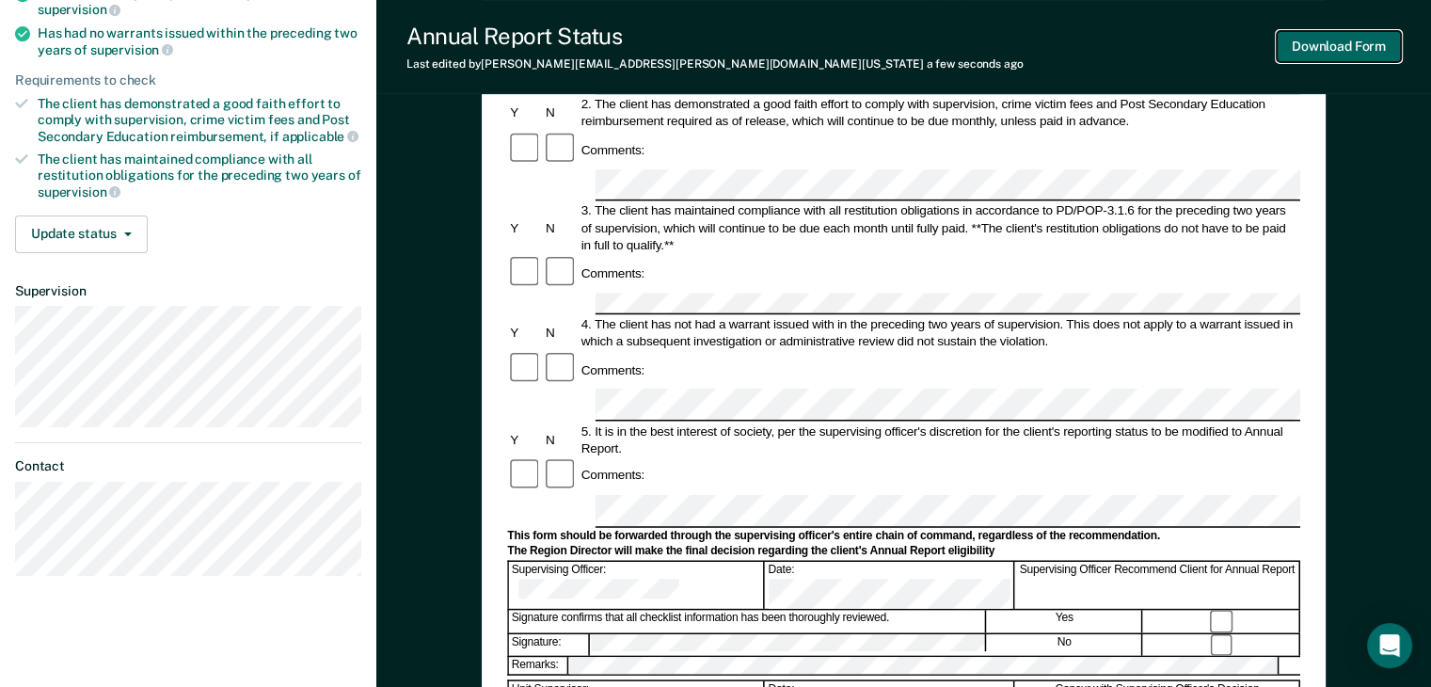
click at [1332, 47] on button "Download Form" at bounding box center [1339, 46] width 124 height 31
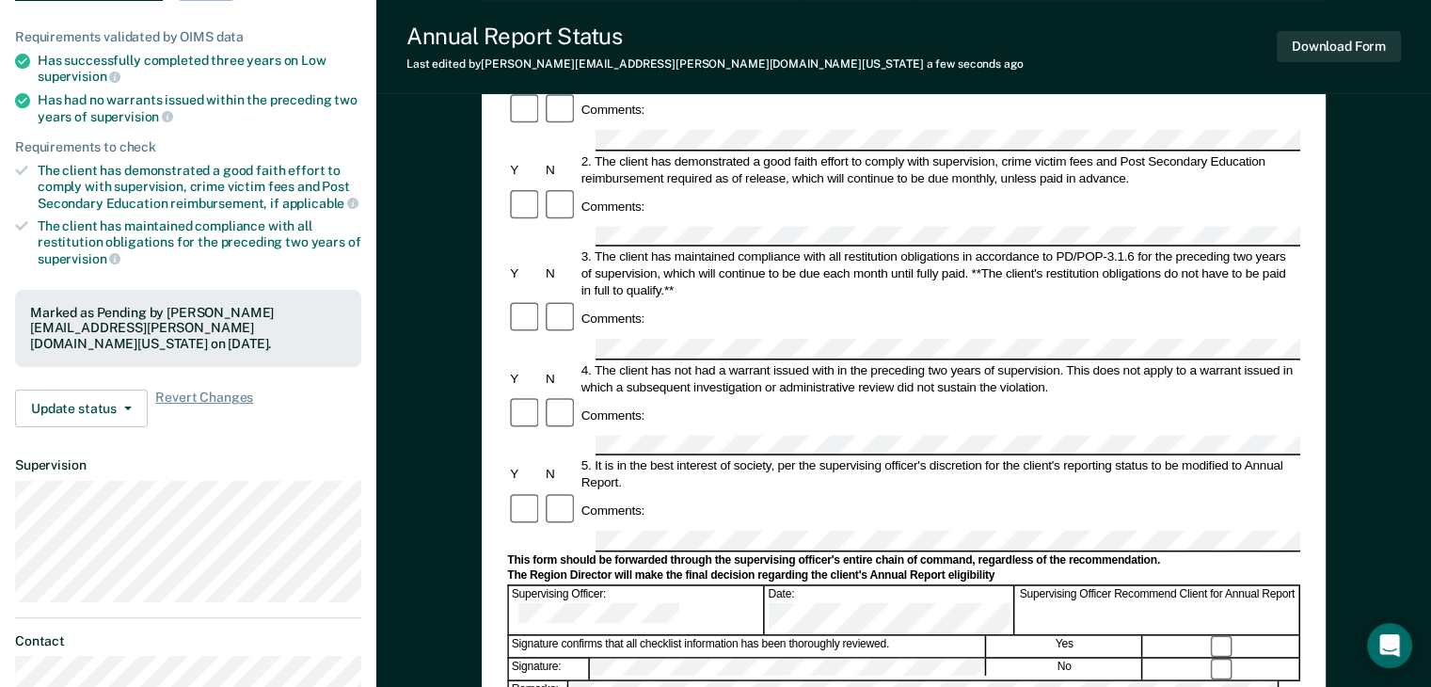
scroll to position [94, 0]
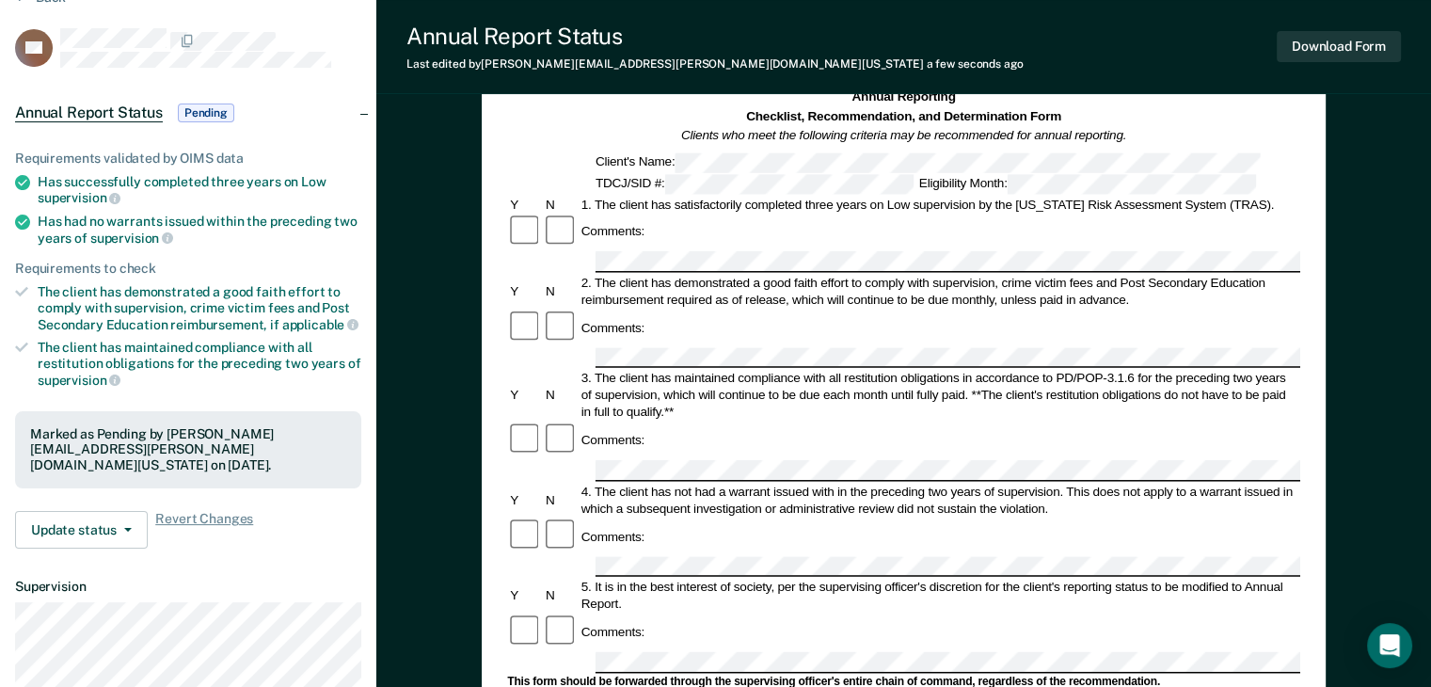
click at [567, 453] on form "Annual Reporting Checklist, Recommendation, and Determination Form Clients who …" at bounding box center [903, 700] width 793 height 1225
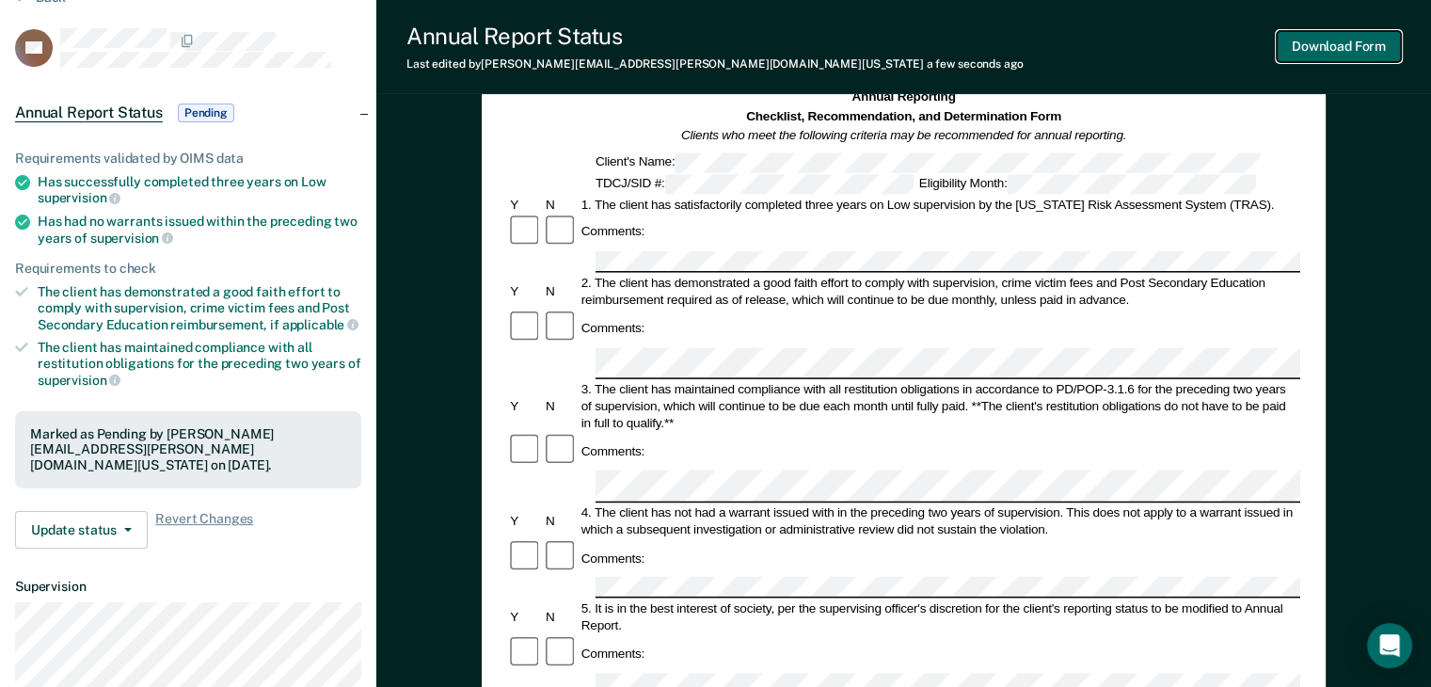
click at [1322, 56] on button "Download Form" at bounding box center [1339, 46] width 124 height 31
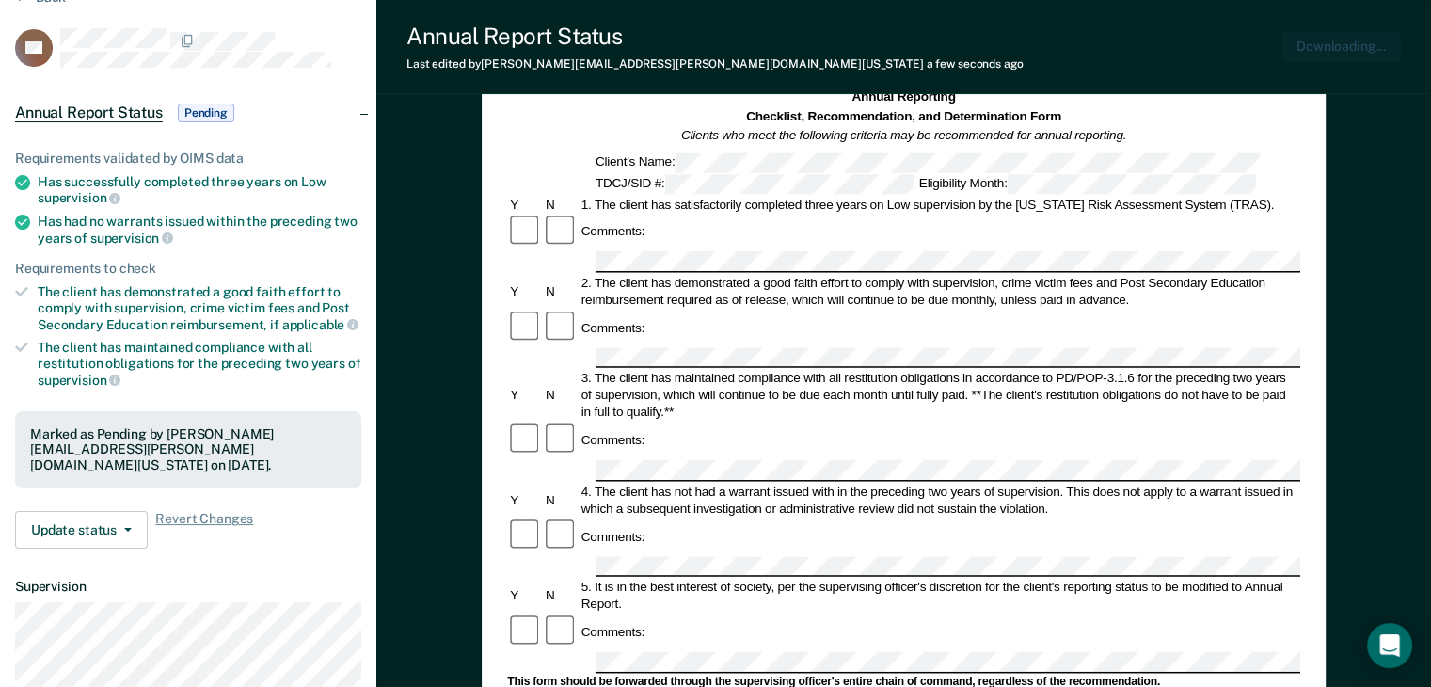
scroll to position [0, 0]
click at [1320, 48] on button "Download Form" at bounding box center [1339, 46] width 124 height 31
click at [1318, 47] on button "Download Form" at bounding box center [1339, 46] width 124 height 31
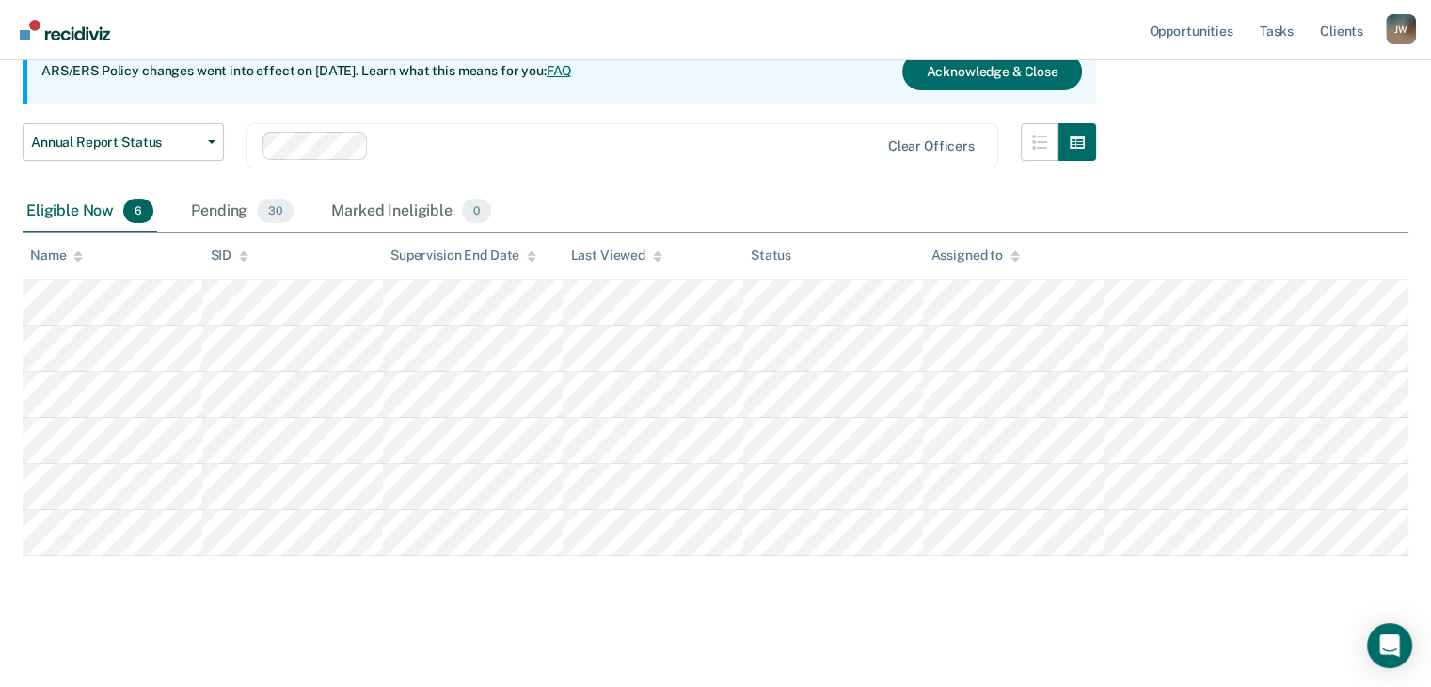
scroll to position [199, 0]
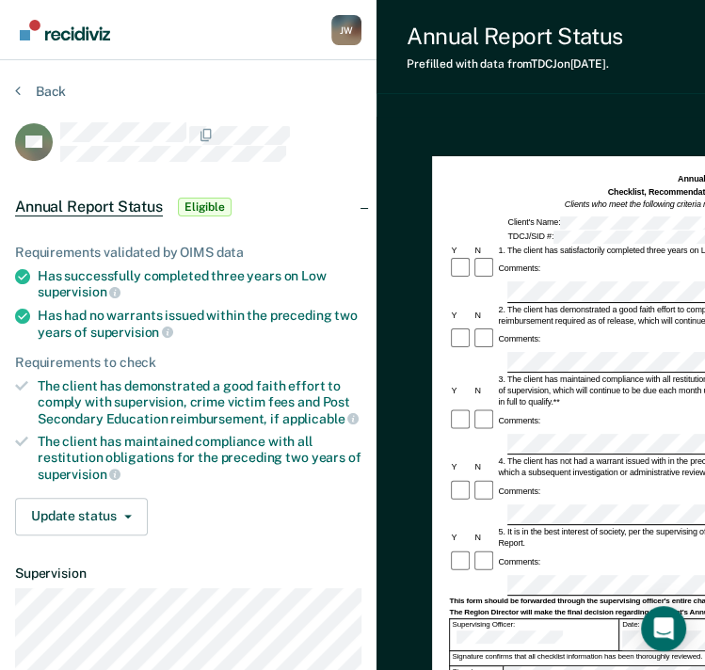
click at [492, 327] on div at bounding box center [484, 339] width 24 height 24
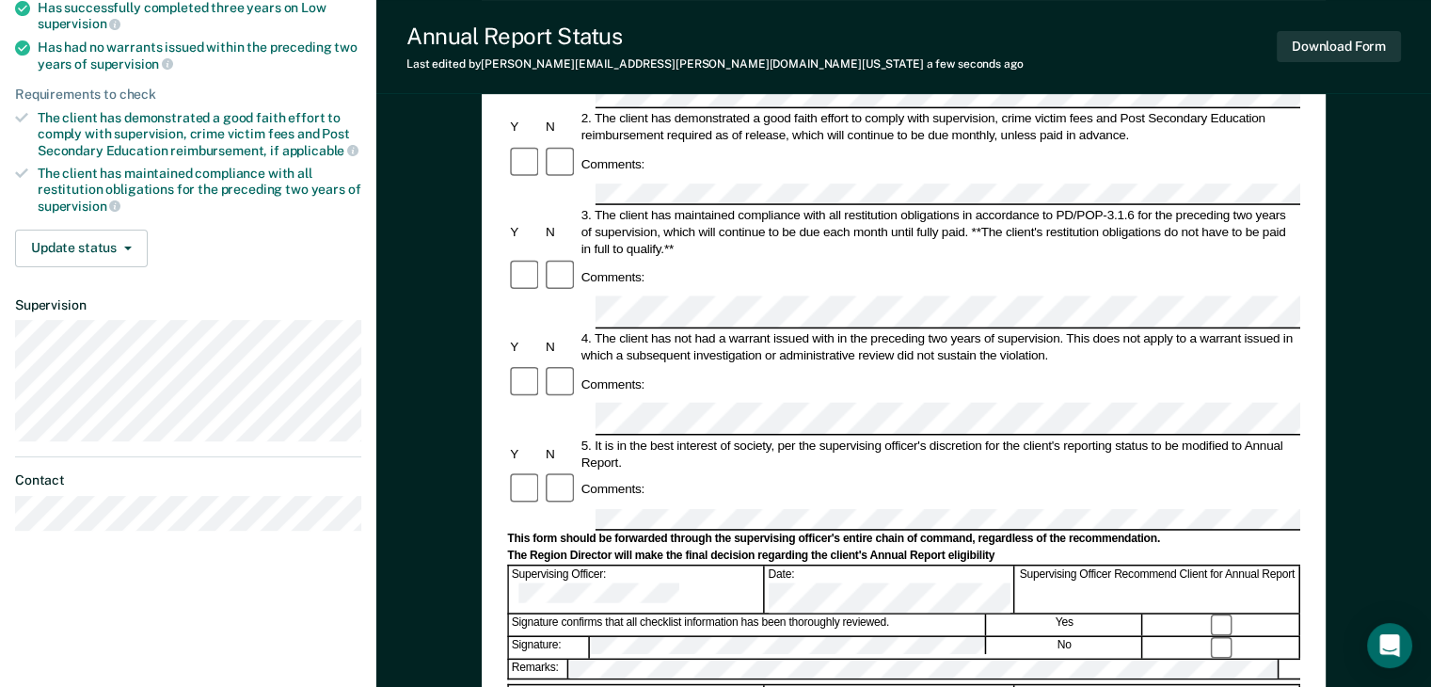
scroll to position [282, 0]
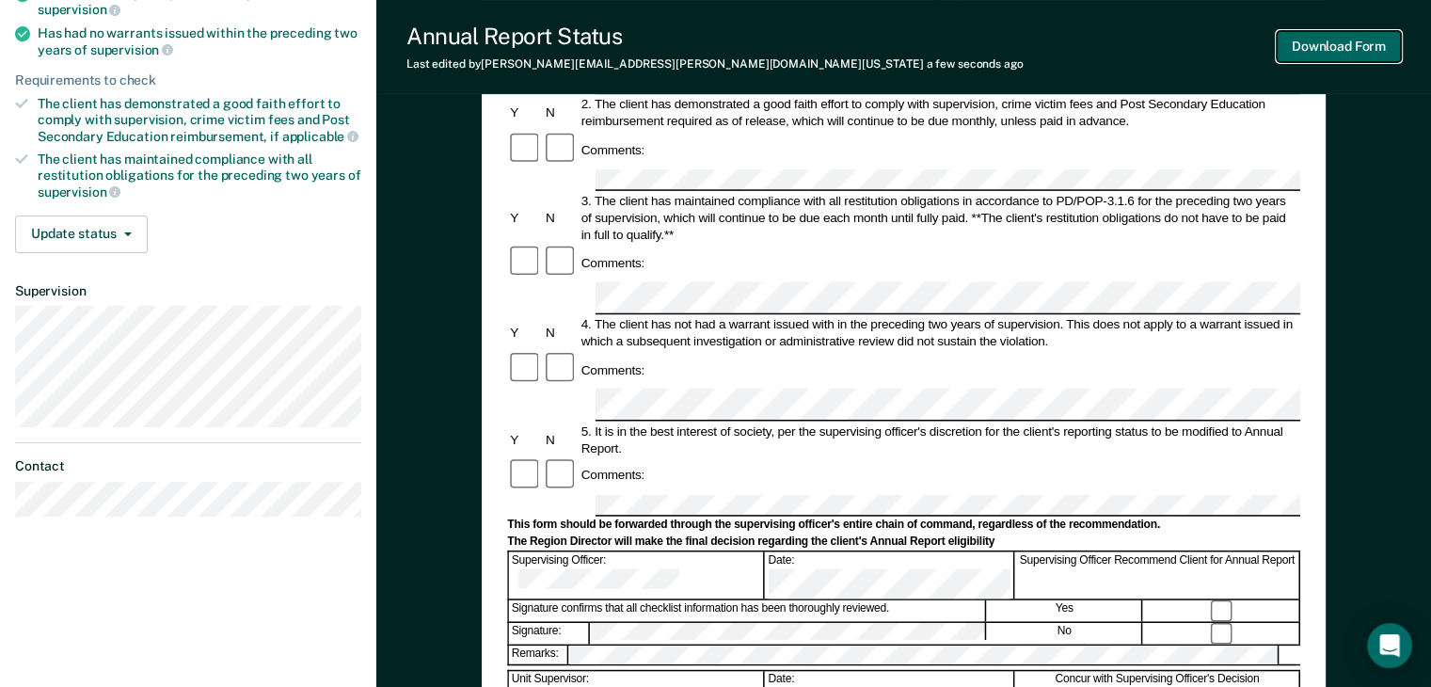
click at [1315, 42] on button "Download Form" at bounding box center [1339, 46] width 124 height 31
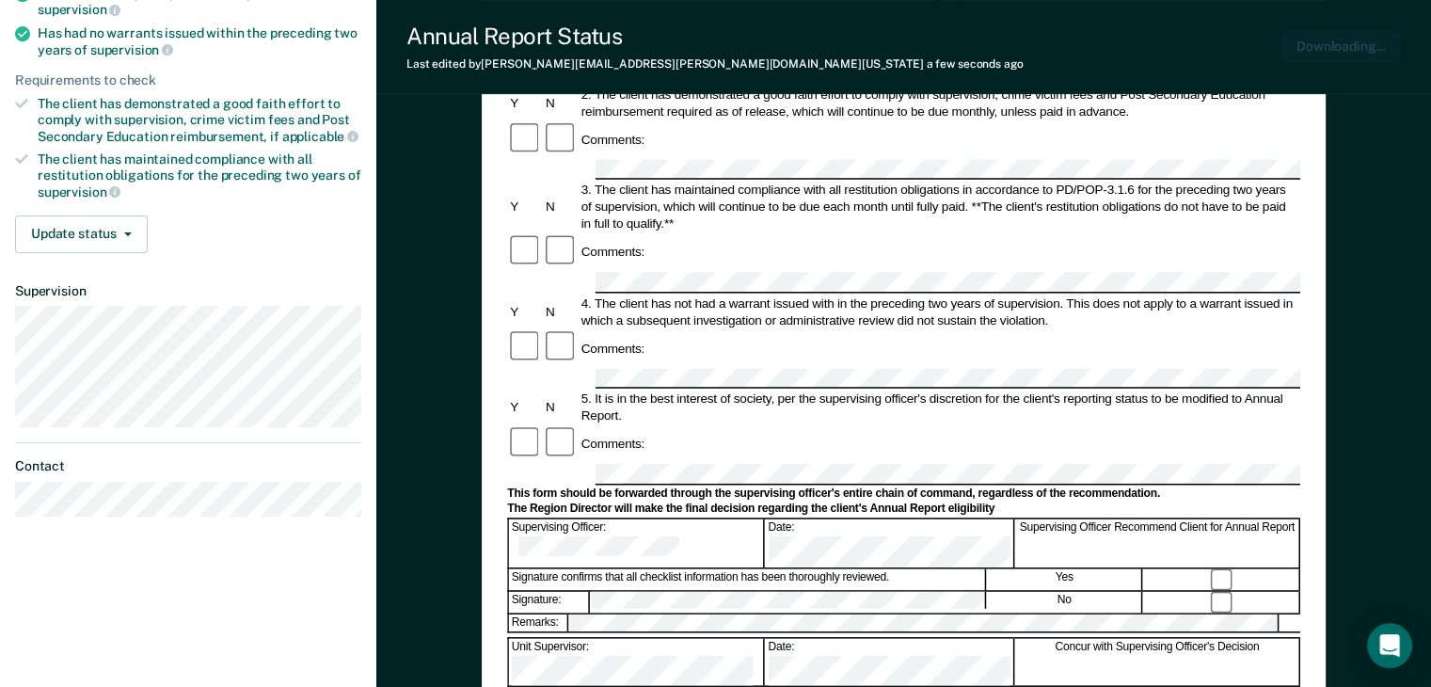
scroll to position [0, 0]
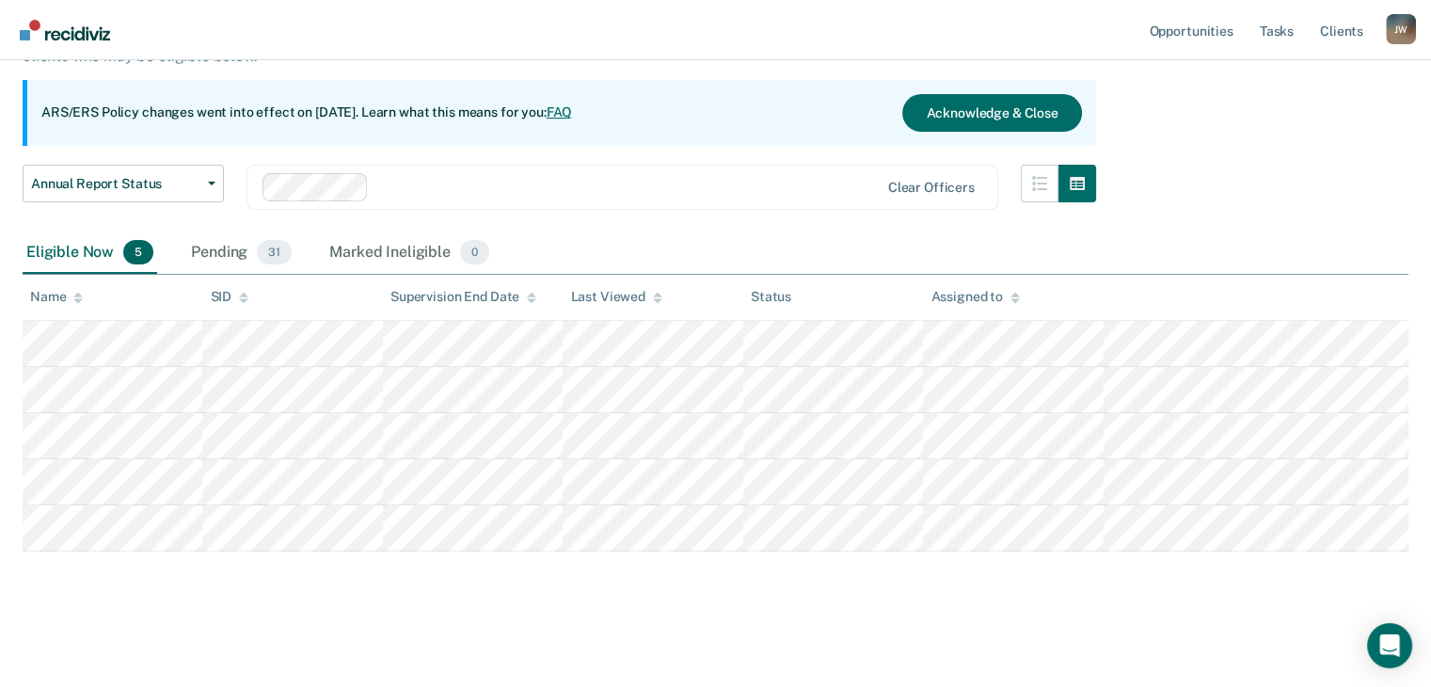
scroll to position [152, 0]
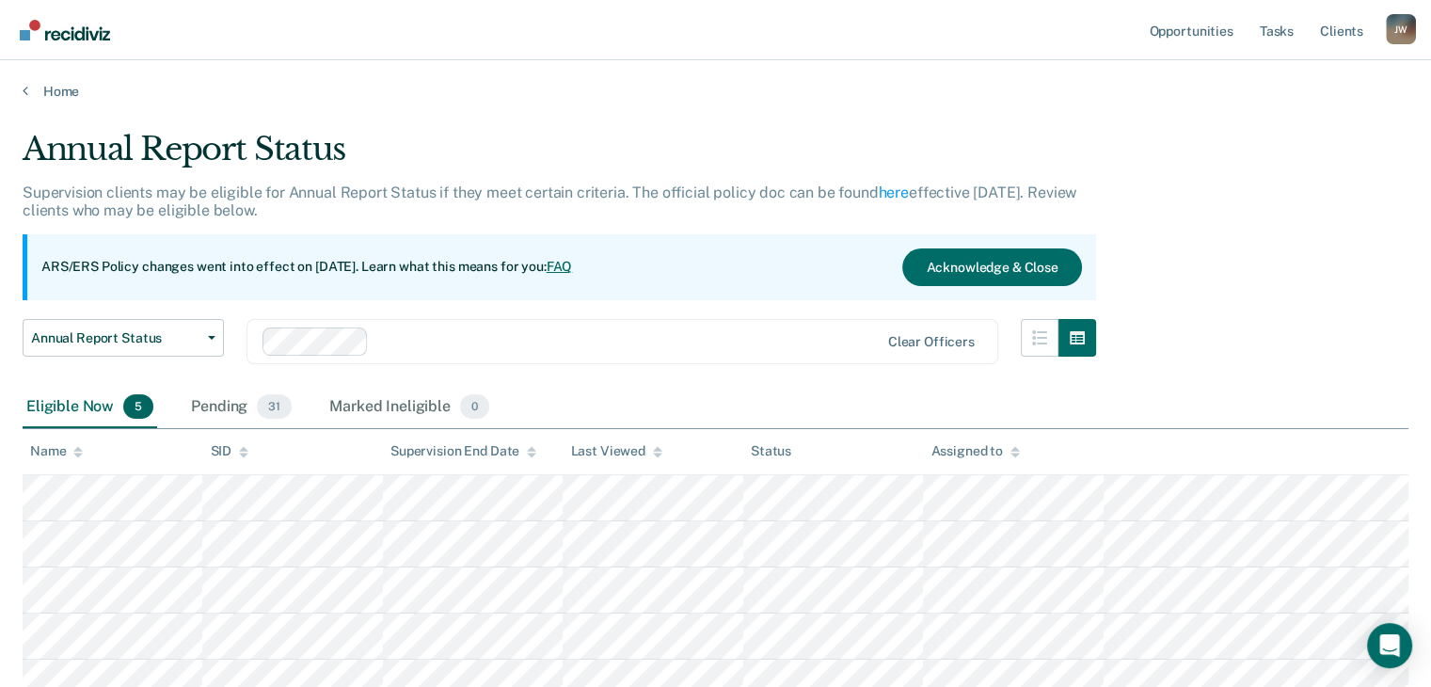
scroll to position [152, 0]
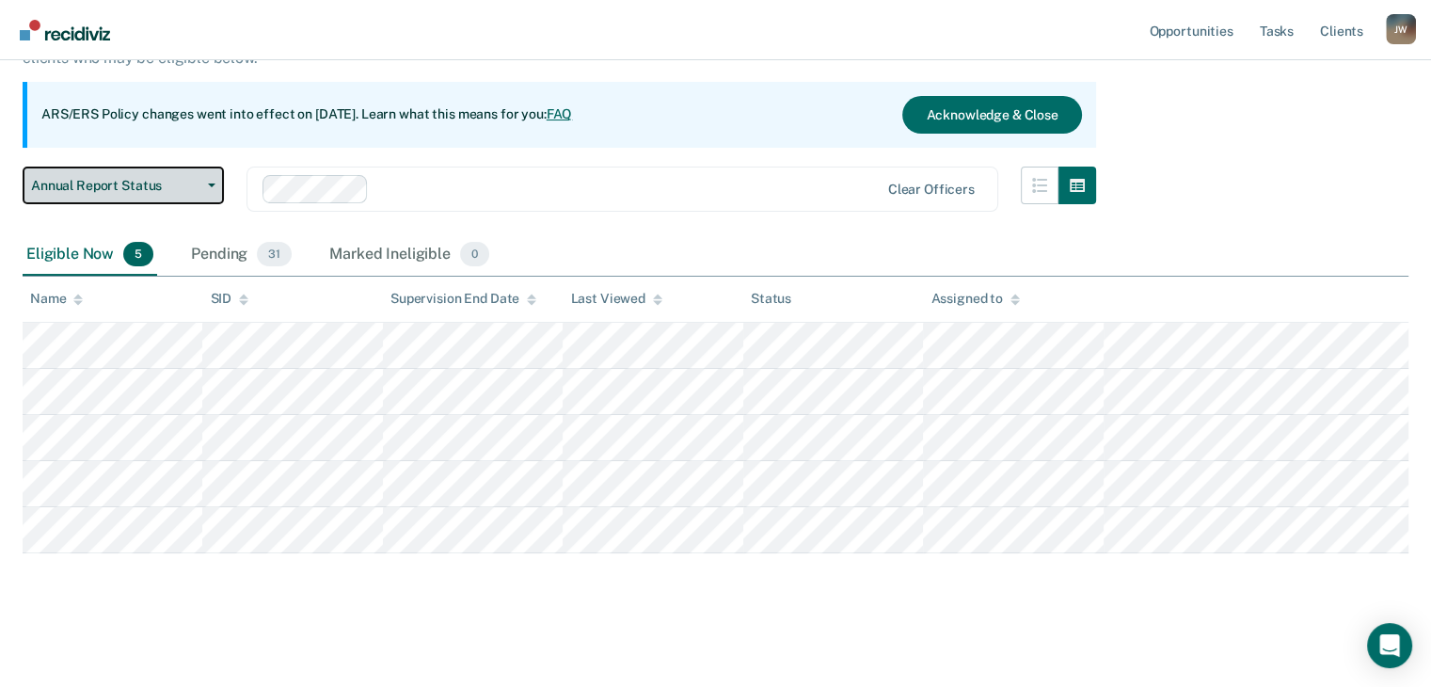
click at [181, 185] on span "Annual Report Status" at bounding box center [115, 186] width 169 height 16
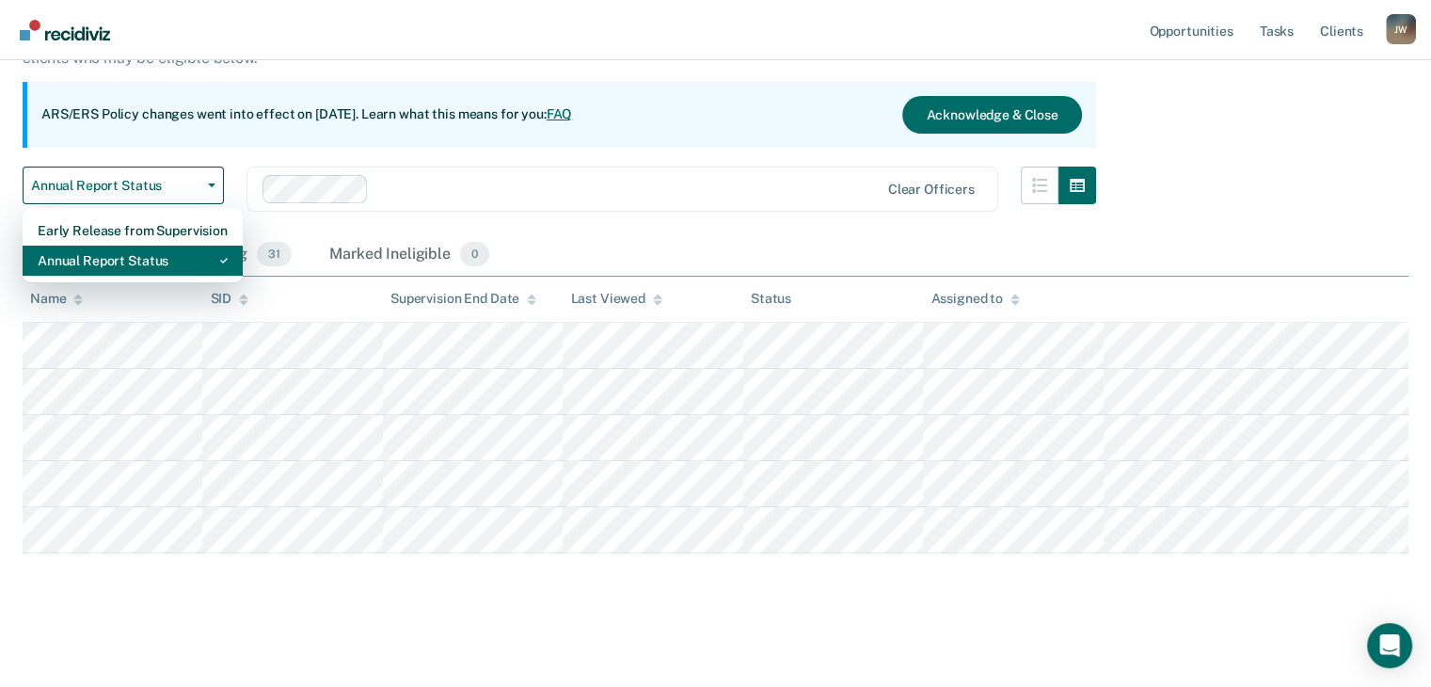
click at [133, 262] on div "Annual Report Status" at bounding box center [133, 261] width 190 height 30
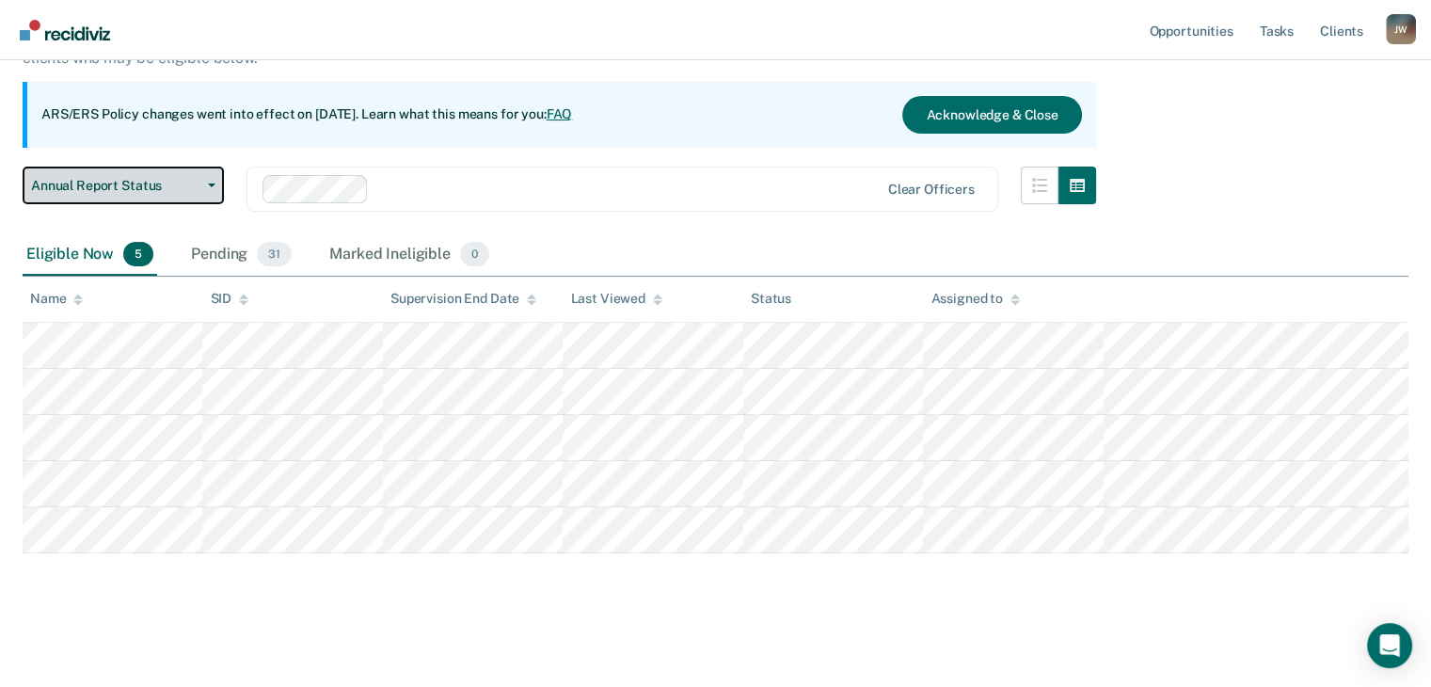
scroll to position [0, 0]
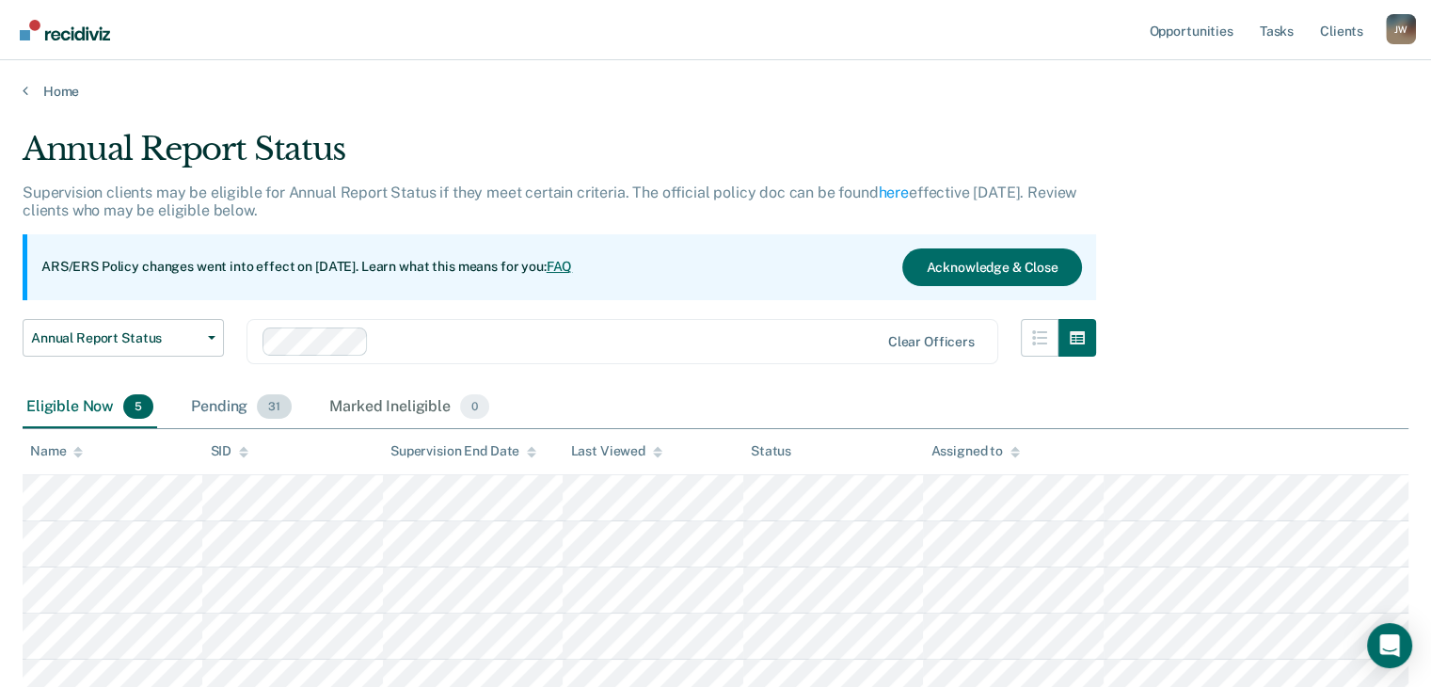
click at [220, 413] on div "Pending 31" at bounding box center [241, 407] width 108 height 41
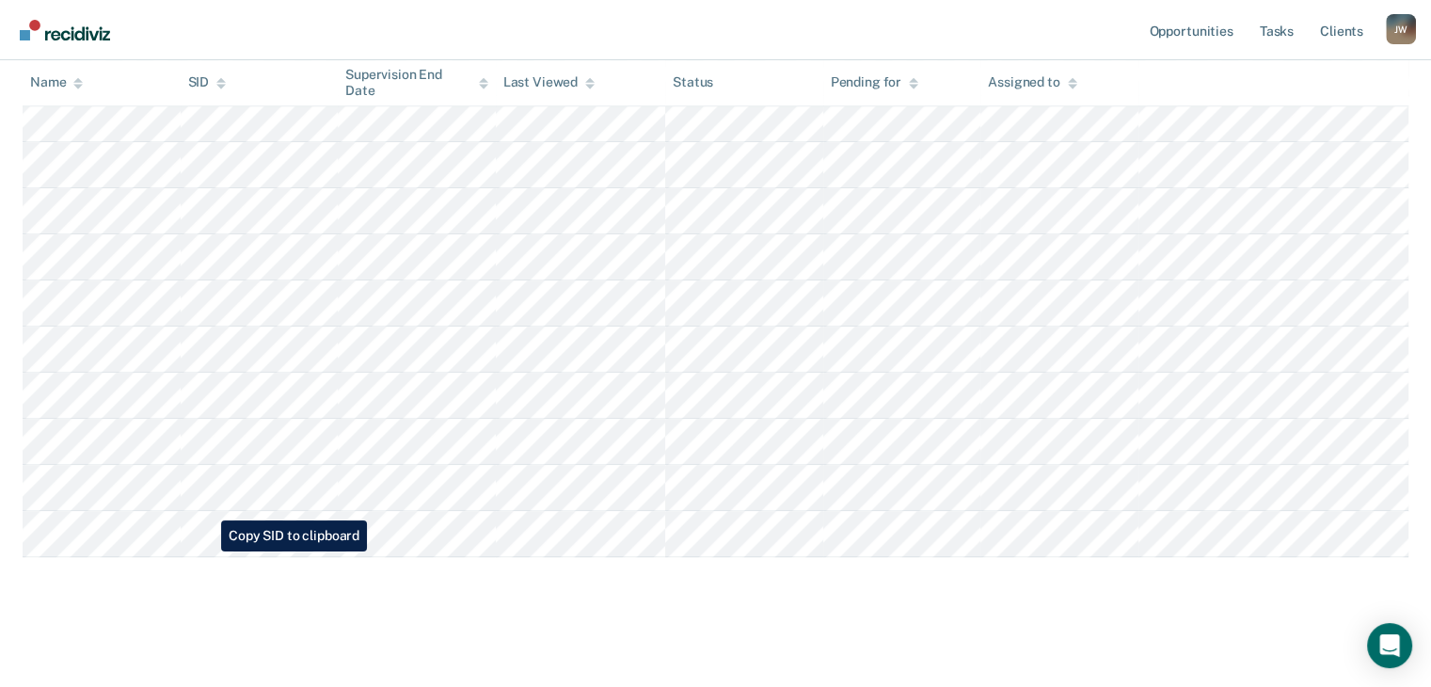
scroll to position [1351, 0]
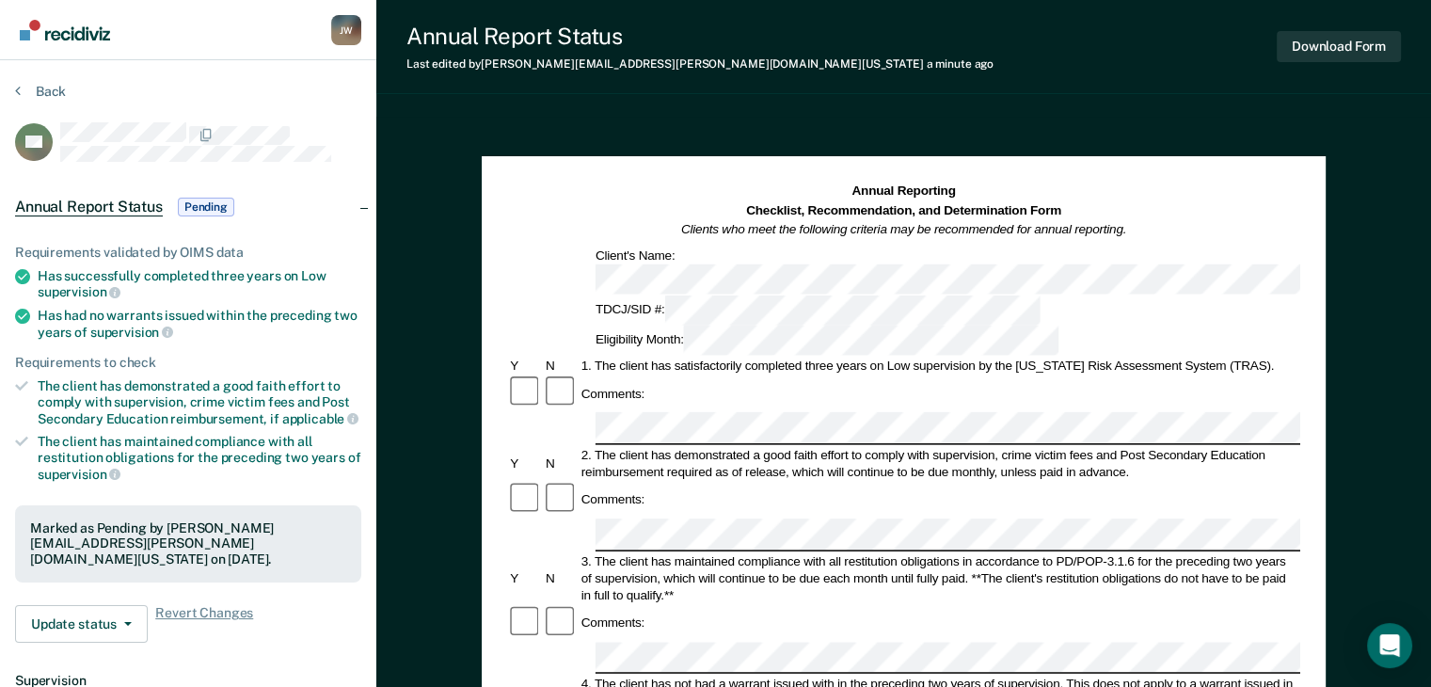
scroll to position [152, 0]
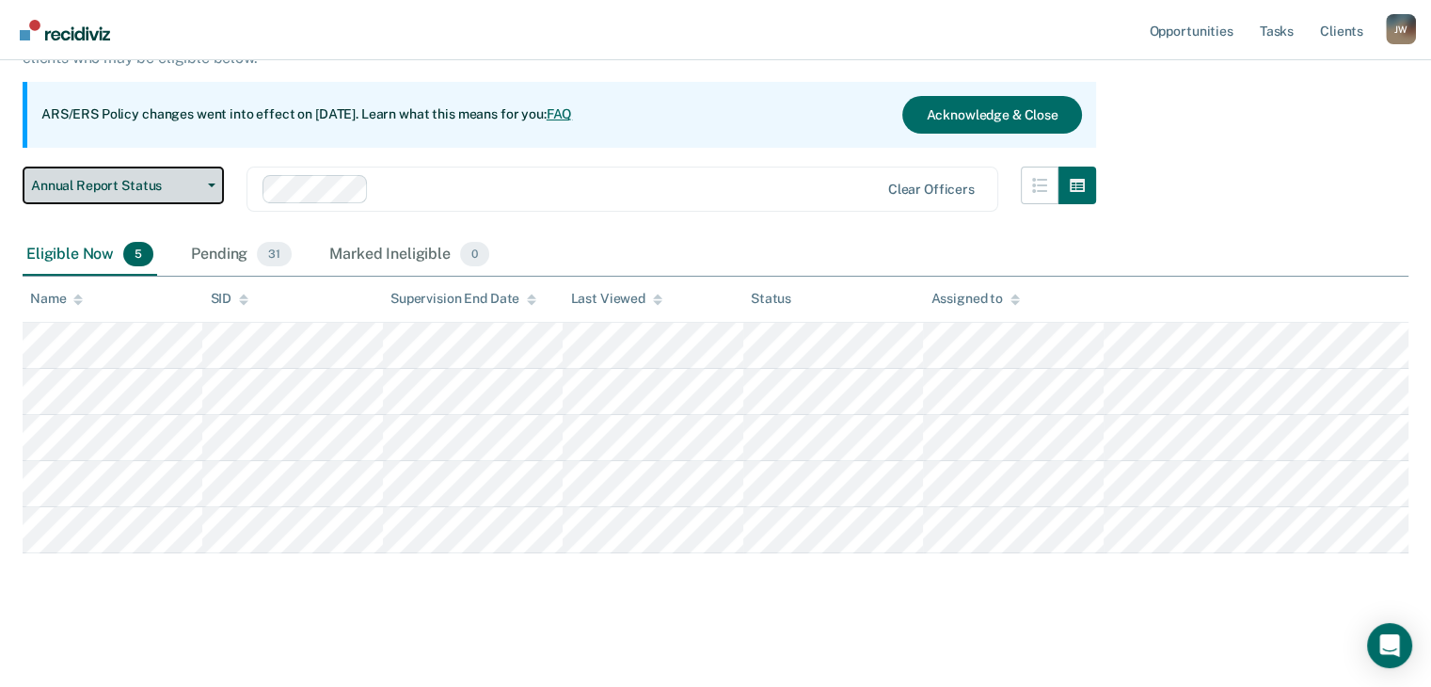
click at [195, 184] on span "Annual Report Status" at bounding box center [115, 186] width 169 height 16
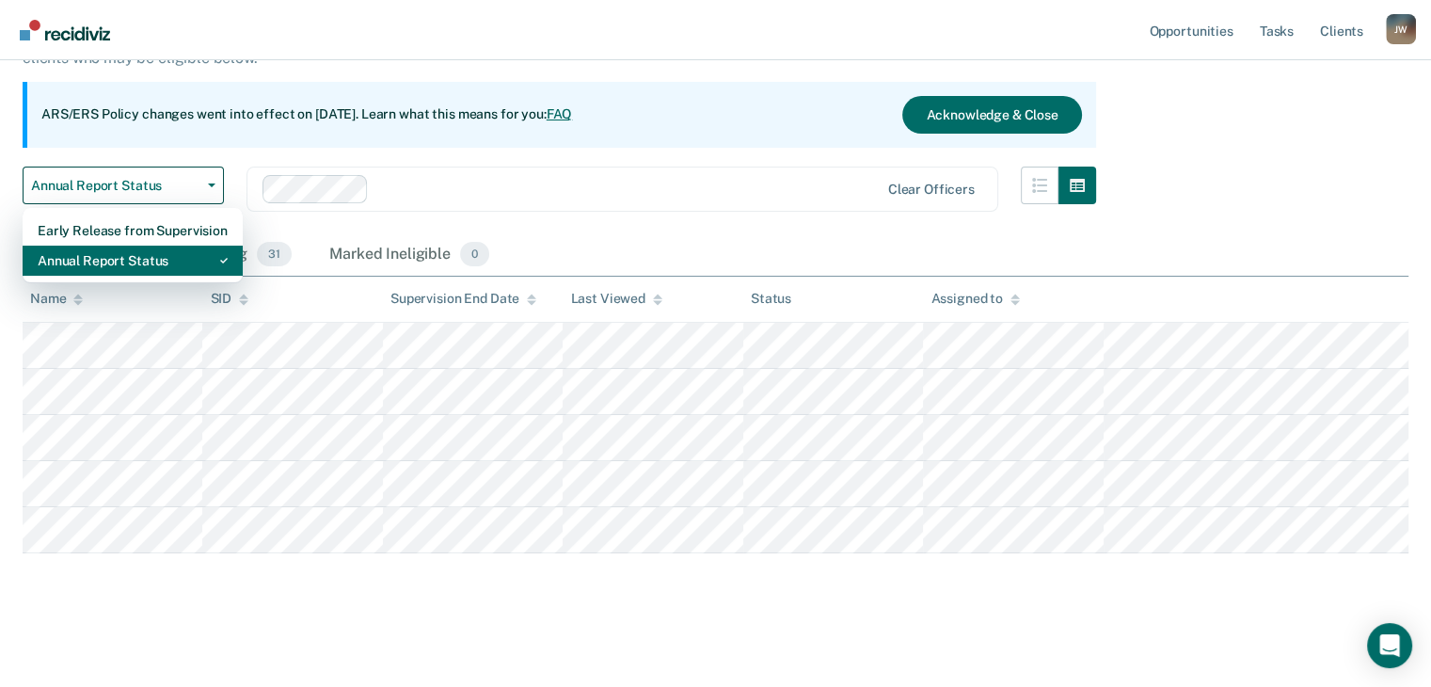
click at [93, 267] on div "Annual Report Status" at bounding box center [133, 261] width 190 height 30
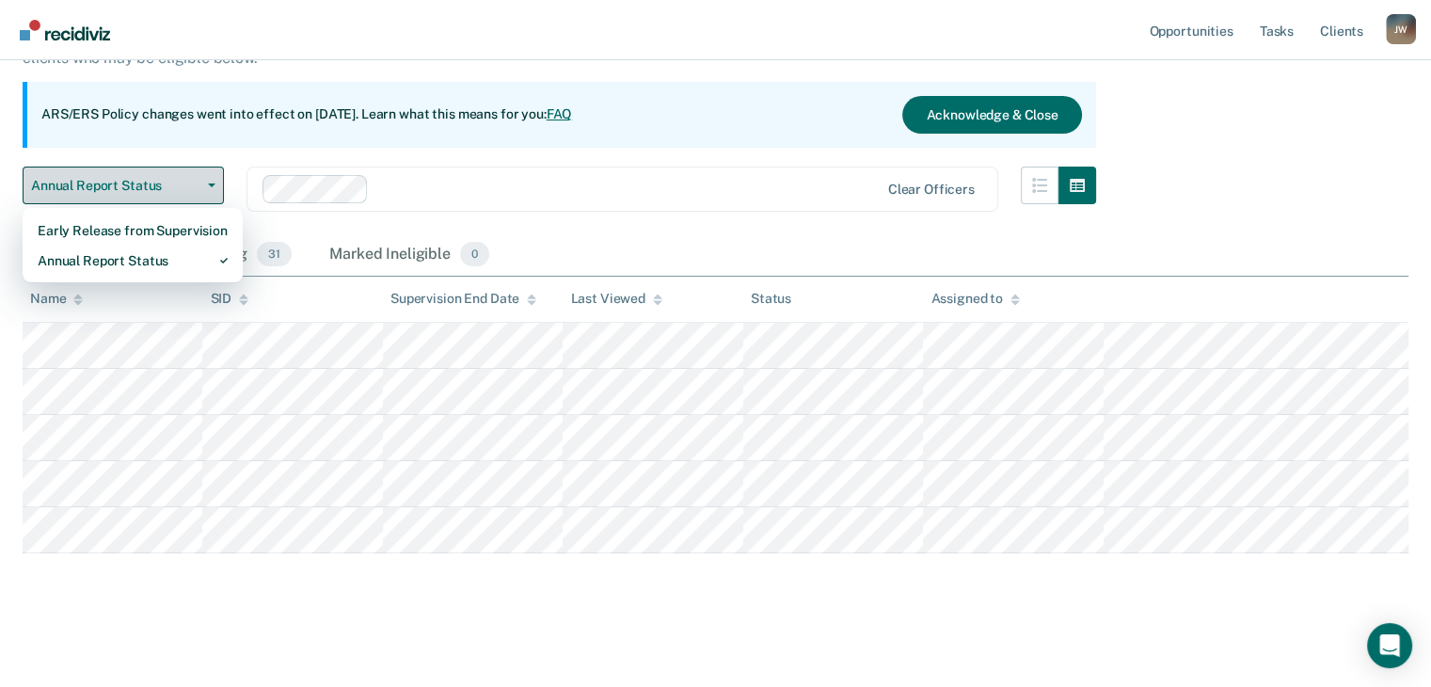
scroll to position [0, 0]
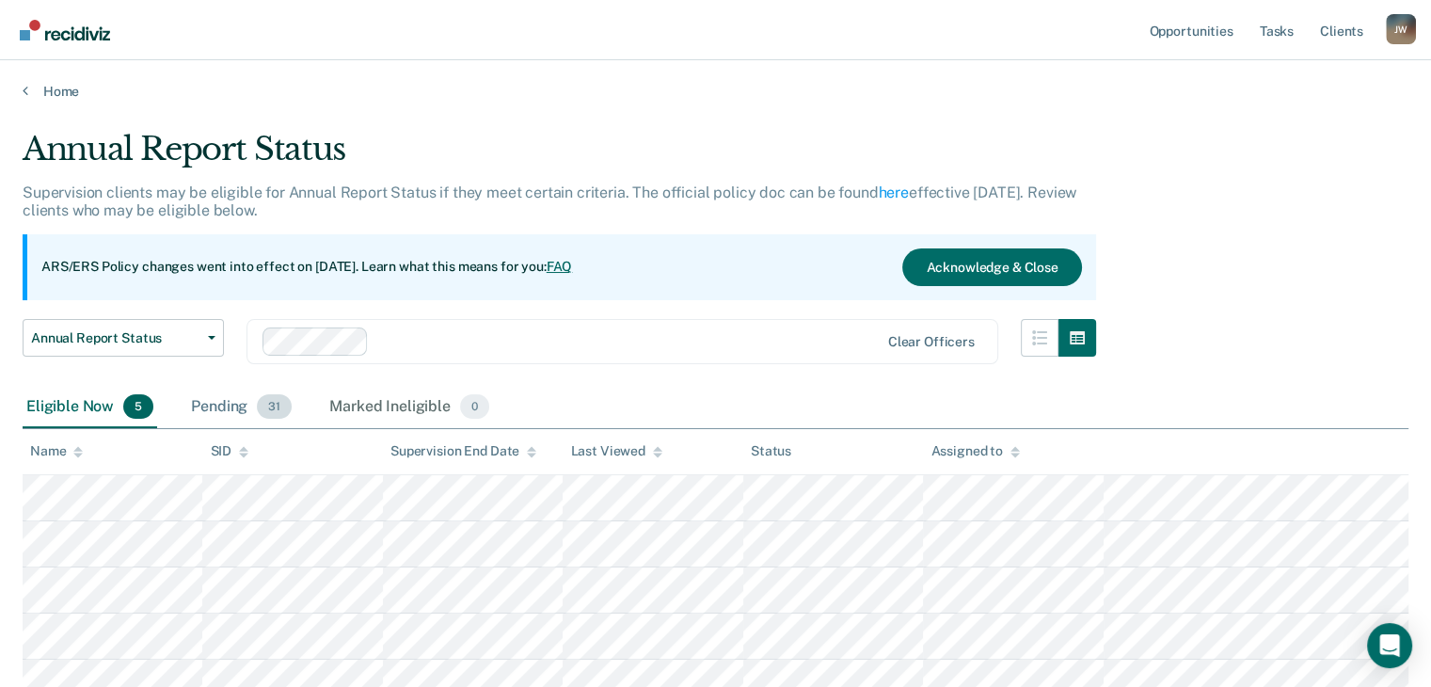
click at [215, 408] on div "Pending 31" at bounding box center [241, 407] width 108 height 41
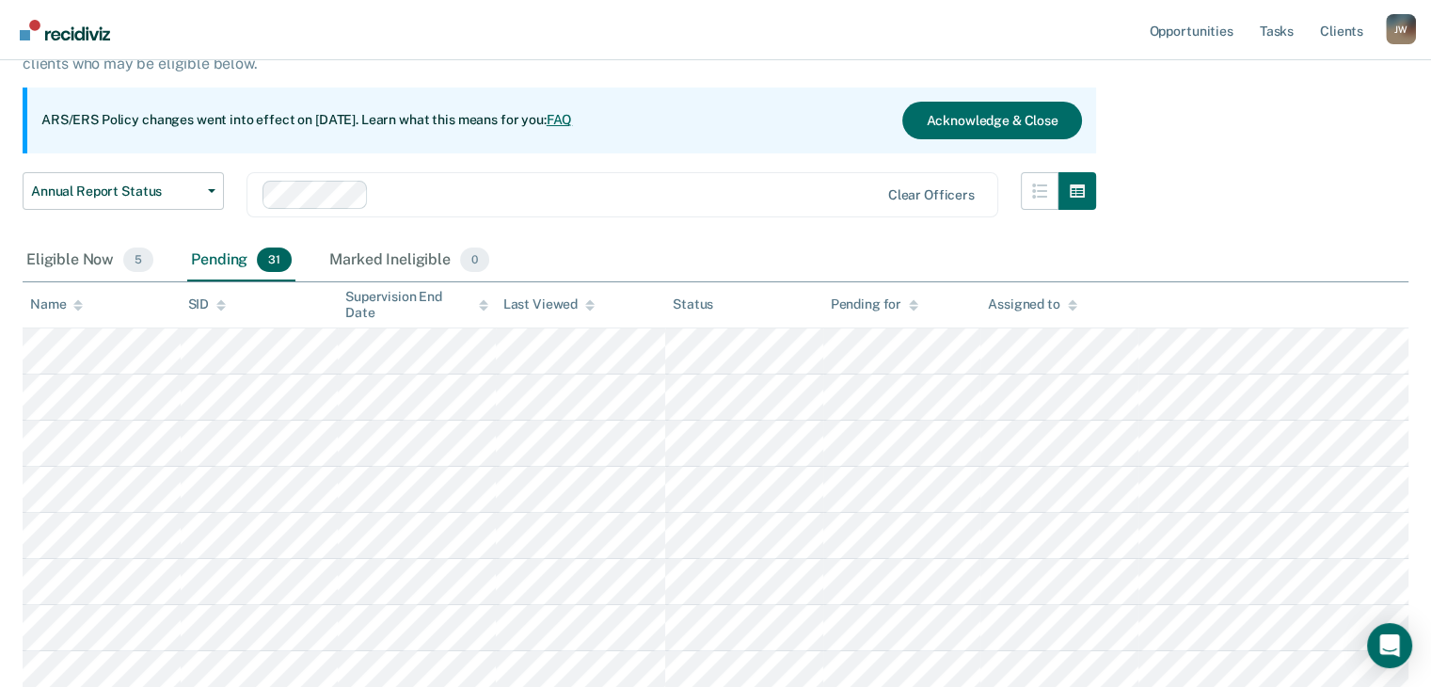
scroll to position [128, 0]
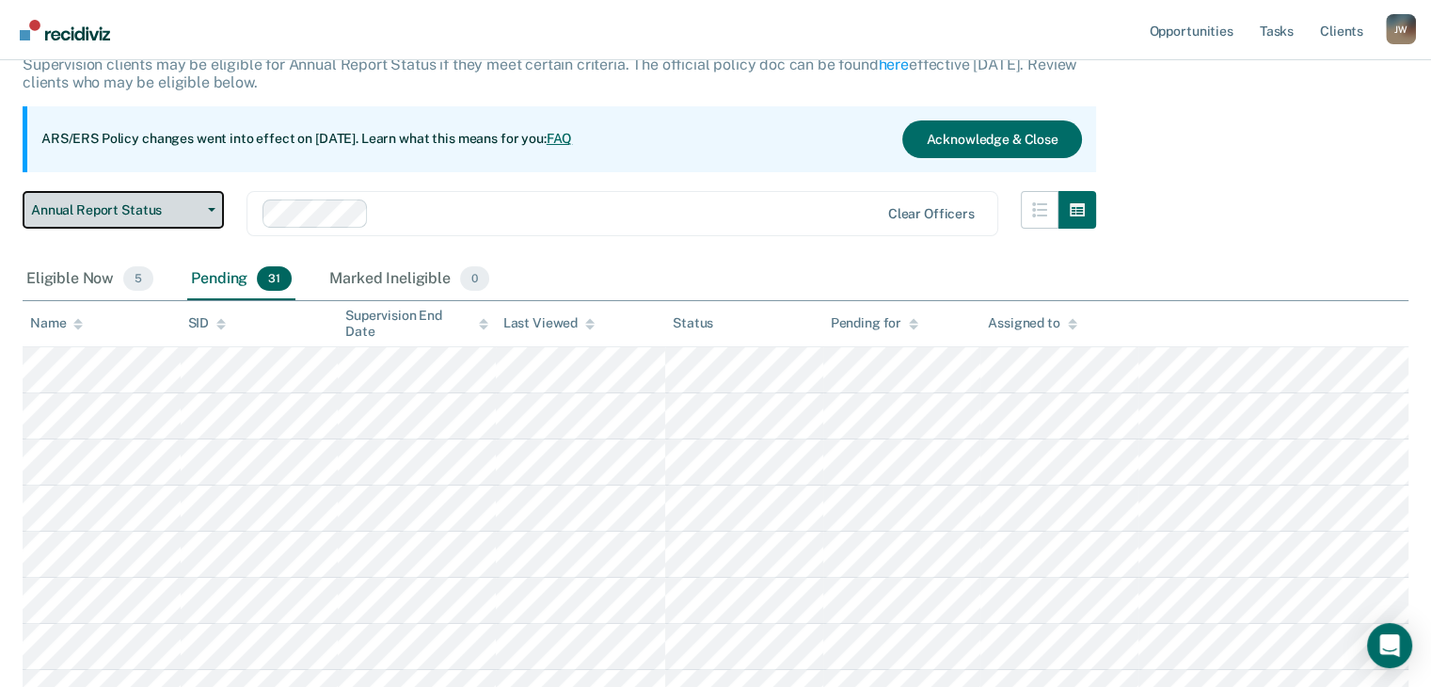
click at [212, 212] on button "Annual Report Status" at bounding box center [123, 210] width 201 height 38
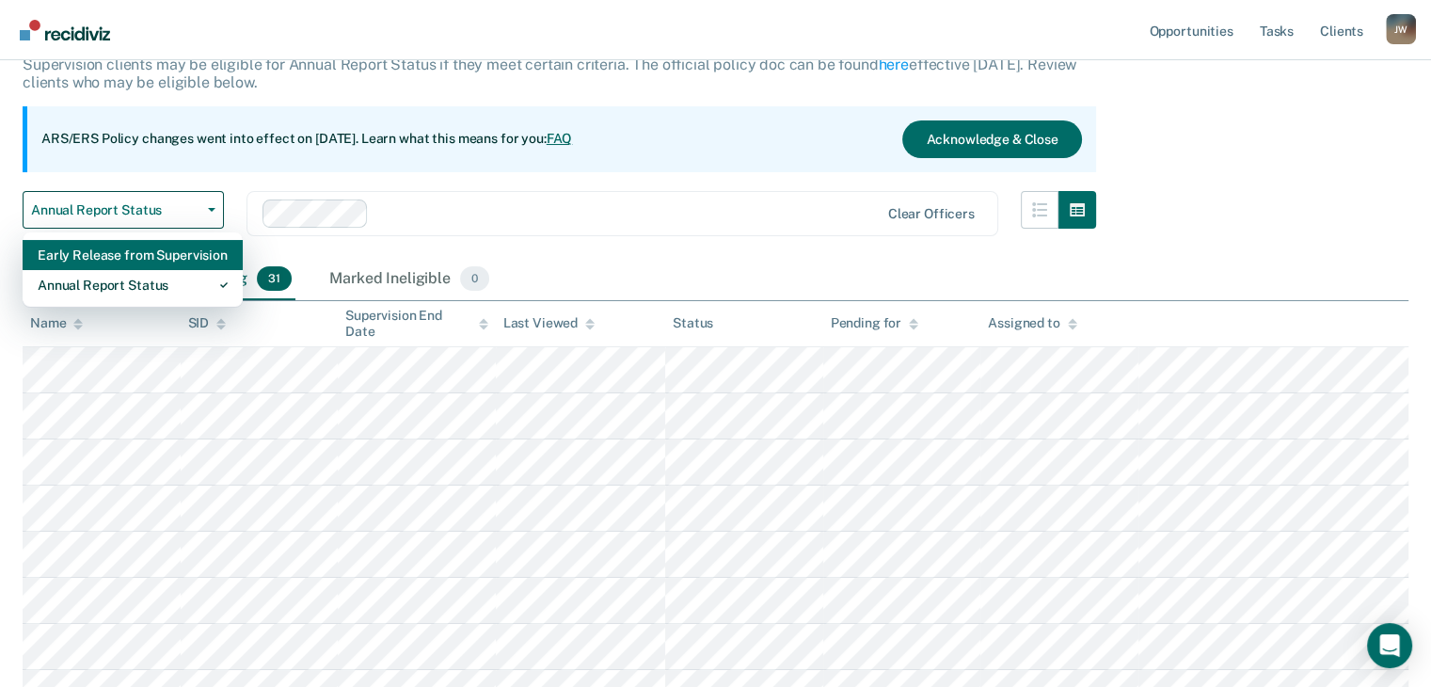
click at [137, 249] on div "Early Release from Supervision" at bounding box center [133, 255] width 190 height 30
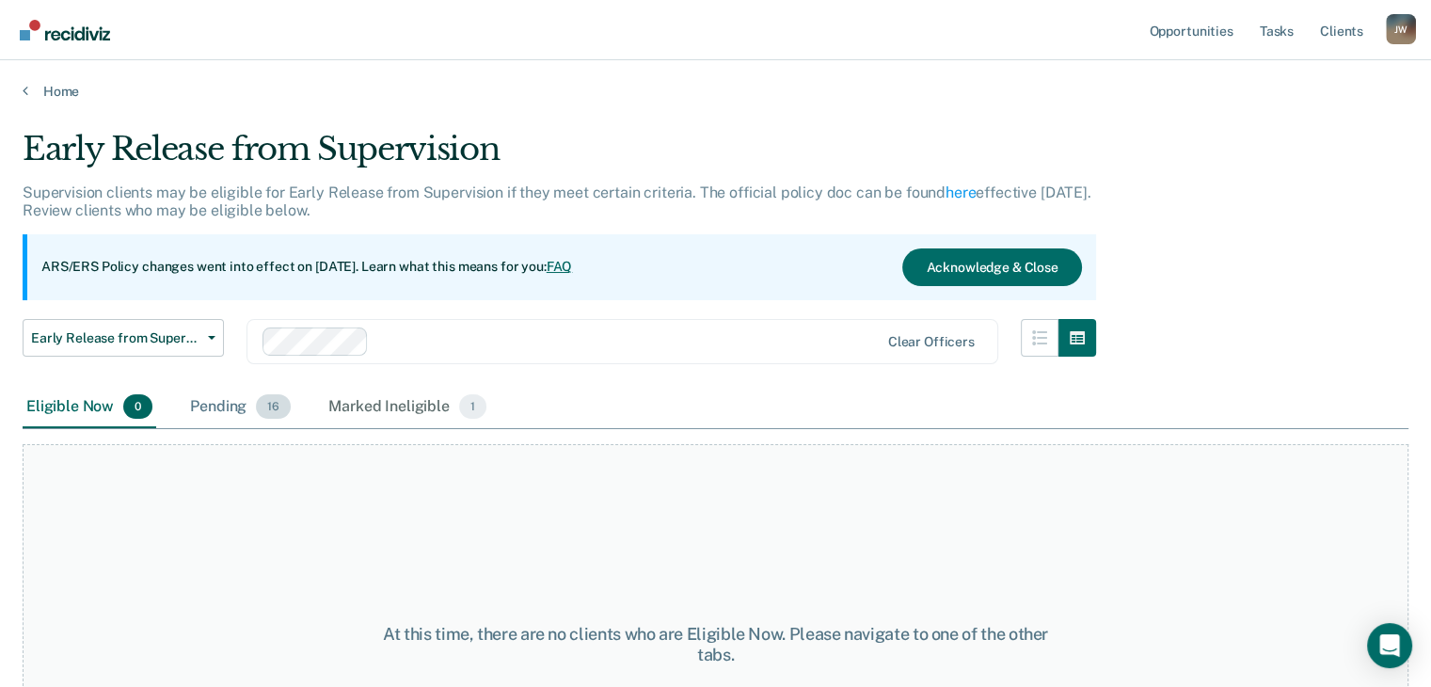
click at [242, 407] on div "Pending 16" at bounding box center [240, 407] width 108 height 41
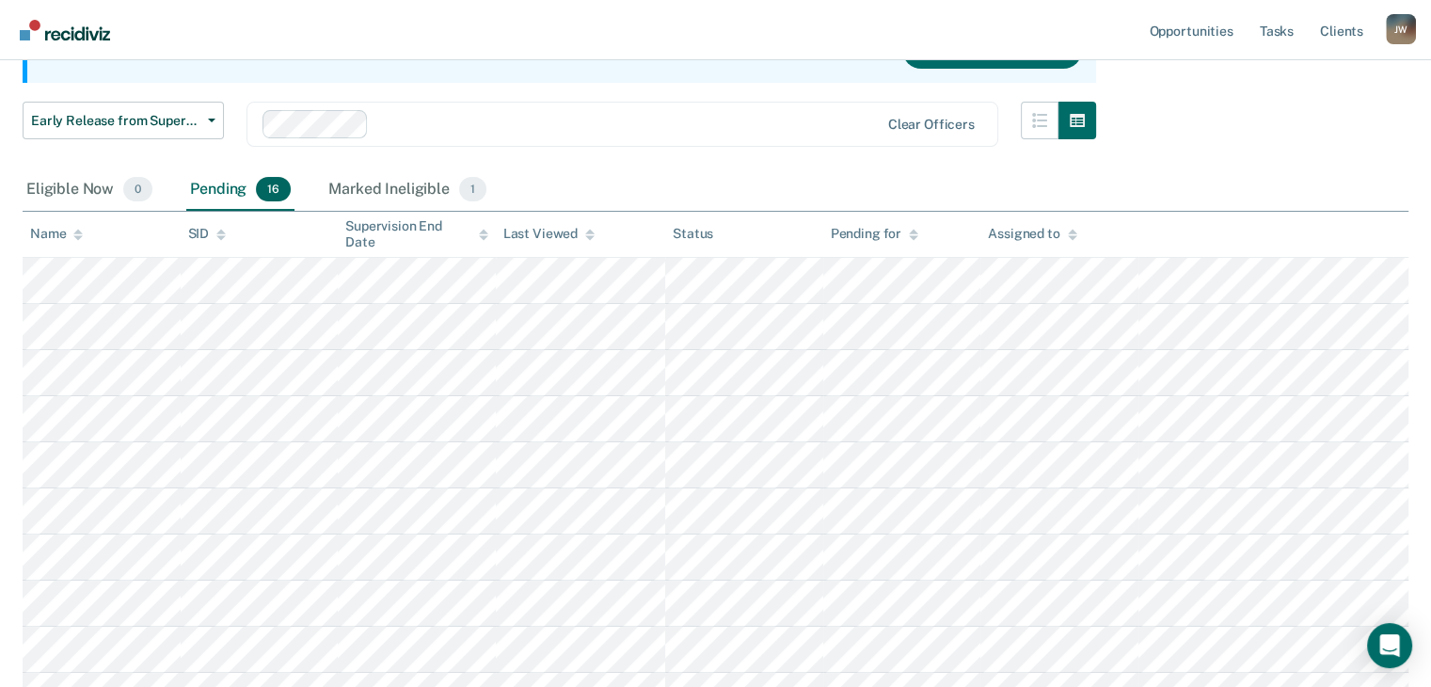
scroll to position [282, 0]
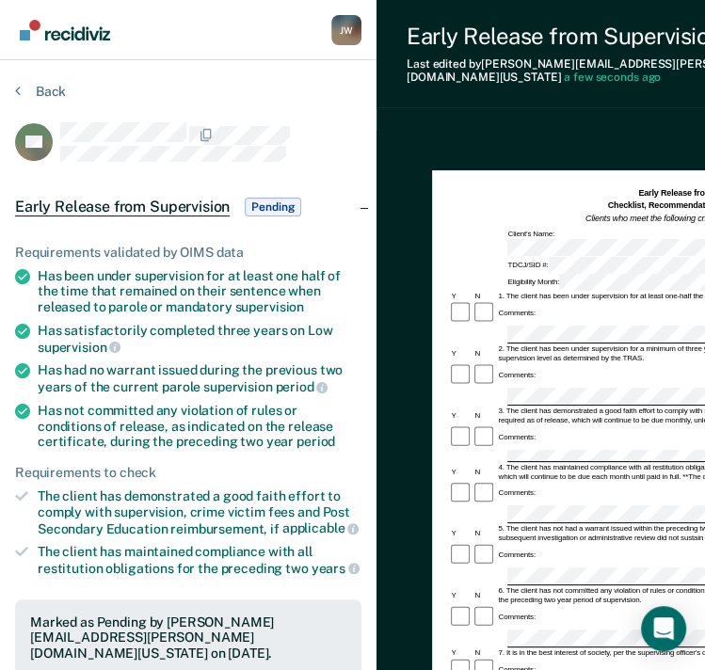
click at [538, 658] on div "Comments:" at bounding box center [711, 670] width 525 height 24
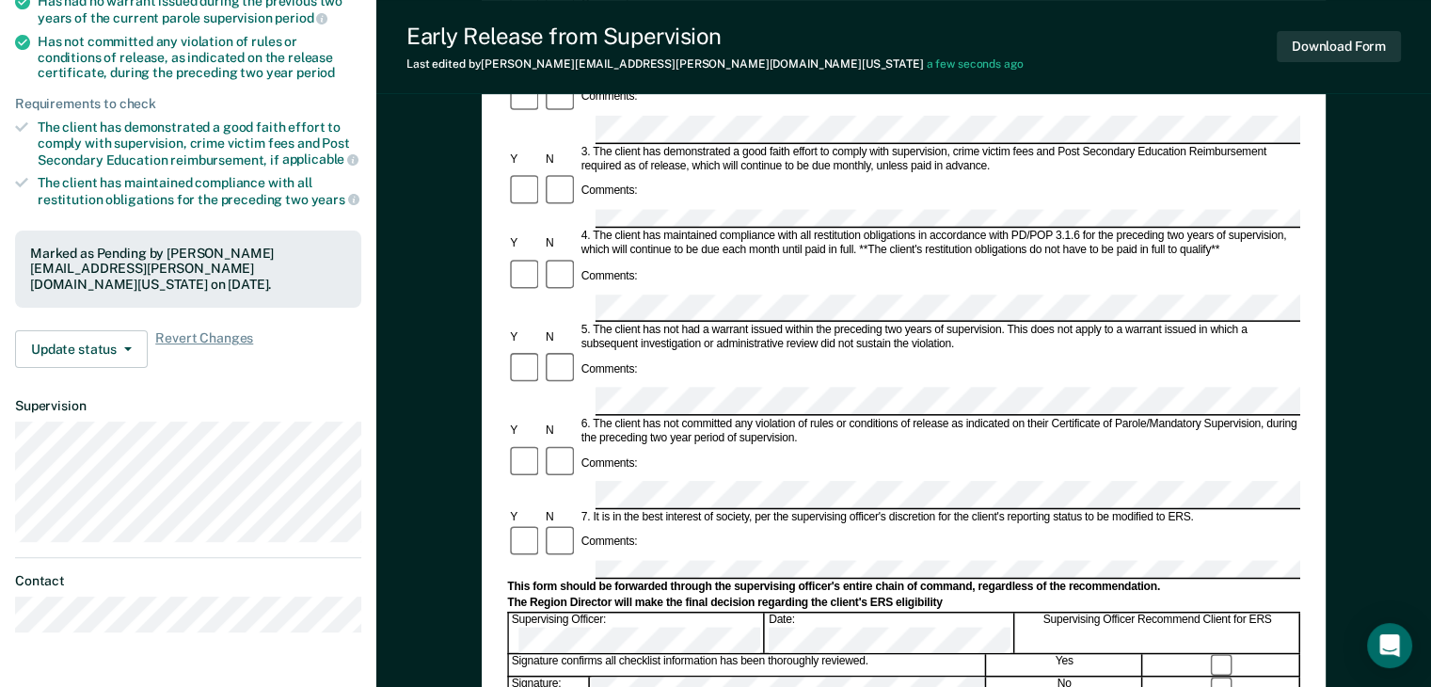
scroll to position [471, 0]
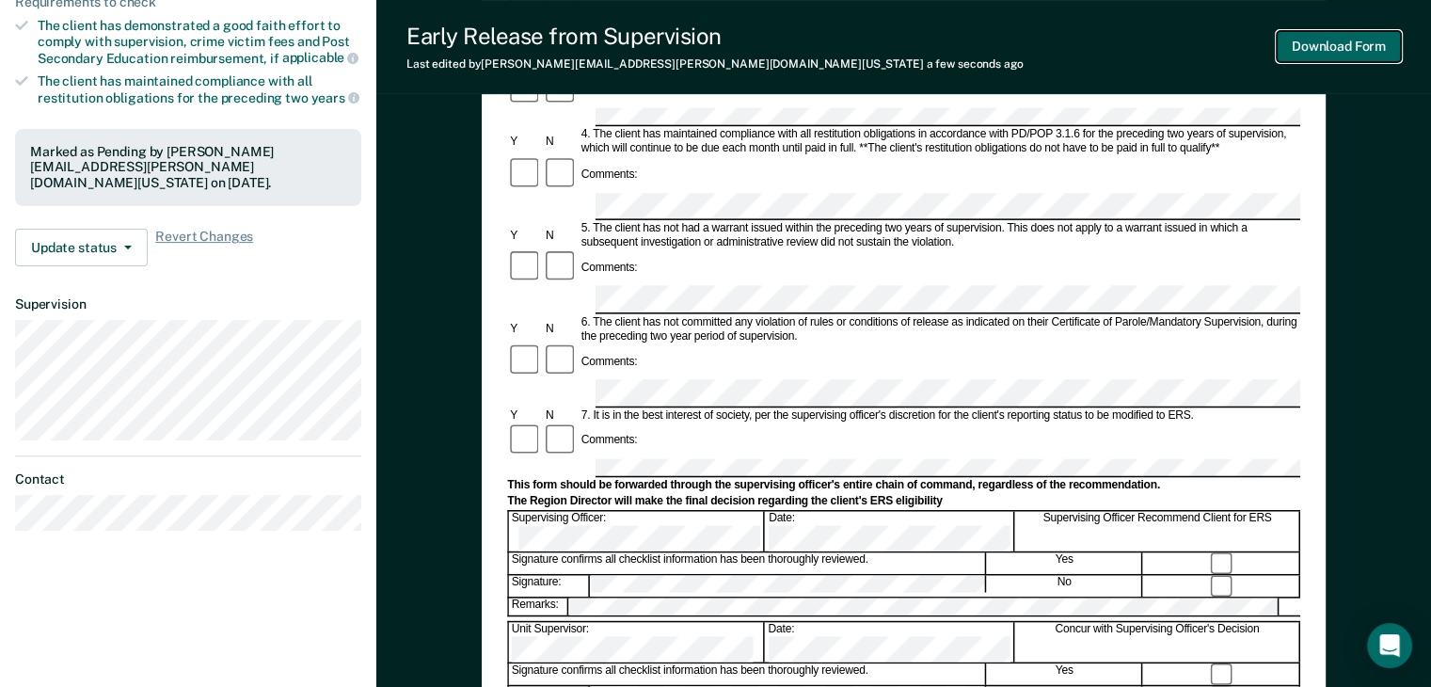
click at [1317, 39] on button "Download Form" at bounding box center [1339, 46] width 124 height 31
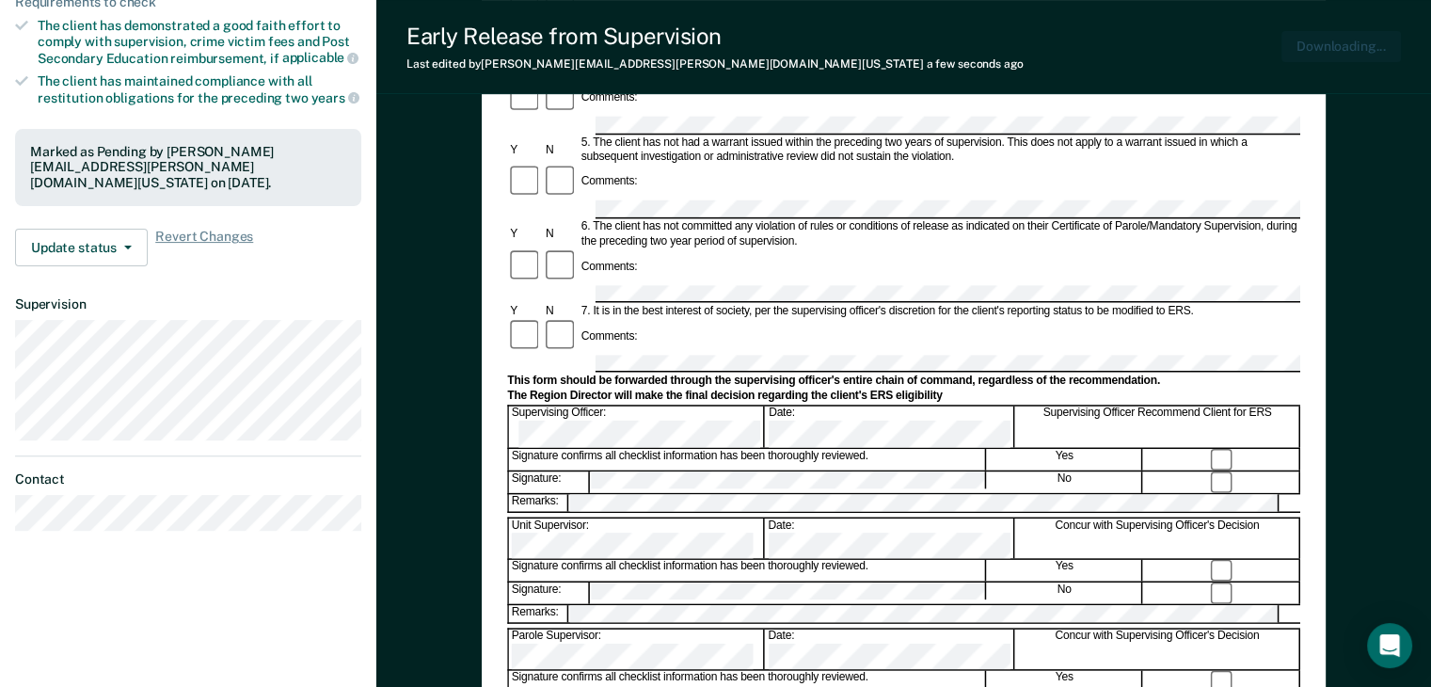
scroll to position [0, 0]
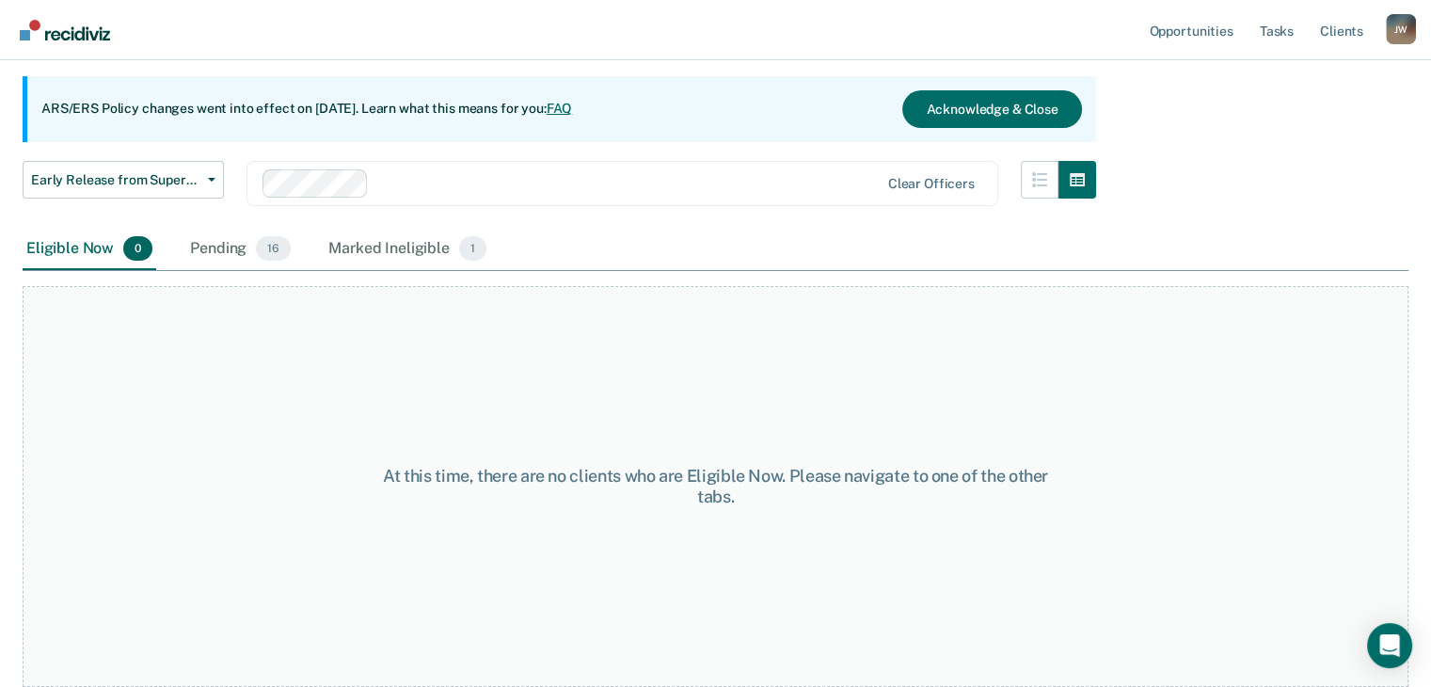
scroll to position [156, 0]
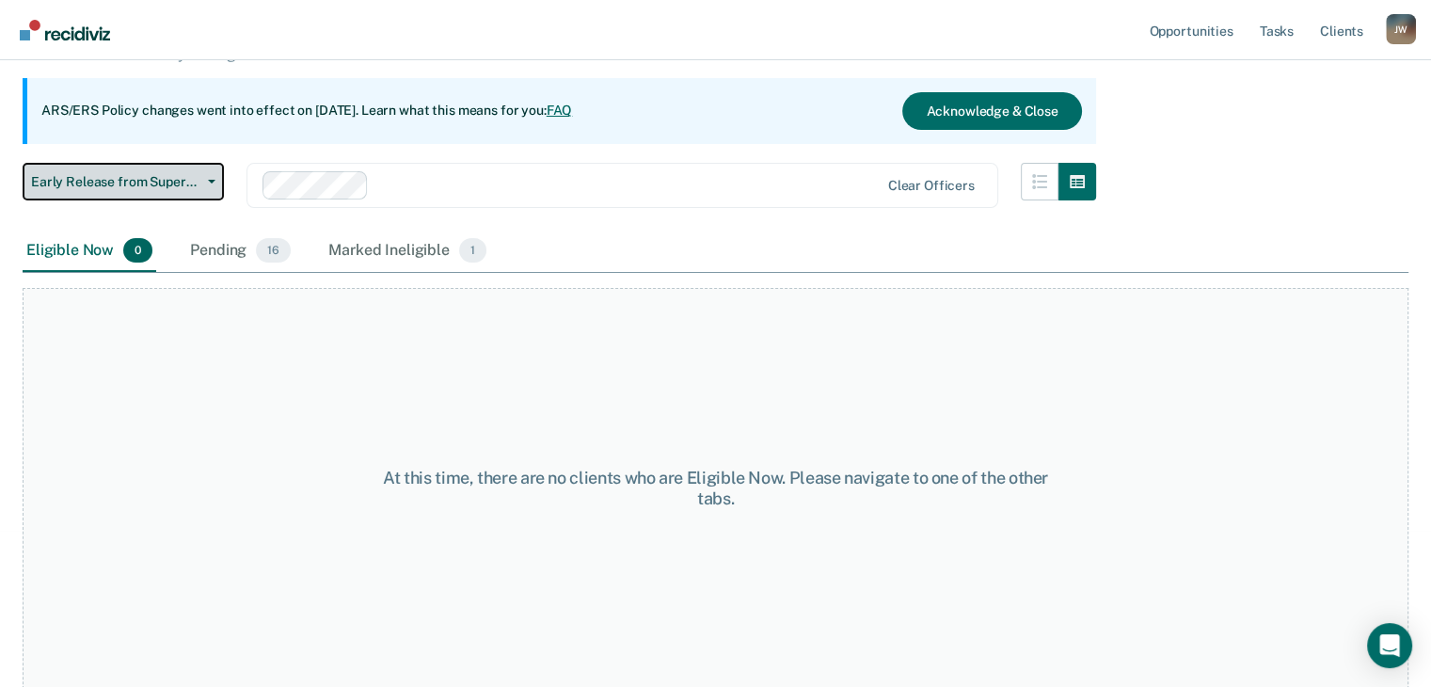
click at [199, 175] on span "Early Release from Supervision" at bounding box center [115, 182] width 169 height 16
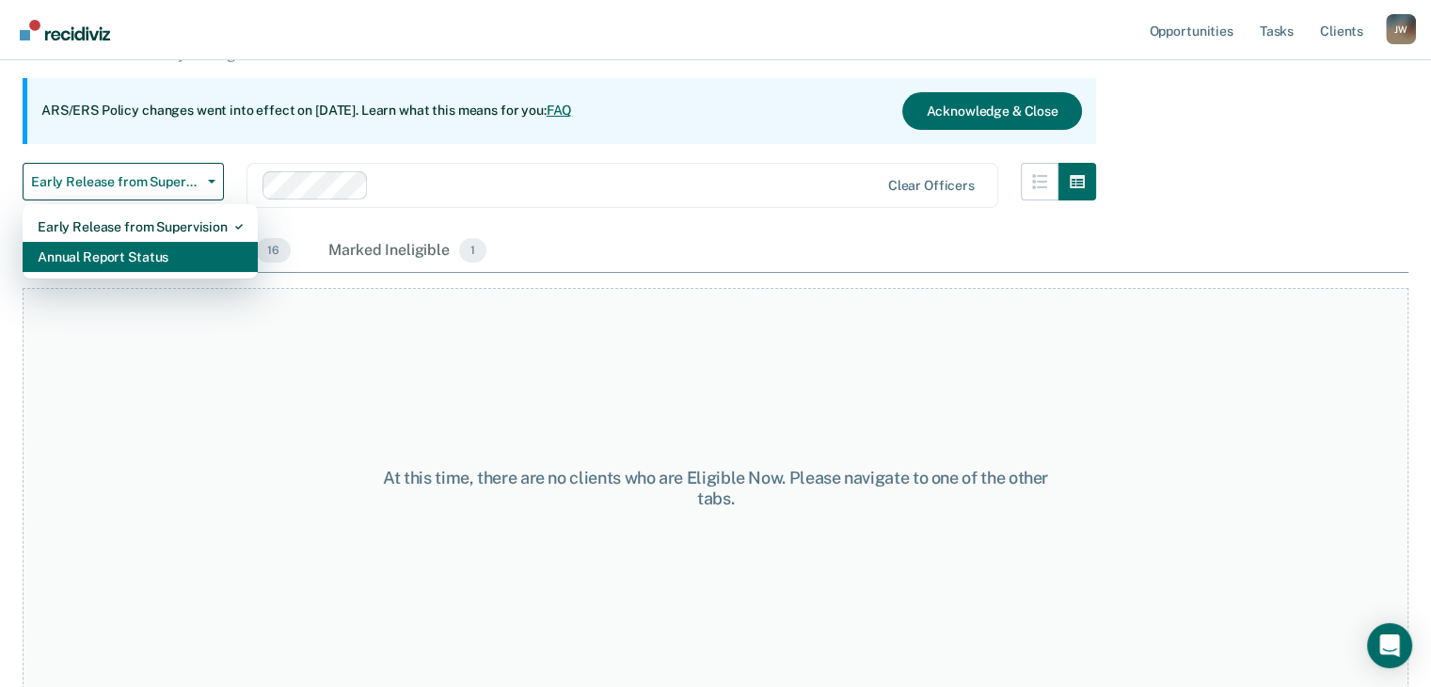
click at [143, 263] on div "Annual Report Status" at bounding box center [140, 257] width 205 height 30
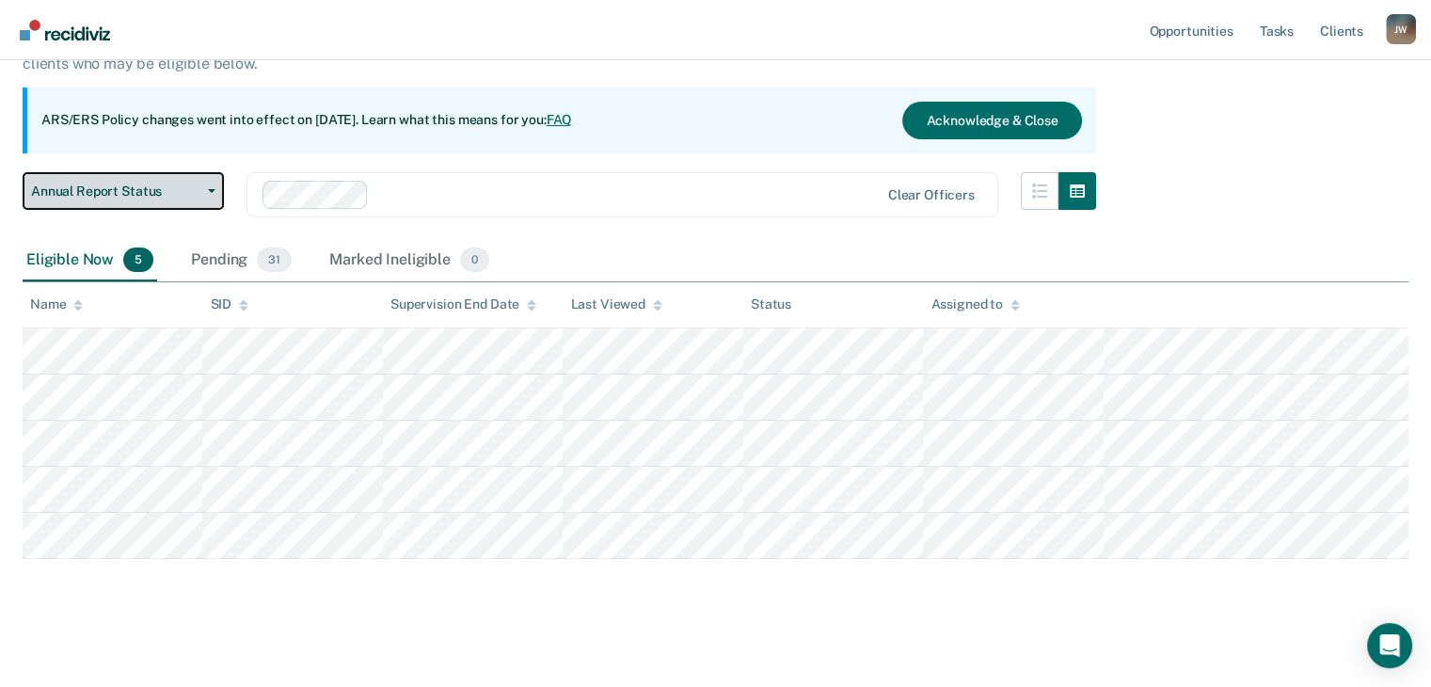
scroll to position [152, 0]
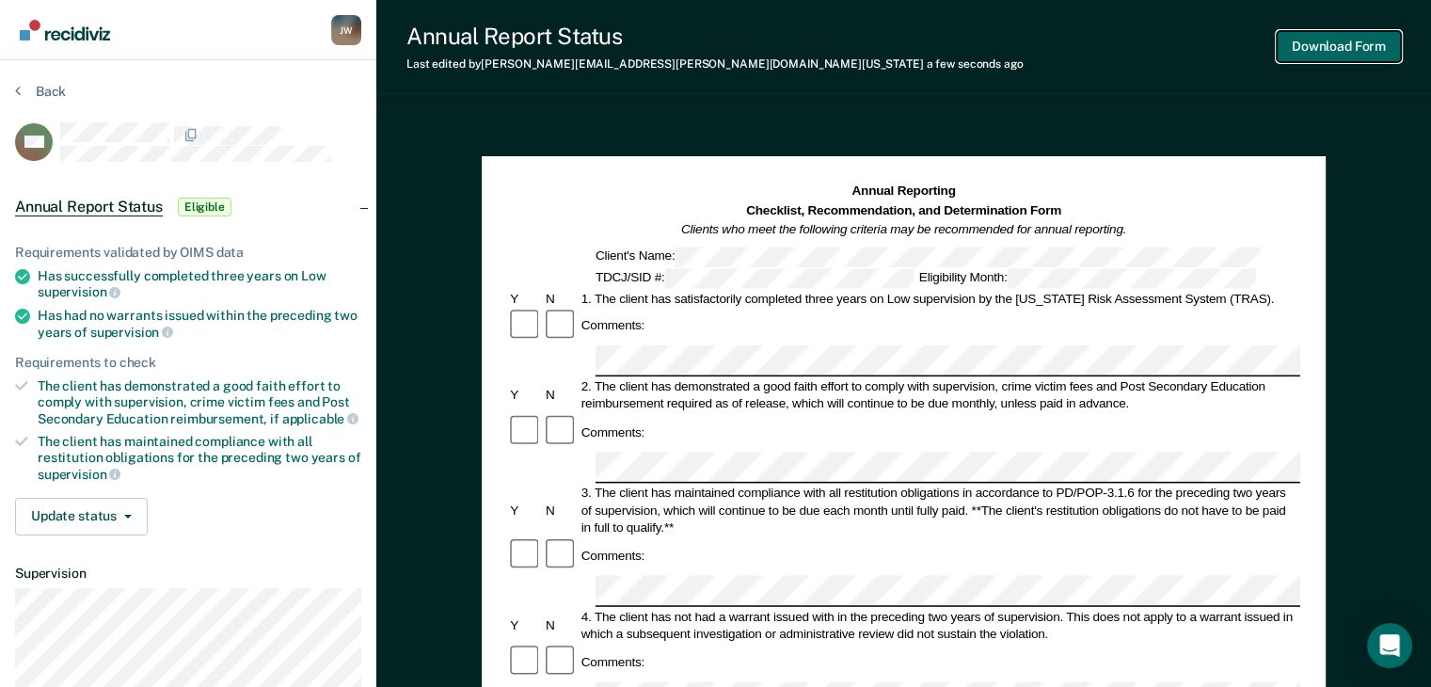
click at [1361, 39] on button "Download Form" at bounding box center [1339, 46] width 124 height 31
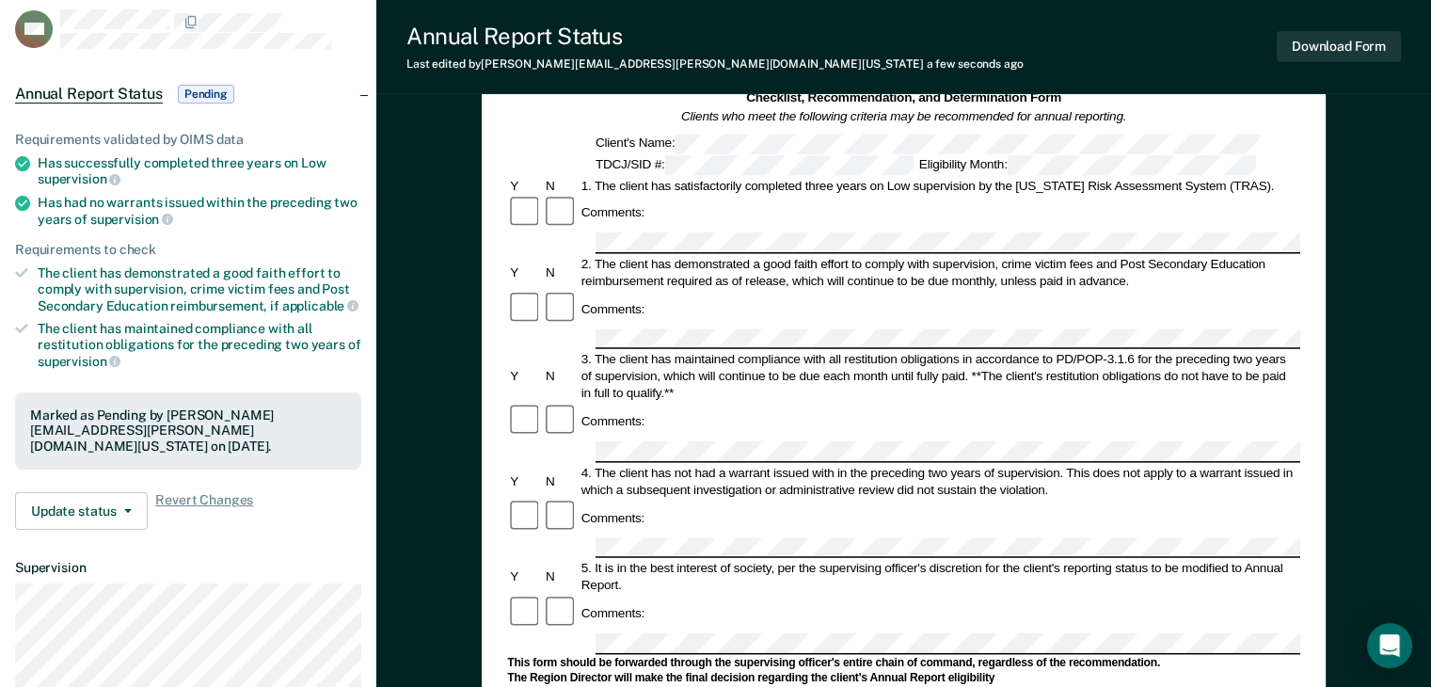
scroll to position [188, 0]
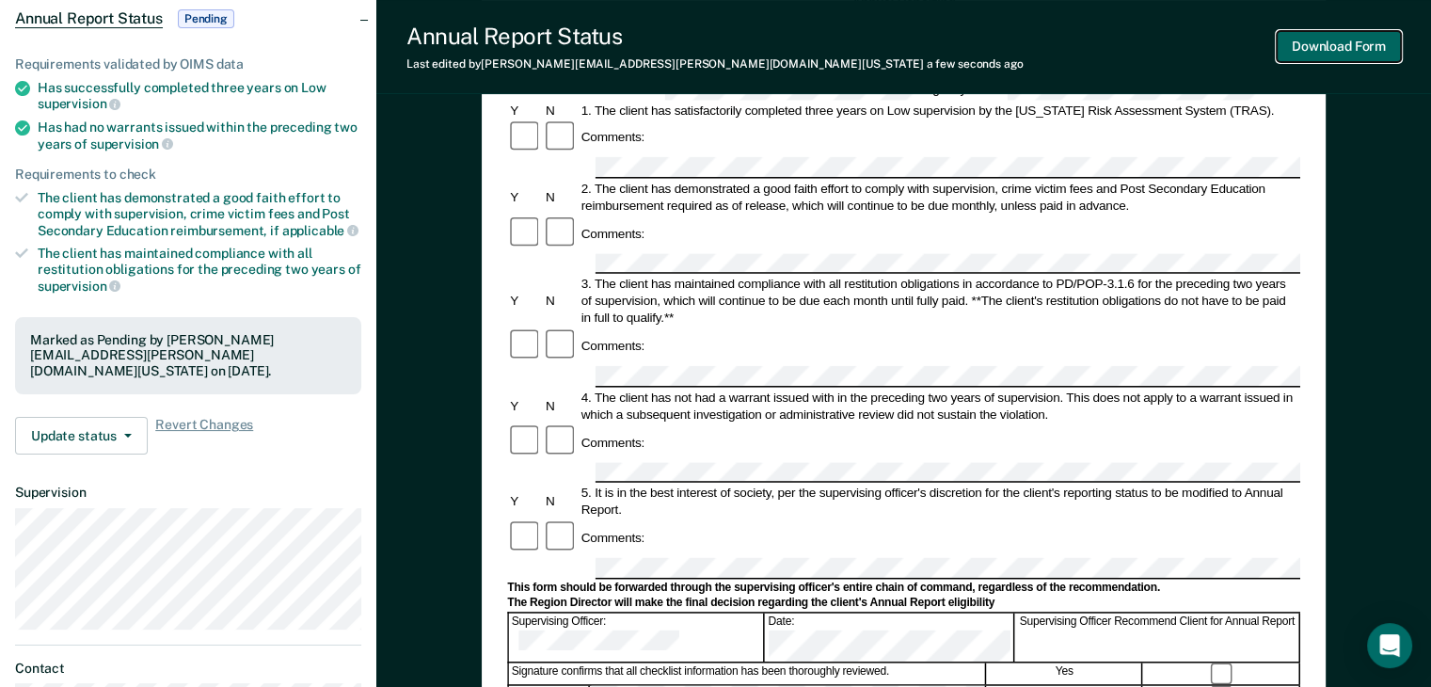
click at [1333, 45] on button "Download Form" at bounding box center [1339, 46] width 124 height 31
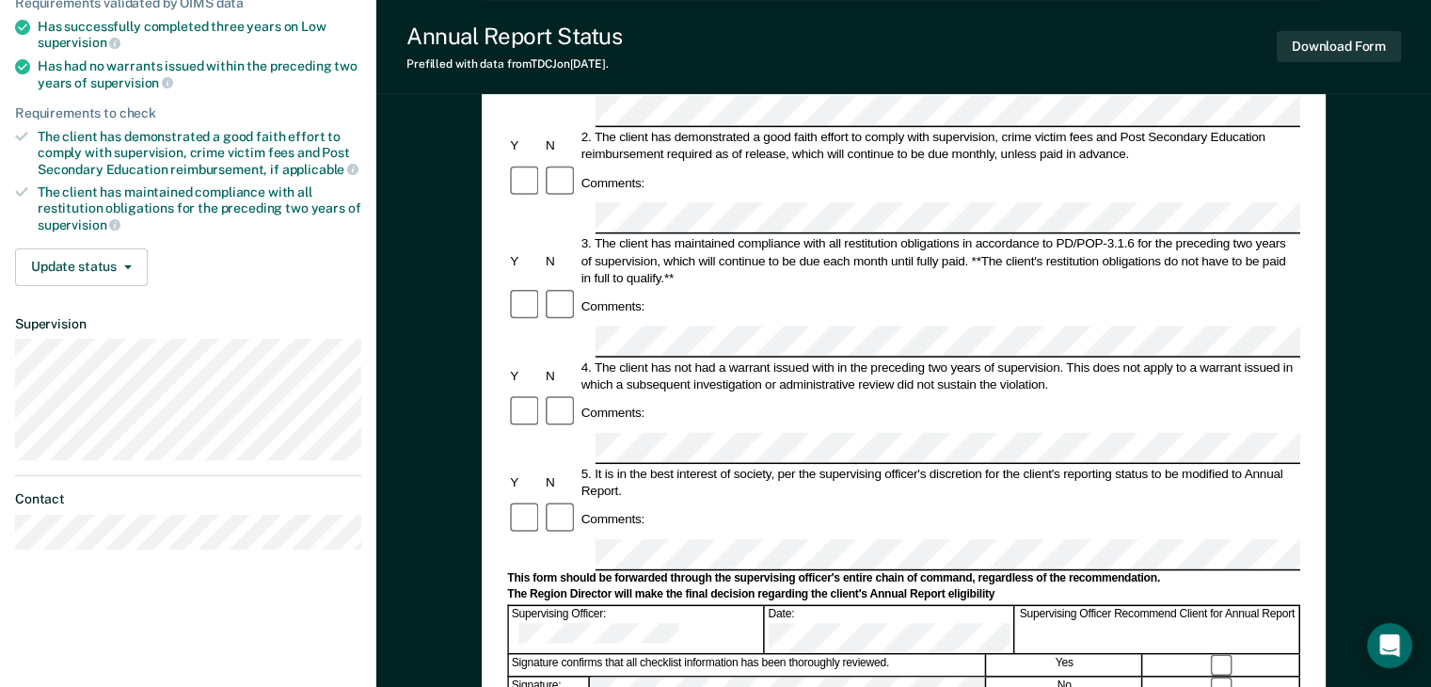
scroll to position [282, 0]
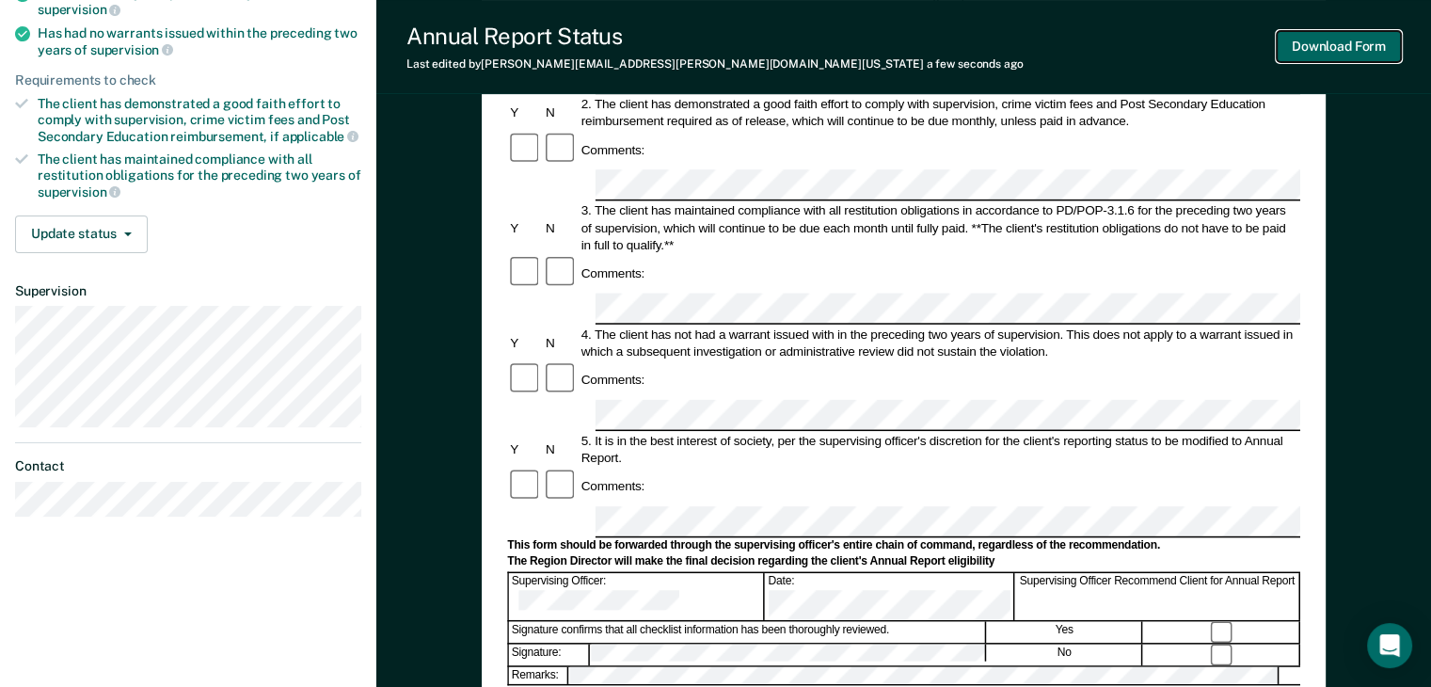
drag, startPoint x: 1355, startPoint y: 48, endPoint x: 1285, endPoint y: 109, distance: 93.4
click at [1352, 49] on button "Download Form" at bounding box center [1339, 46] width 124 height 31
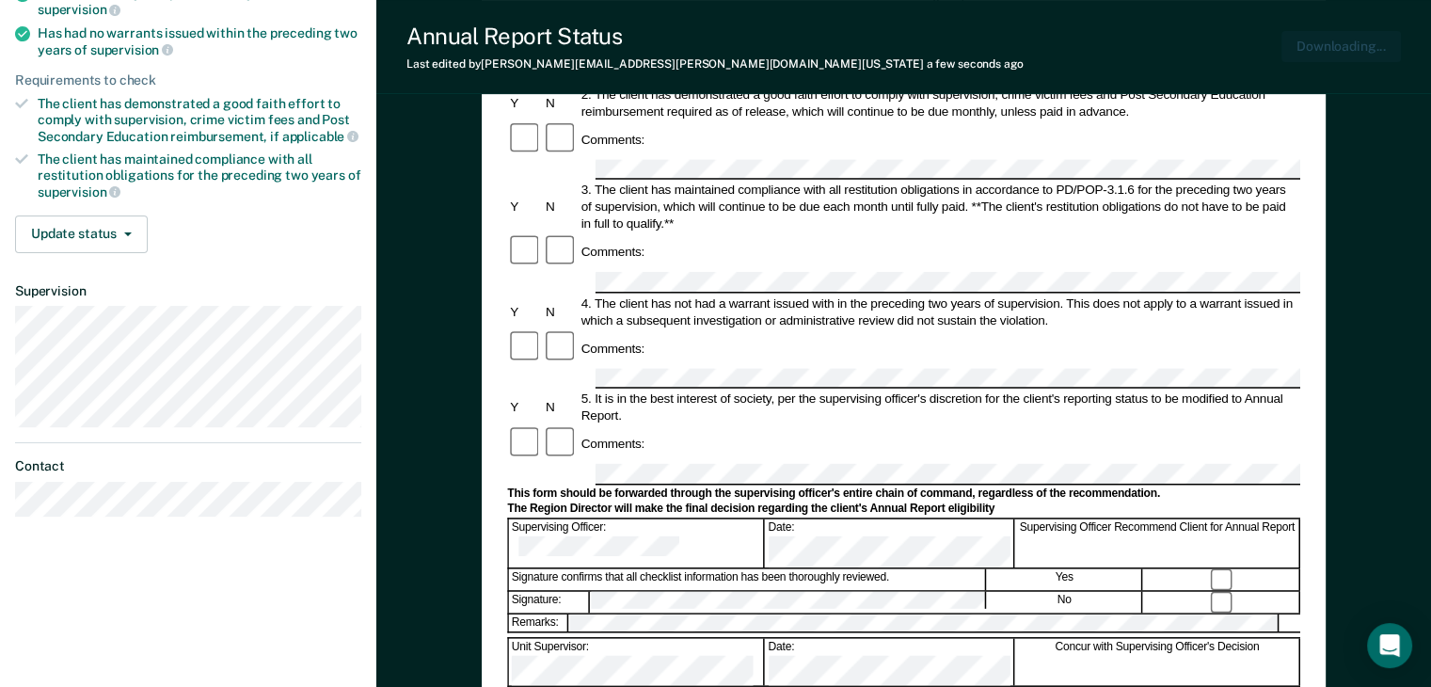
scroll to position [0, 0]
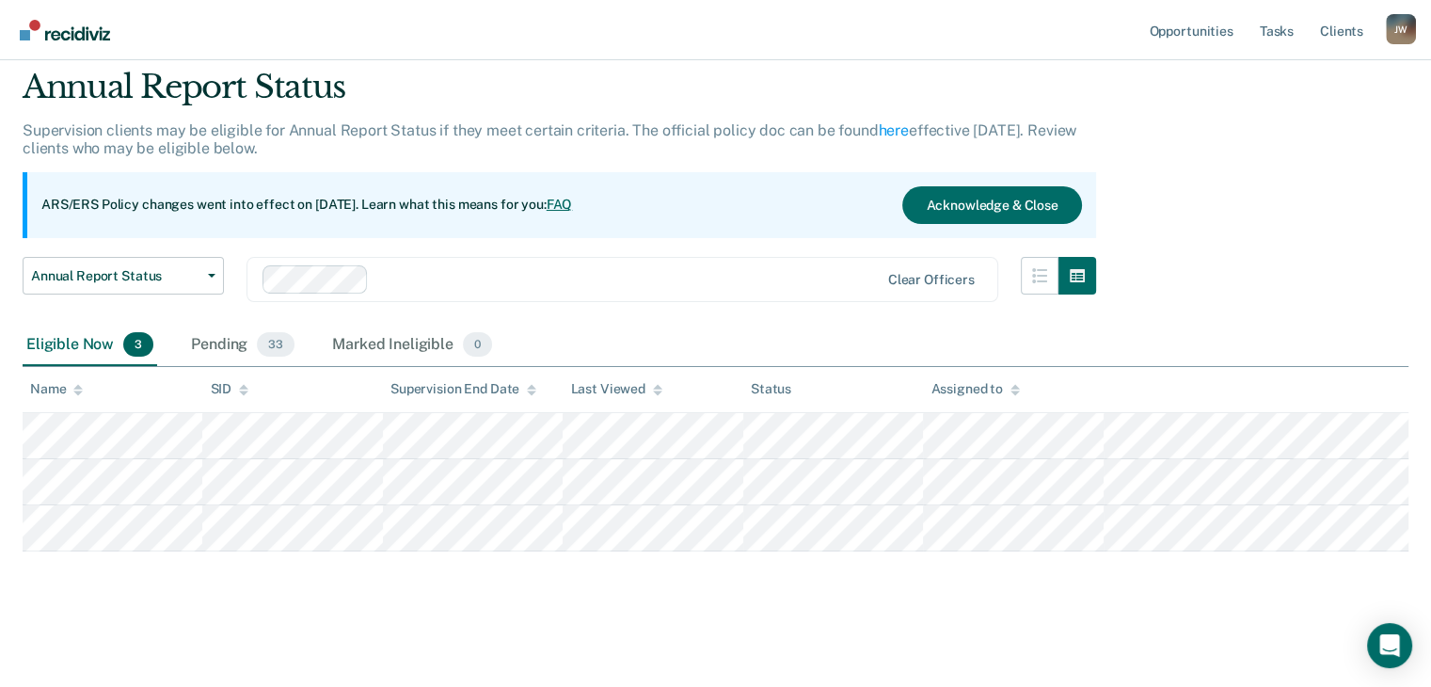
scroll to position [60, 0]
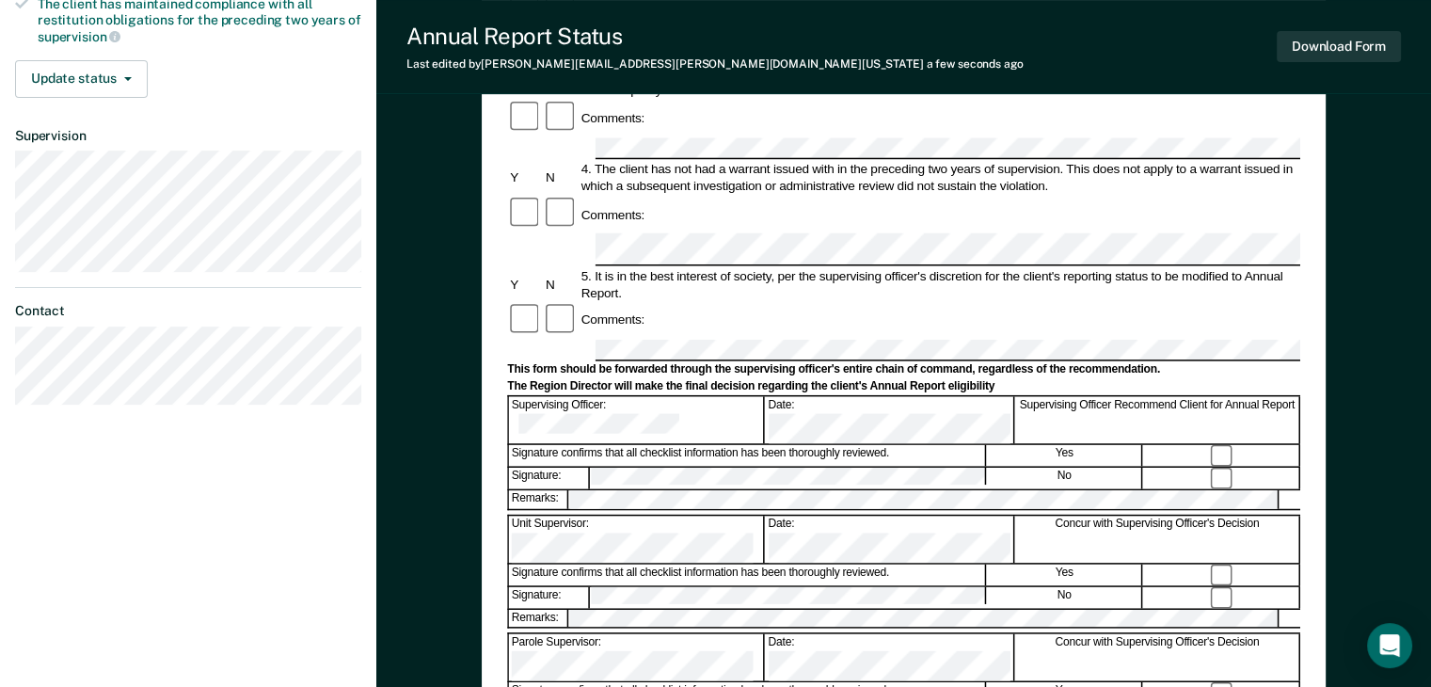
scroll to position [471, 0]
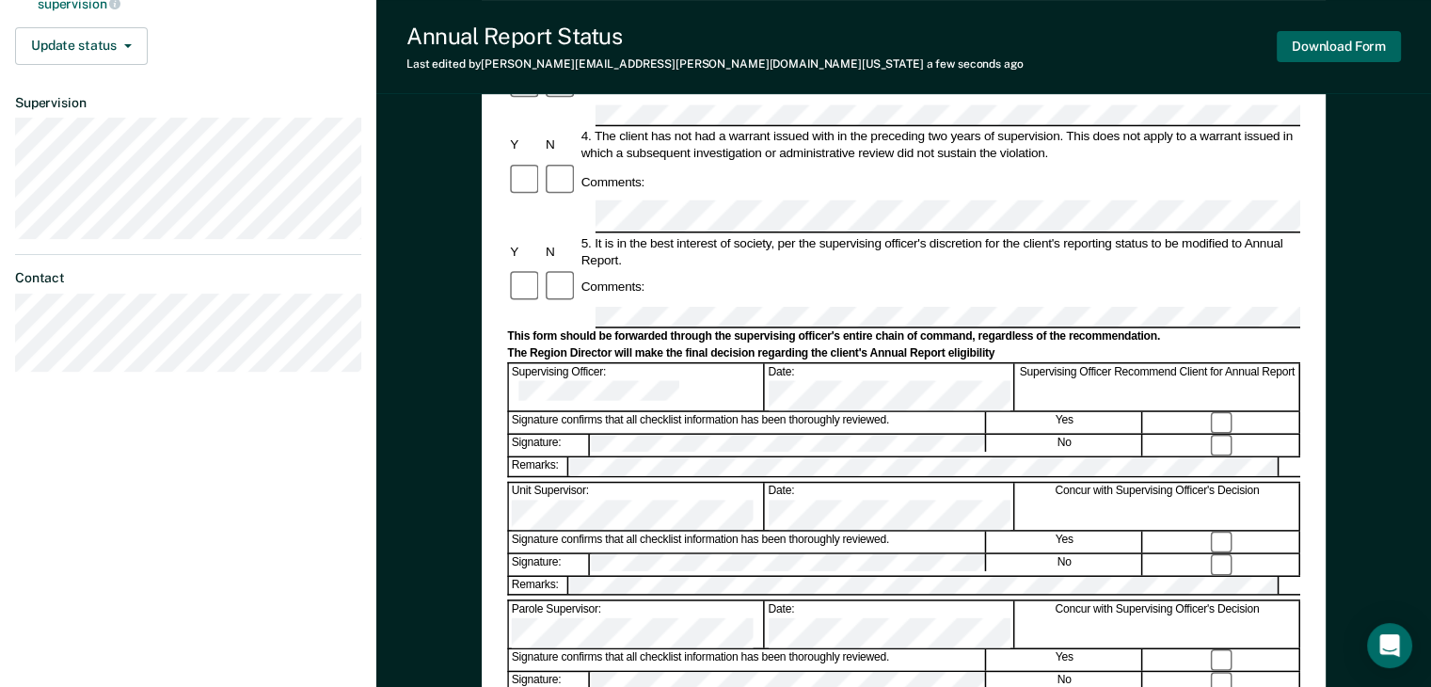
drag, startPoint x: 1344, startPoint y: 30, endPoint x: 1329, endPoint y: 51, distance: 25.6
click at [1339, 34] on div "Download Form" at bounding box center [1339, 47] width 124 height 48
click at [1336, 43] on button "Download Form" at bounding box center [1339, 46] width 124 height 31
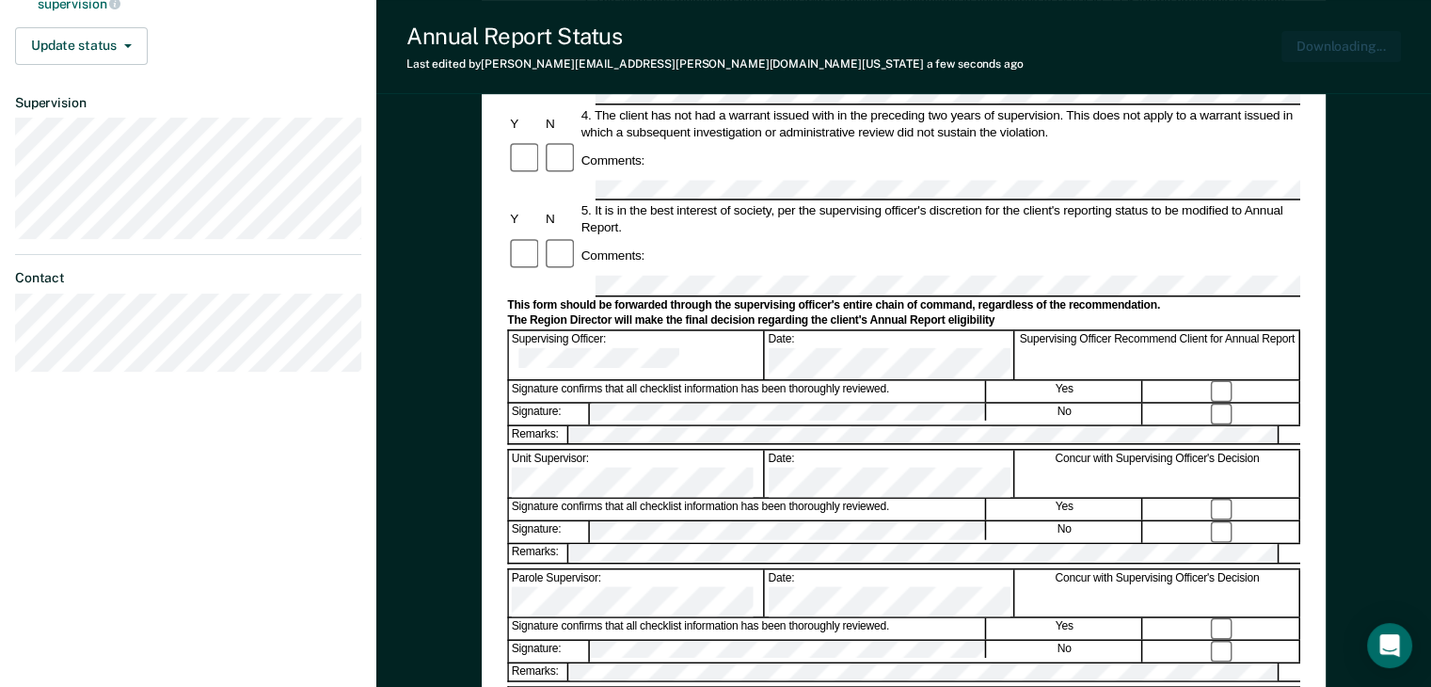
scroll to position [0, 0]
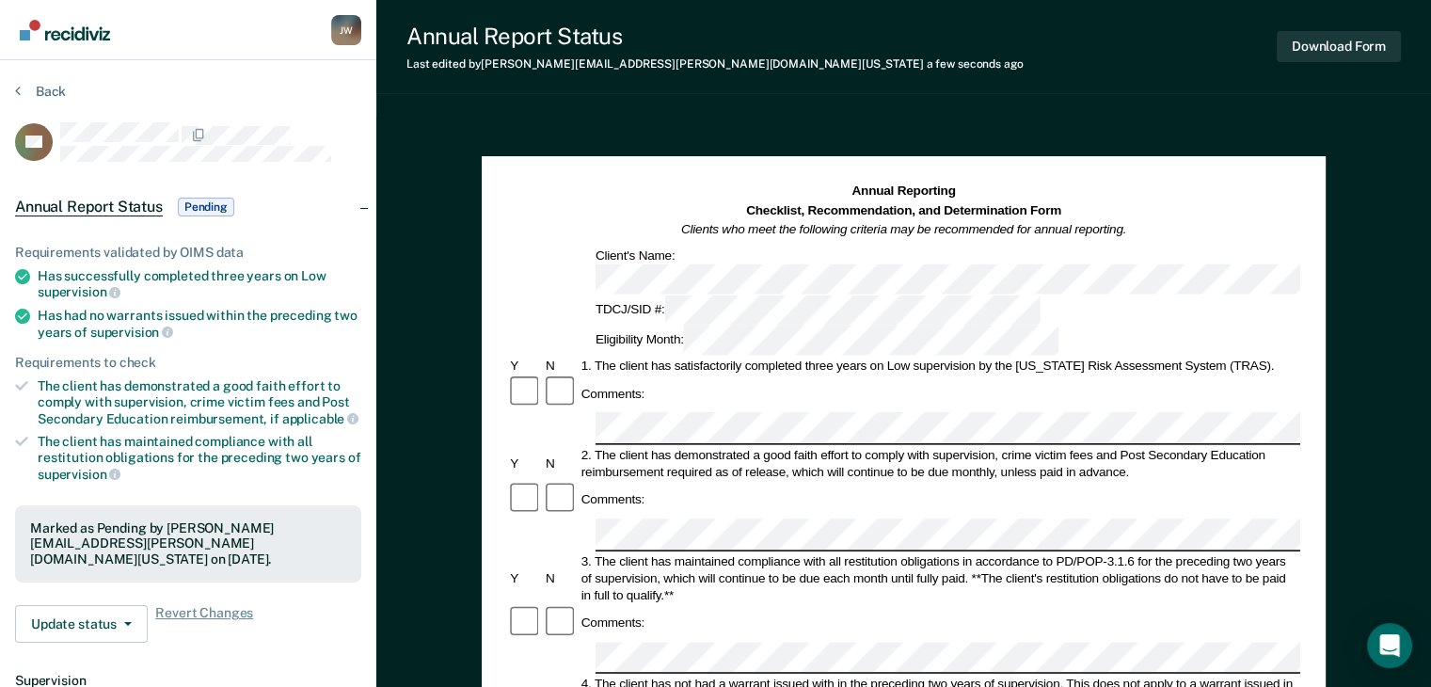
scroll to position [94, 0]
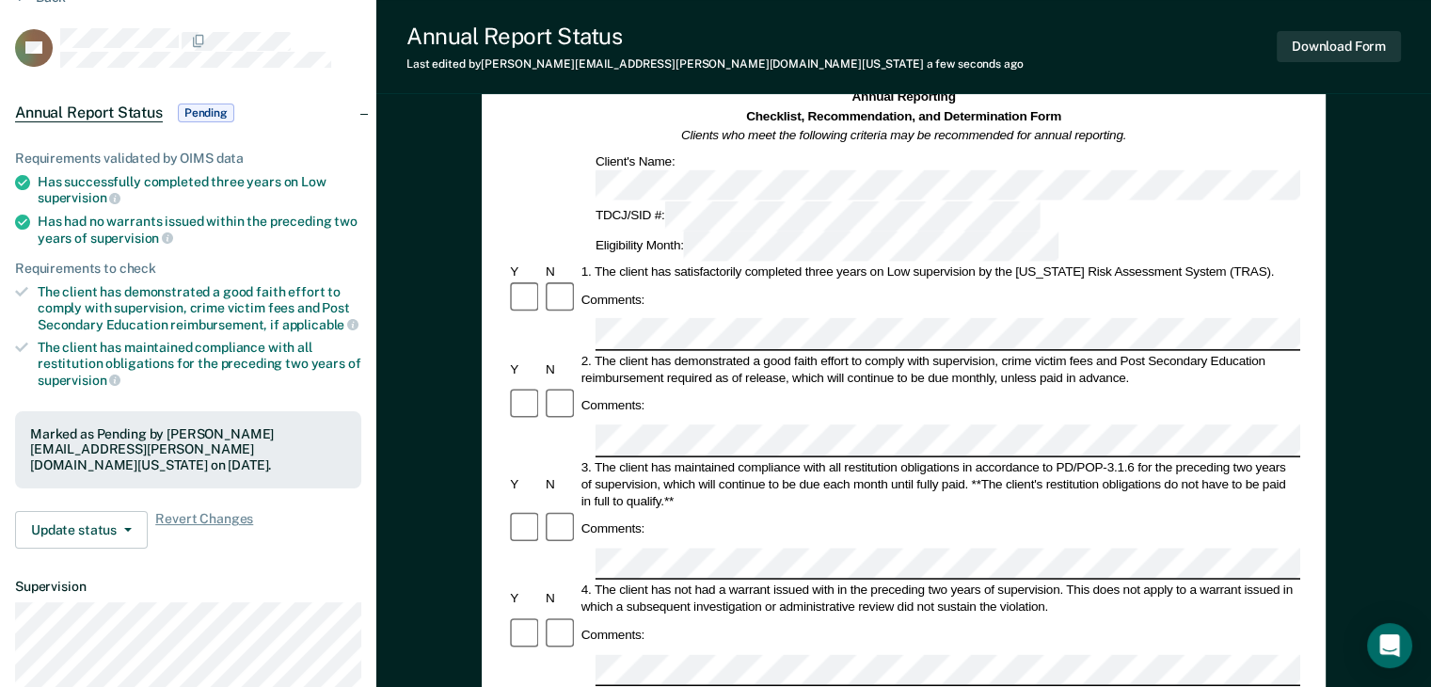
drag, startPoint x: 1356, startPoint y: 41, endPoint x: 1190, endPoint y: 120, distance: 183.1
click at [1355, 42] on button "Download Form" at bounding box center [1339, 46] width 124 height 31
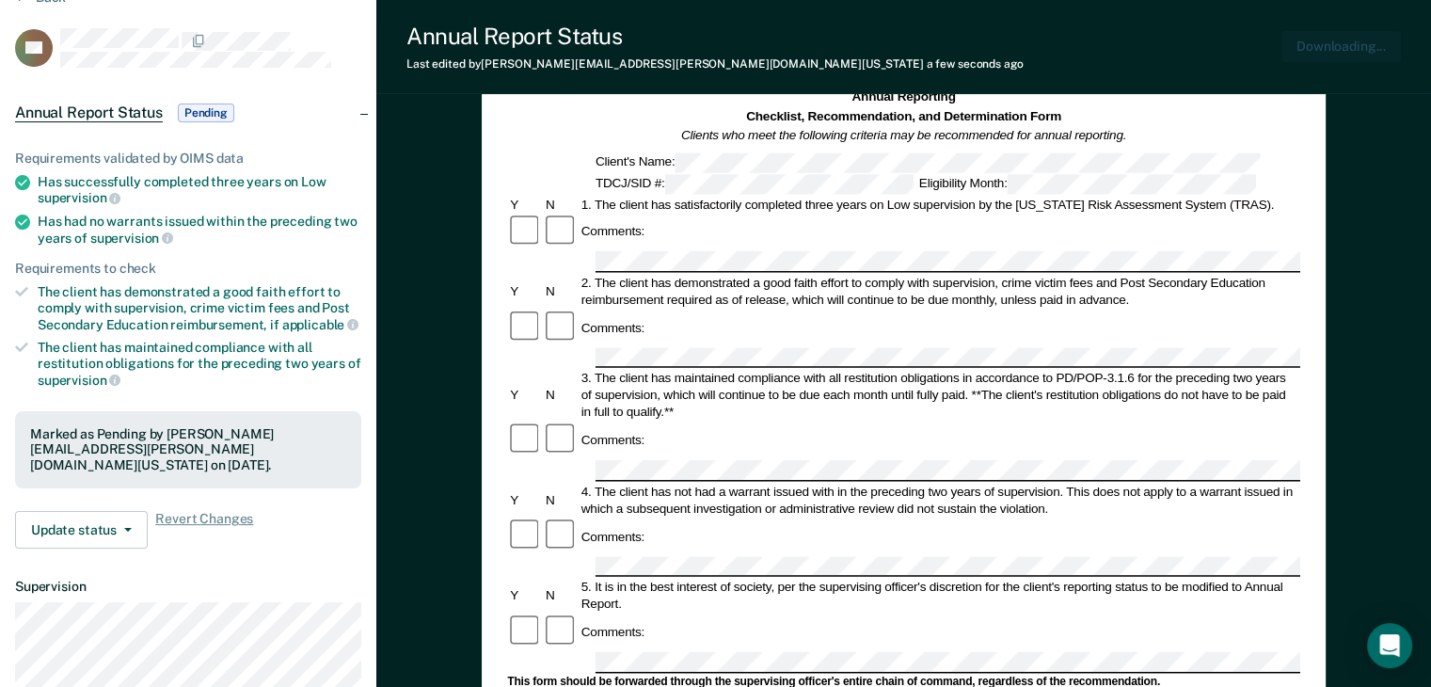
scroll to position [0, 0]
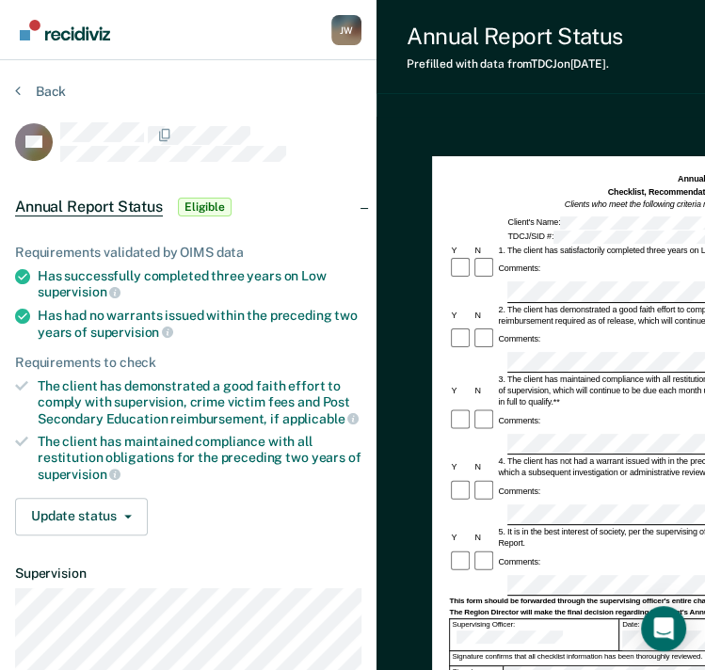
click at [487, 550] on div at bounding box center [484, 562] width 24 height 24
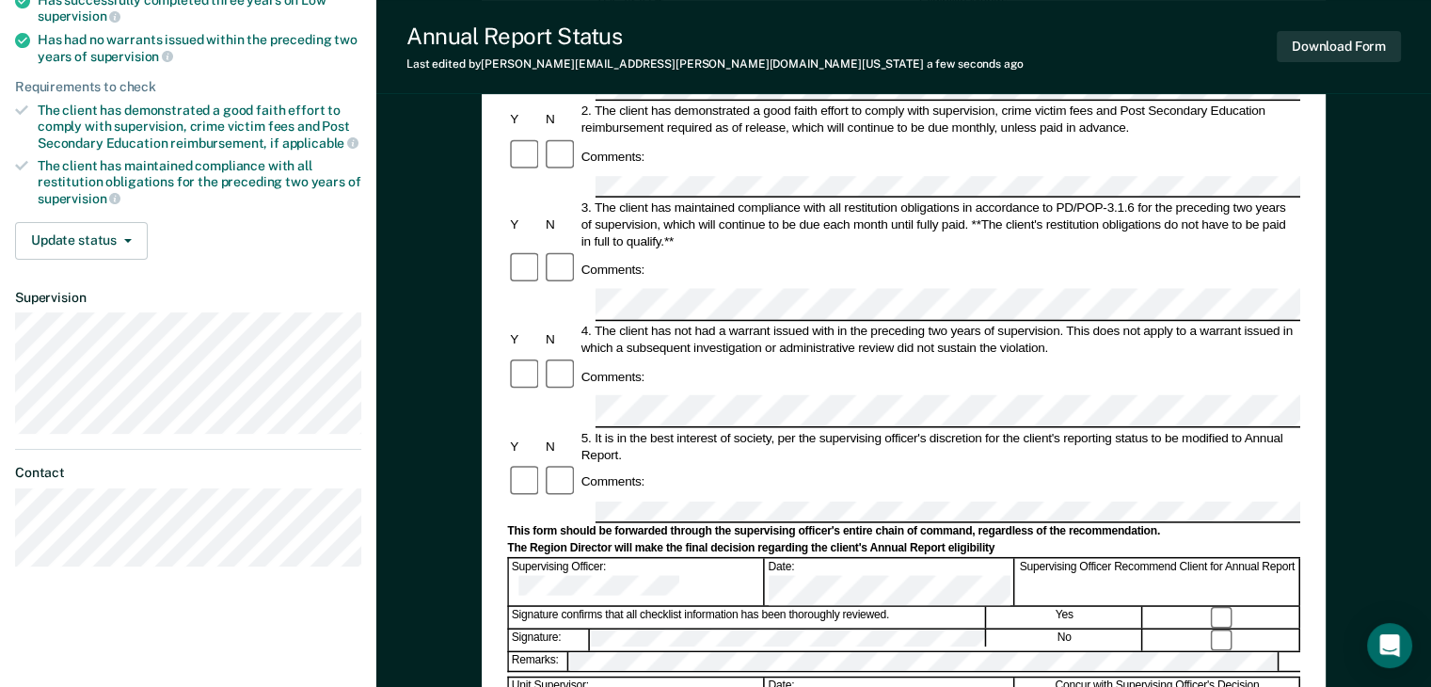
scroll to position [282, 0]
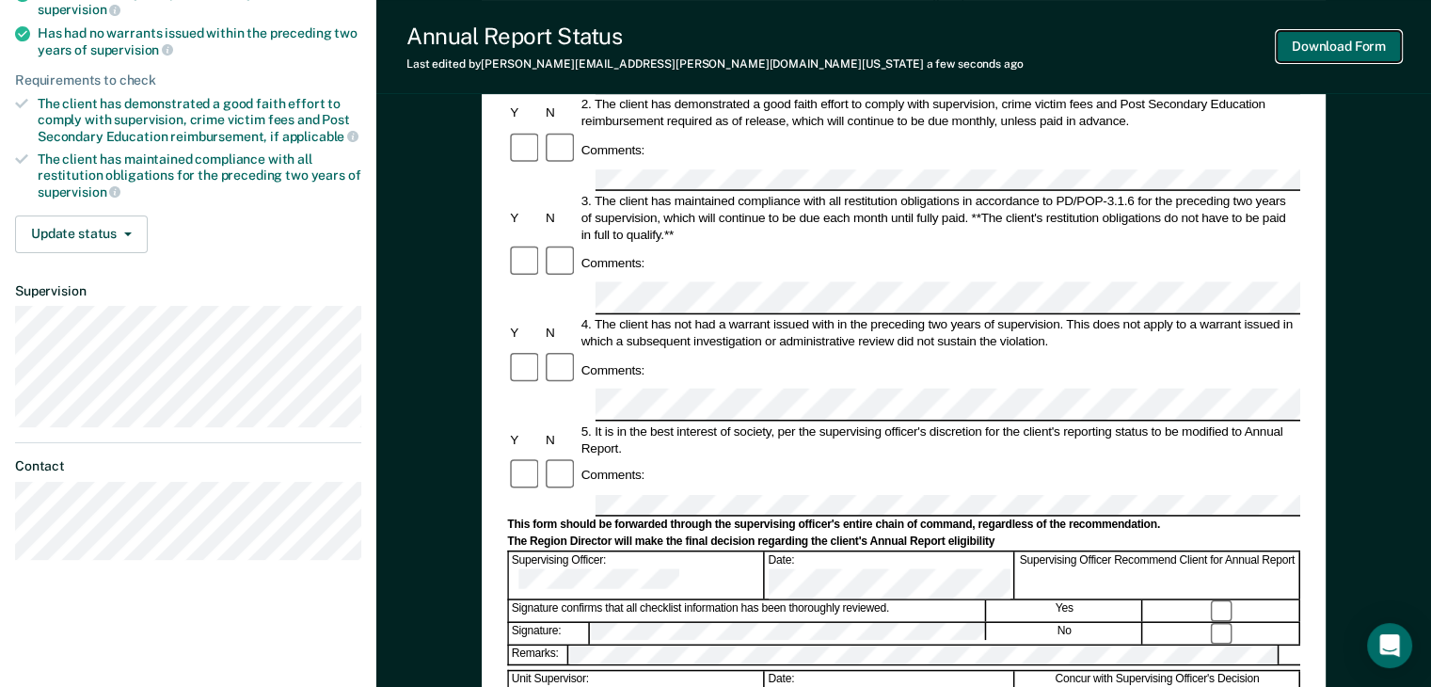
click at [1337, 45] on button "Download Form" at bounding box center [1339, 46] width 124 height 31
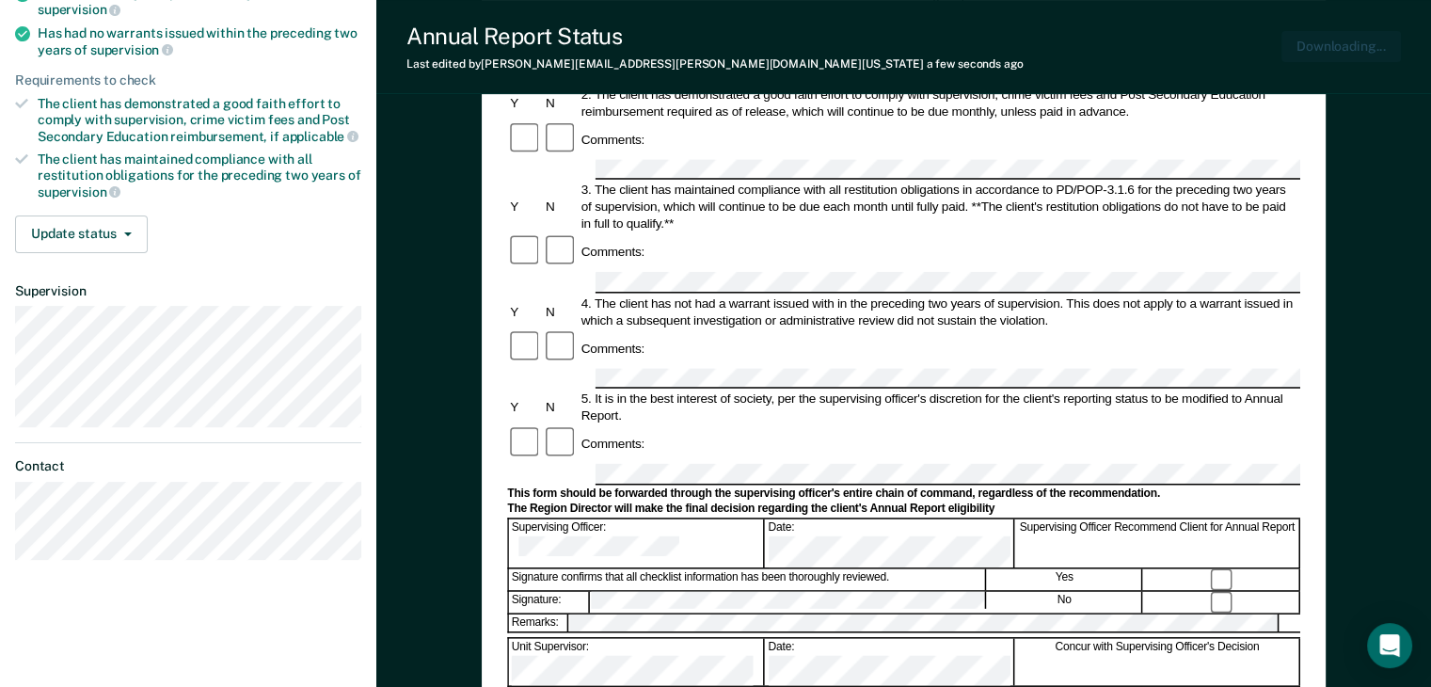
scroll to position [0, 0]
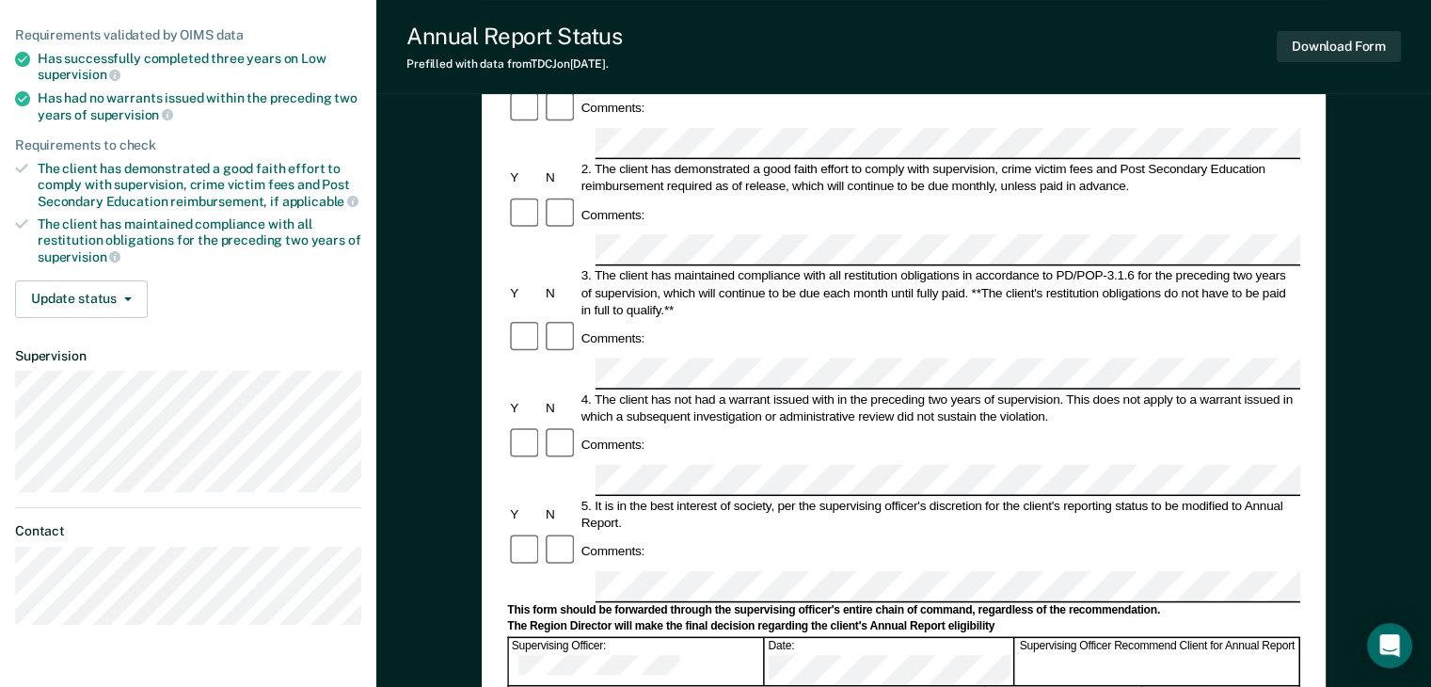
scroll to position [282, 0]
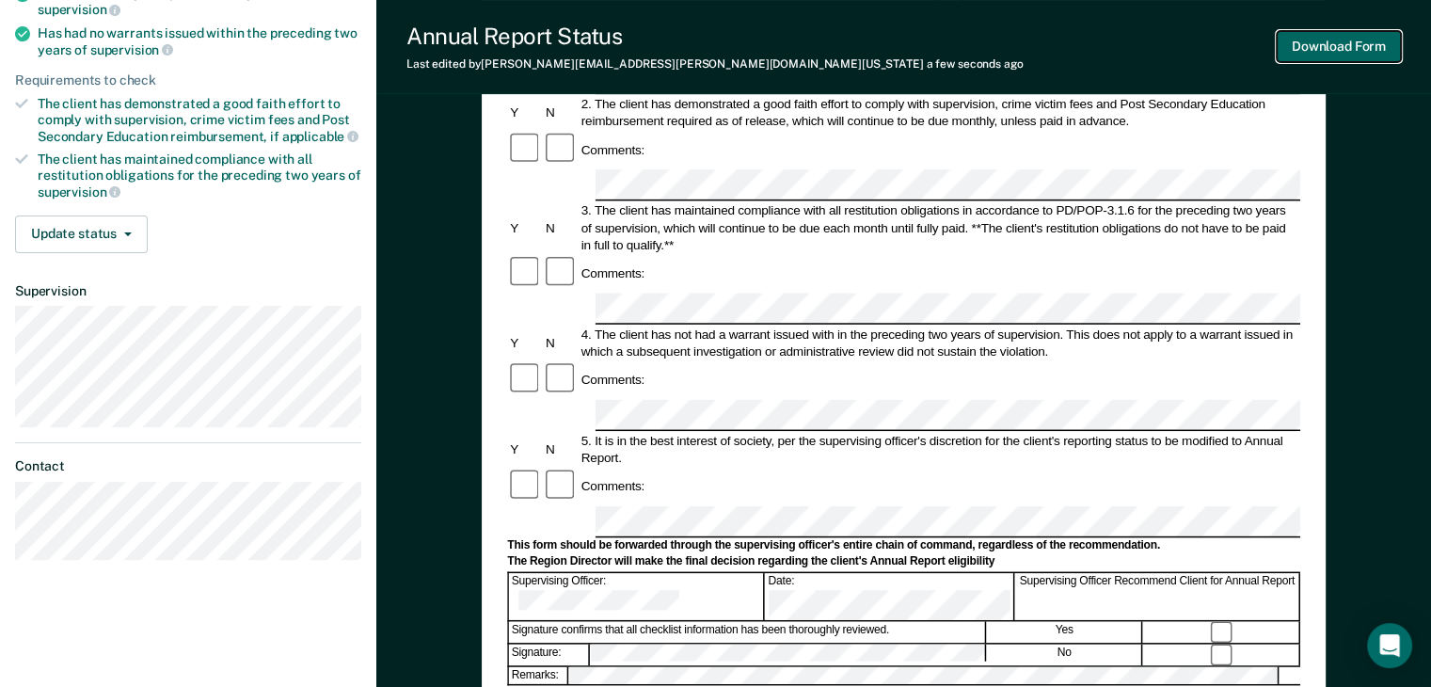
click at [1362, 48] on button "Download Form" at bounding box center [1339, 46] width 124 height 31
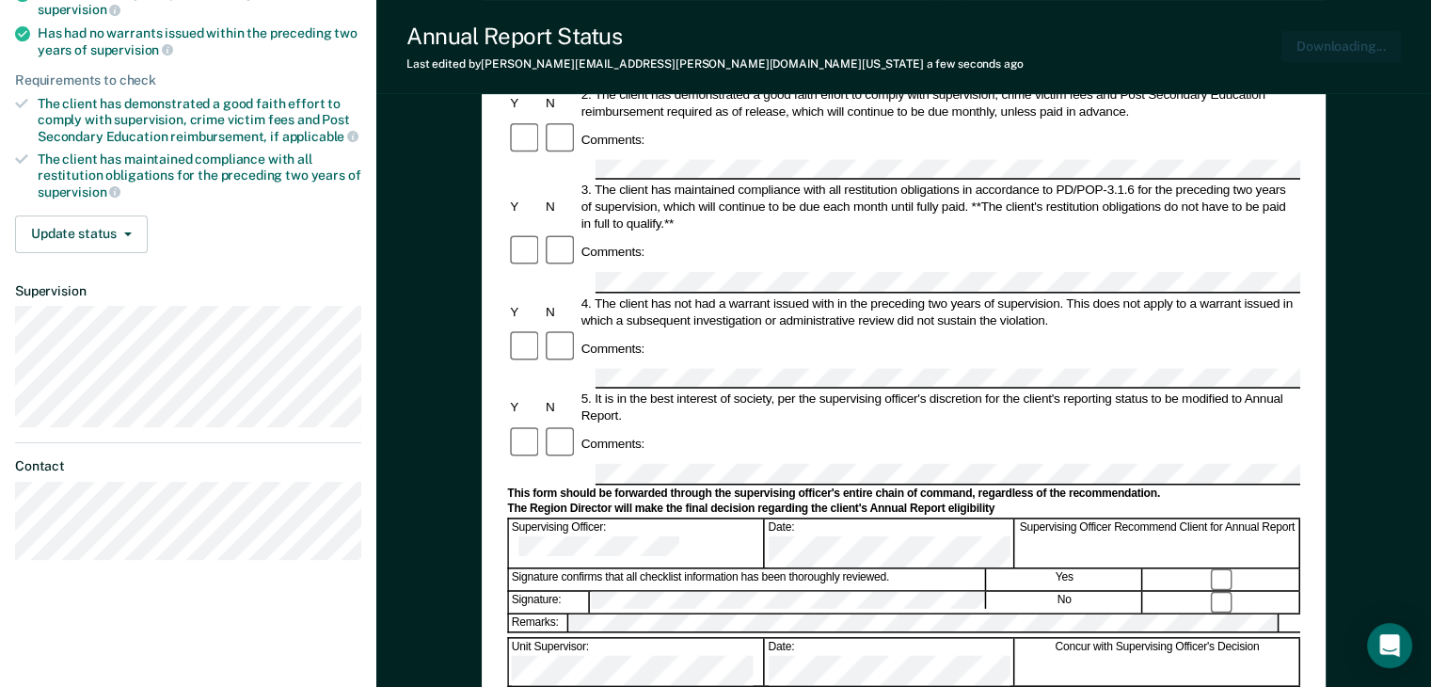
scroll to position [0, 0]
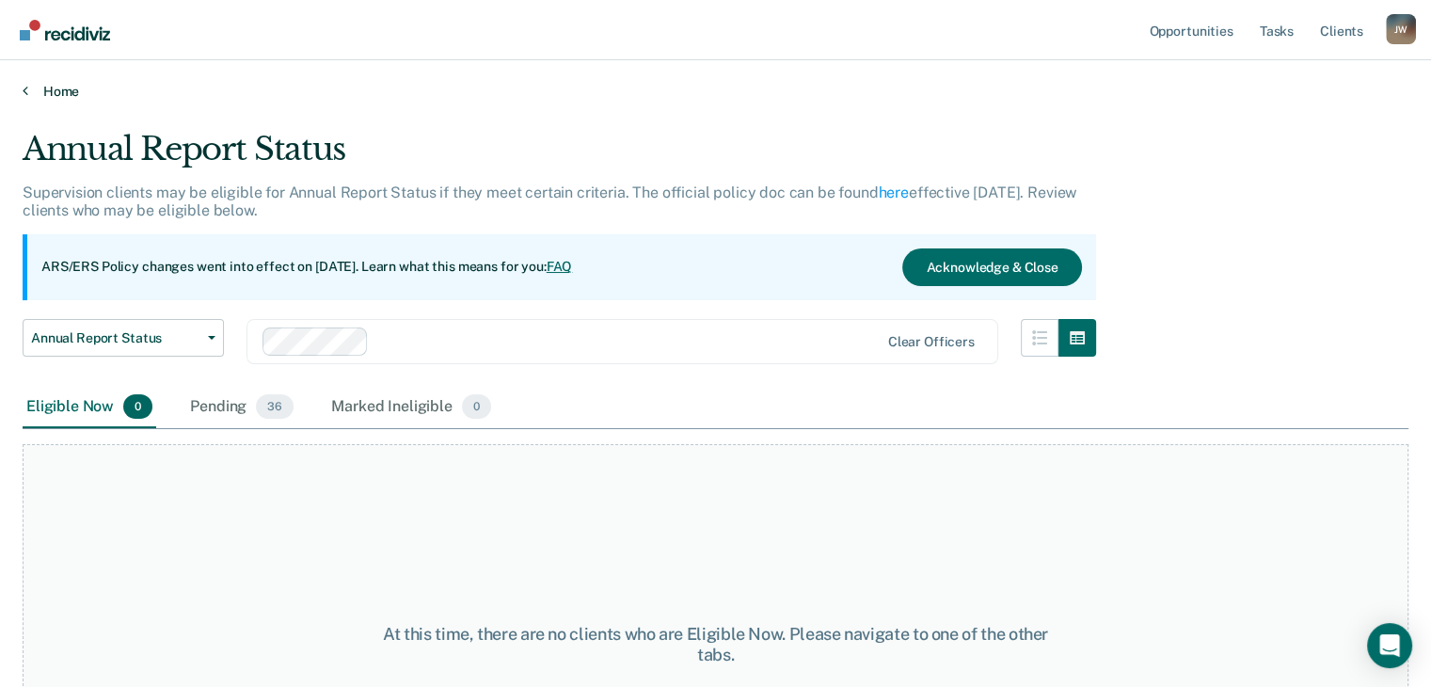
click at [56, 83] on link "Home" at bounding box center [716, 91] width 1386 height 17
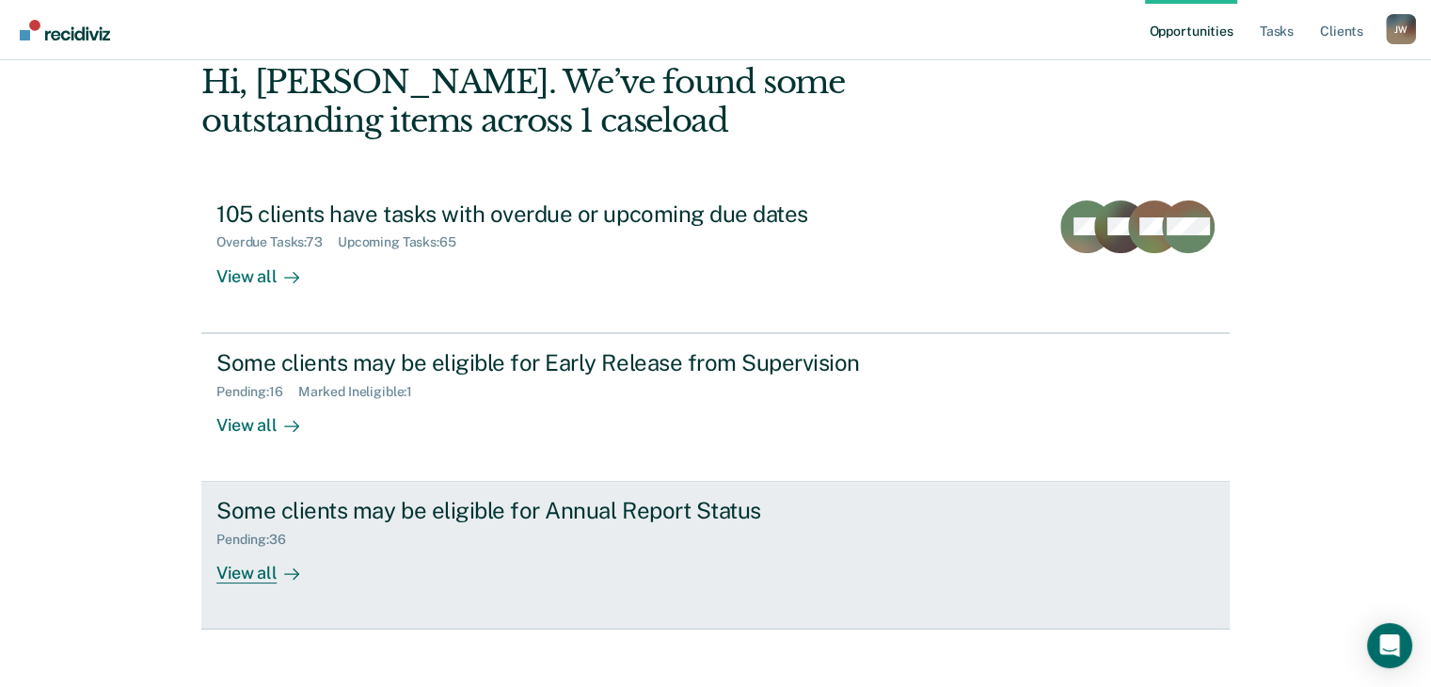
scroll to position [113, 0]
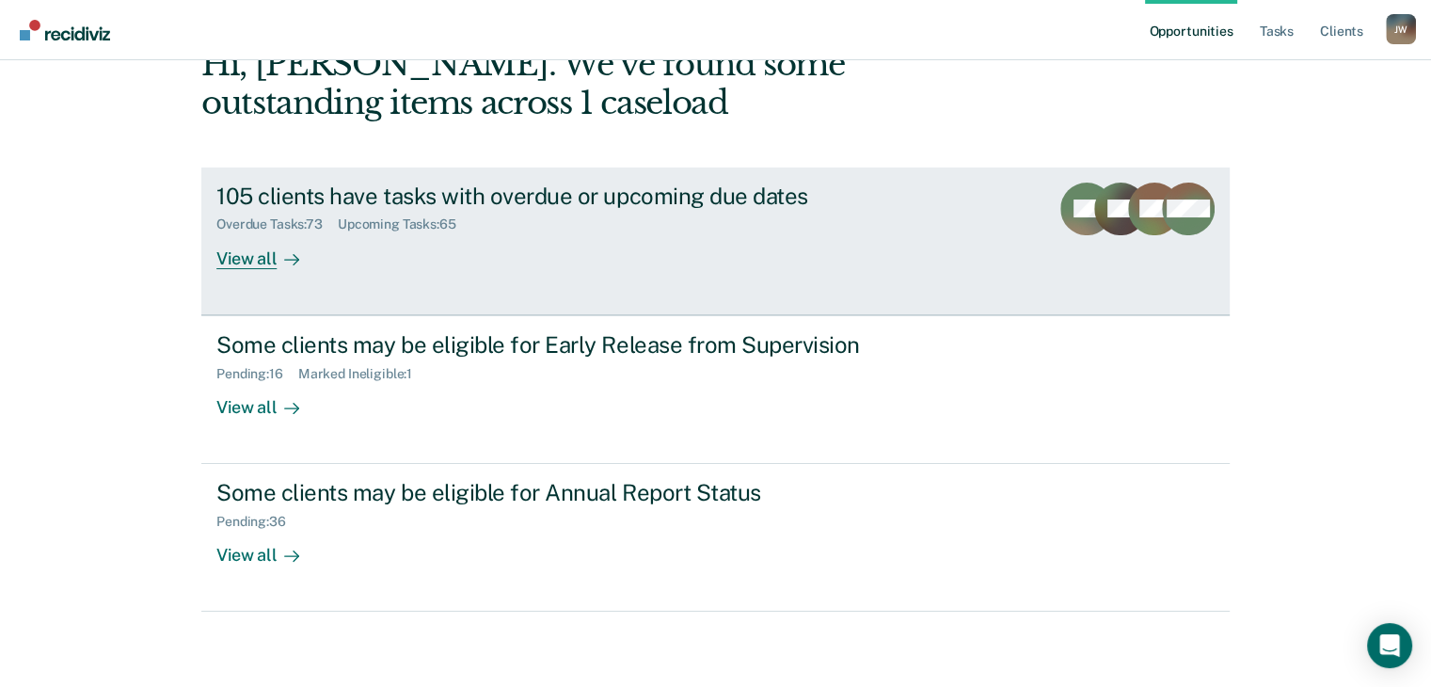
click at [514, 241] on div "105 clients have tasks with overdue or upcoming due dates Overdue Tasks : 73 Up…" at bounding box center [569, 226] width 706 height 87
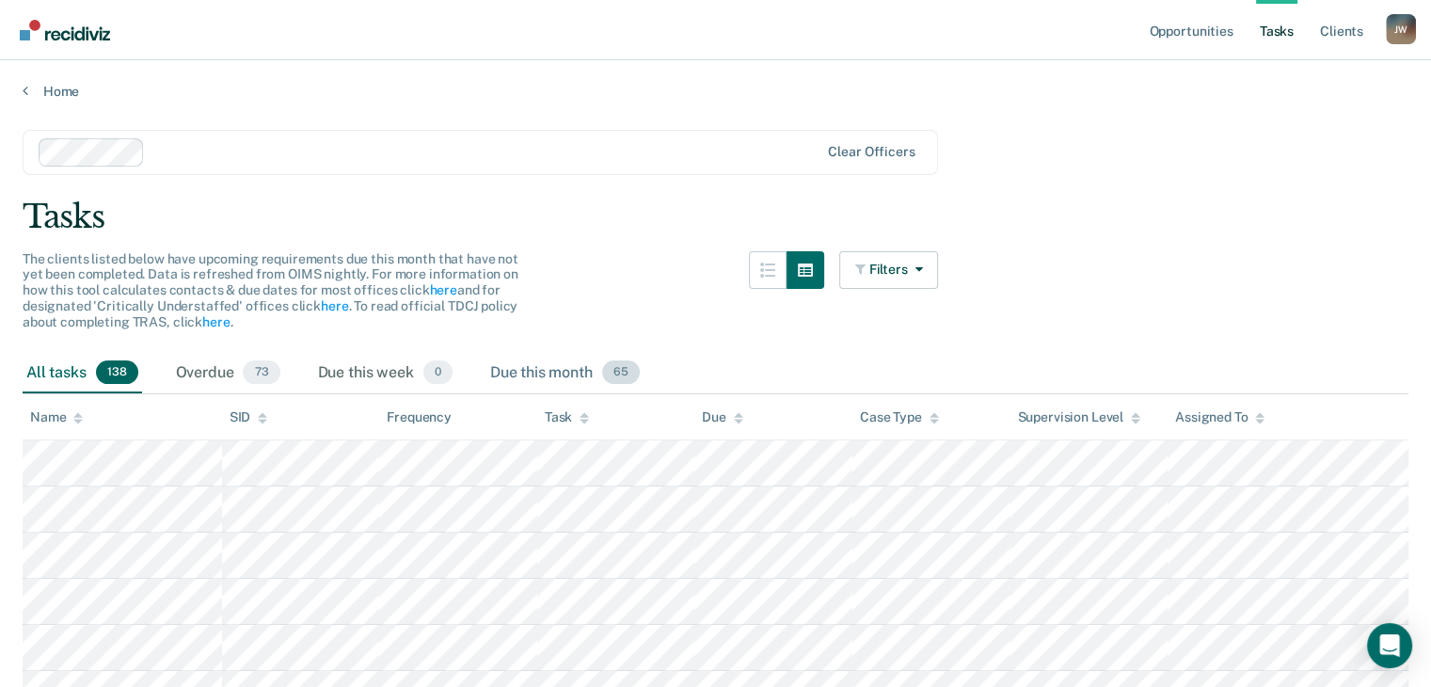
click at [527, 376] on div "Due this month 65" at bounding box center [565, 373] width 157 height 41
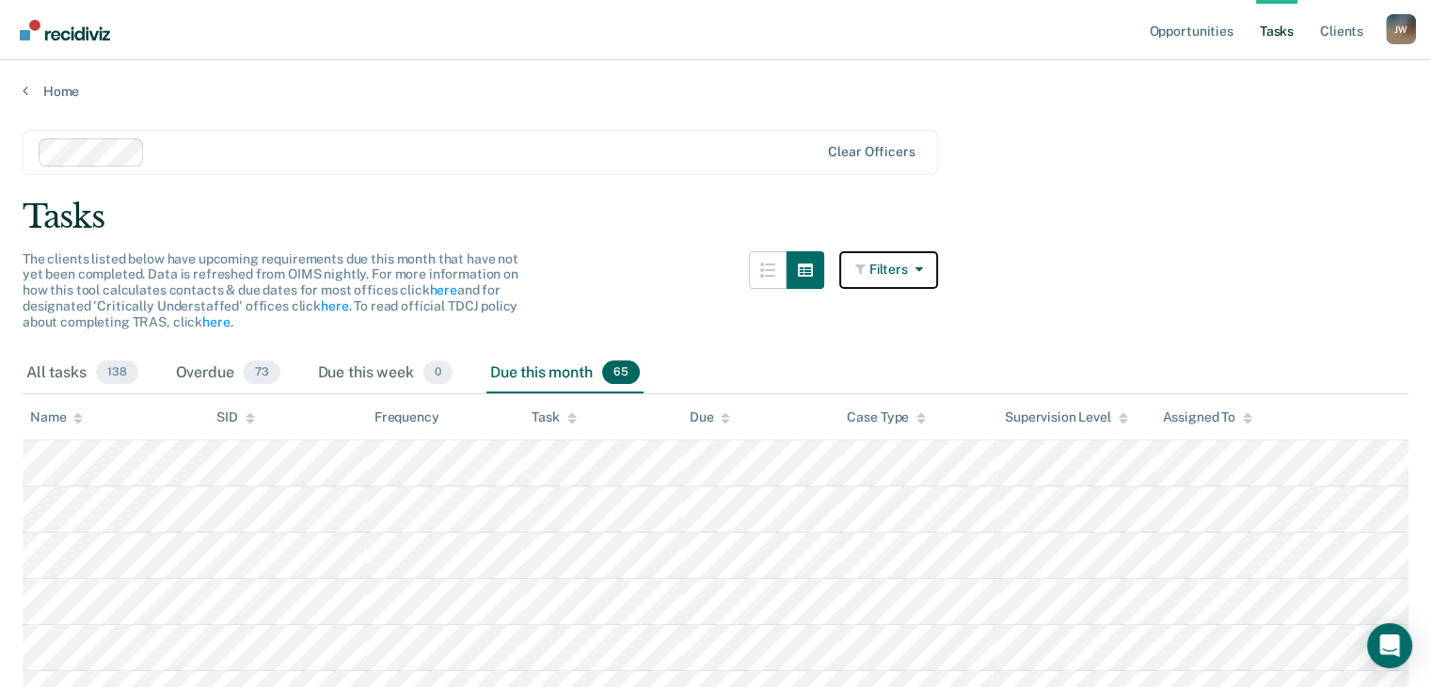
click at [922, 276] on button "Filters" at bounding box center [889, 270] width 100 height 38
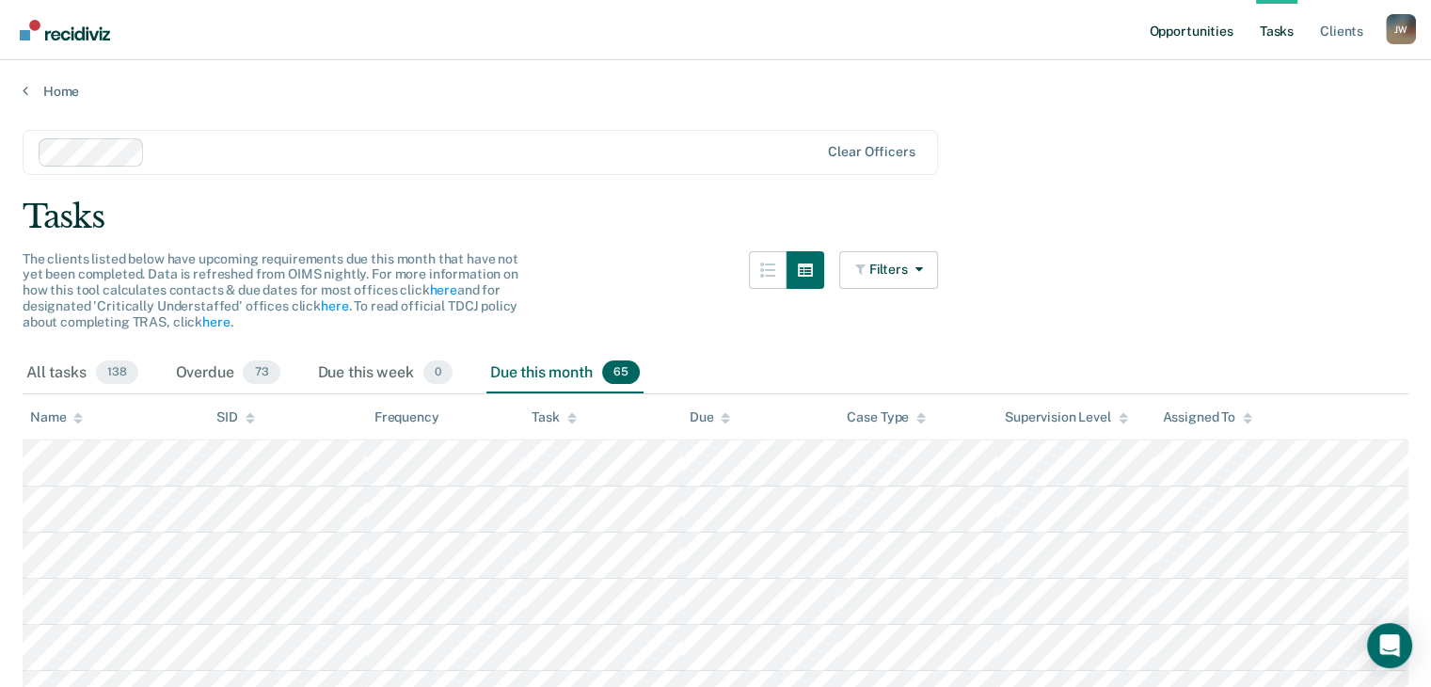
click at [1215, 33] on link "Opportunities" at bounding box center [1190, 30] width 91 height 60
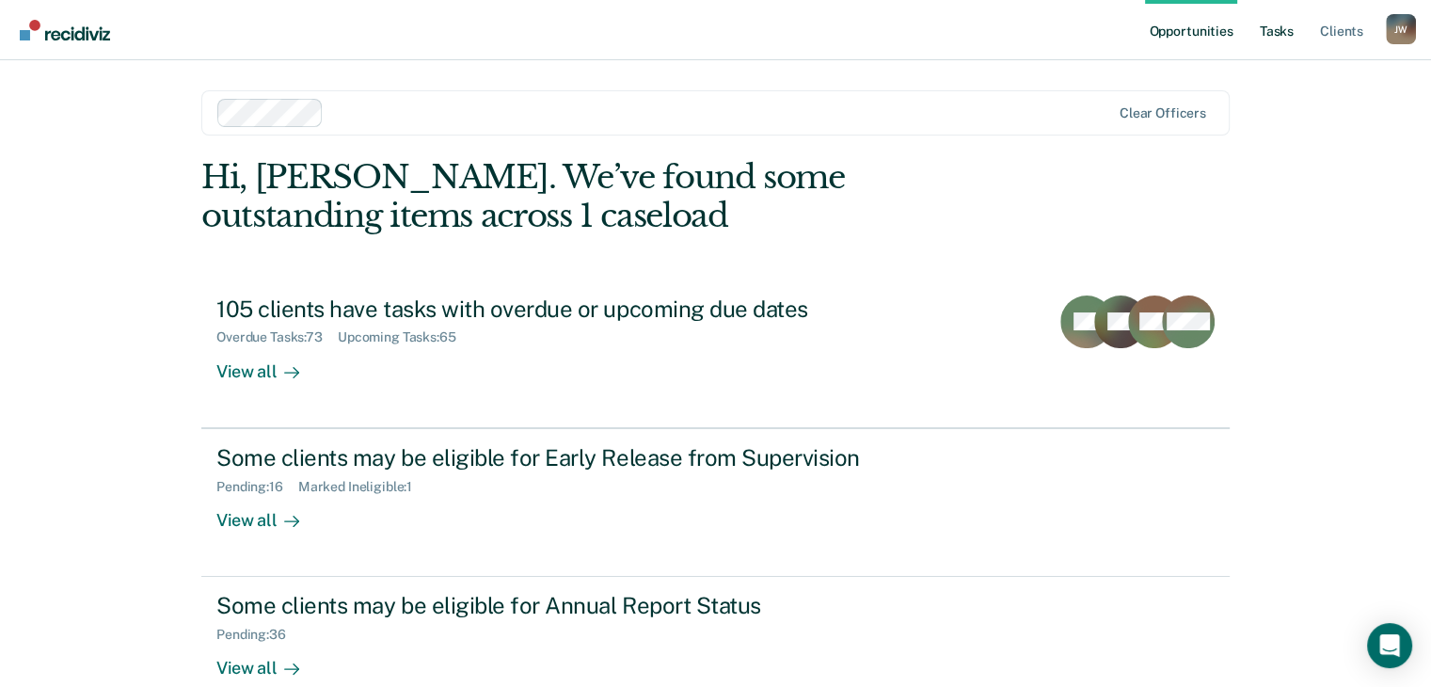
click at [1284, 40] on link "Tasks" at bounding box center [1276, 30] width 41 height 60
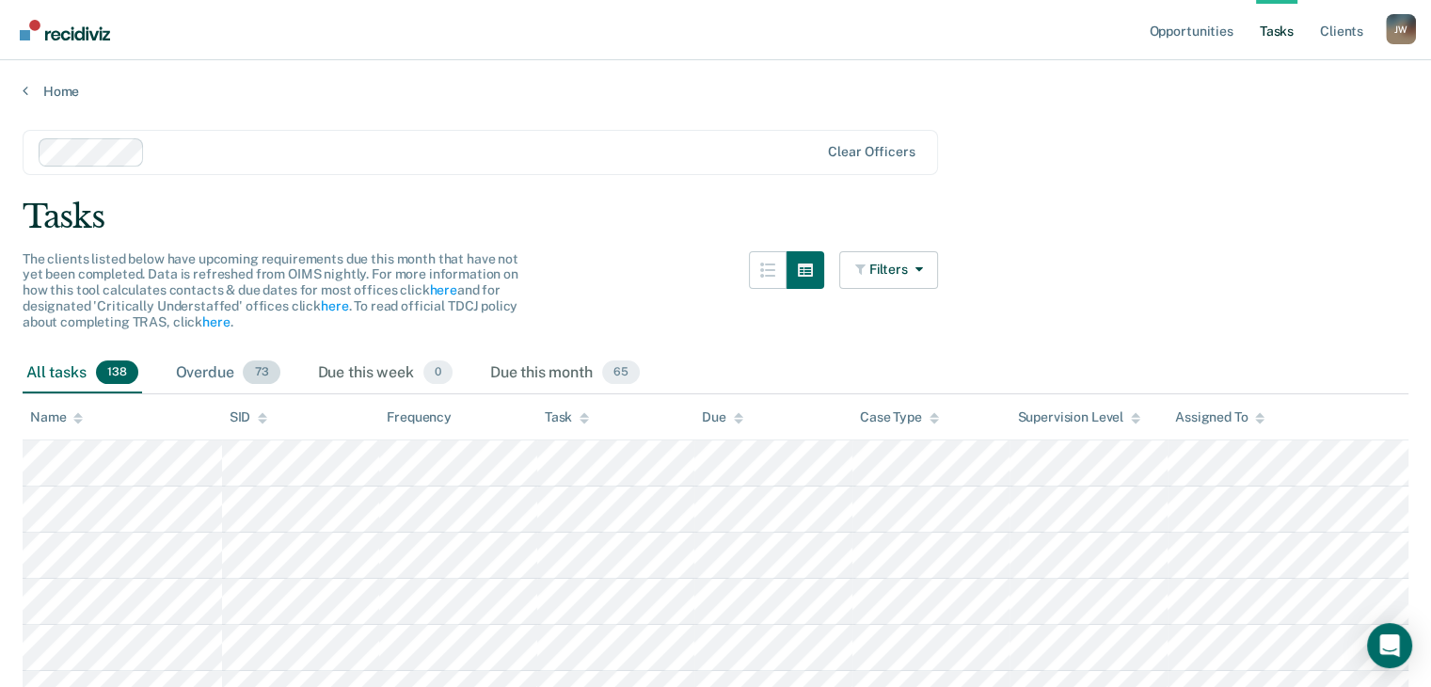
click at [211, 370] on div "Overdue 73" at bounding box center [228, 373] width 112 height 41
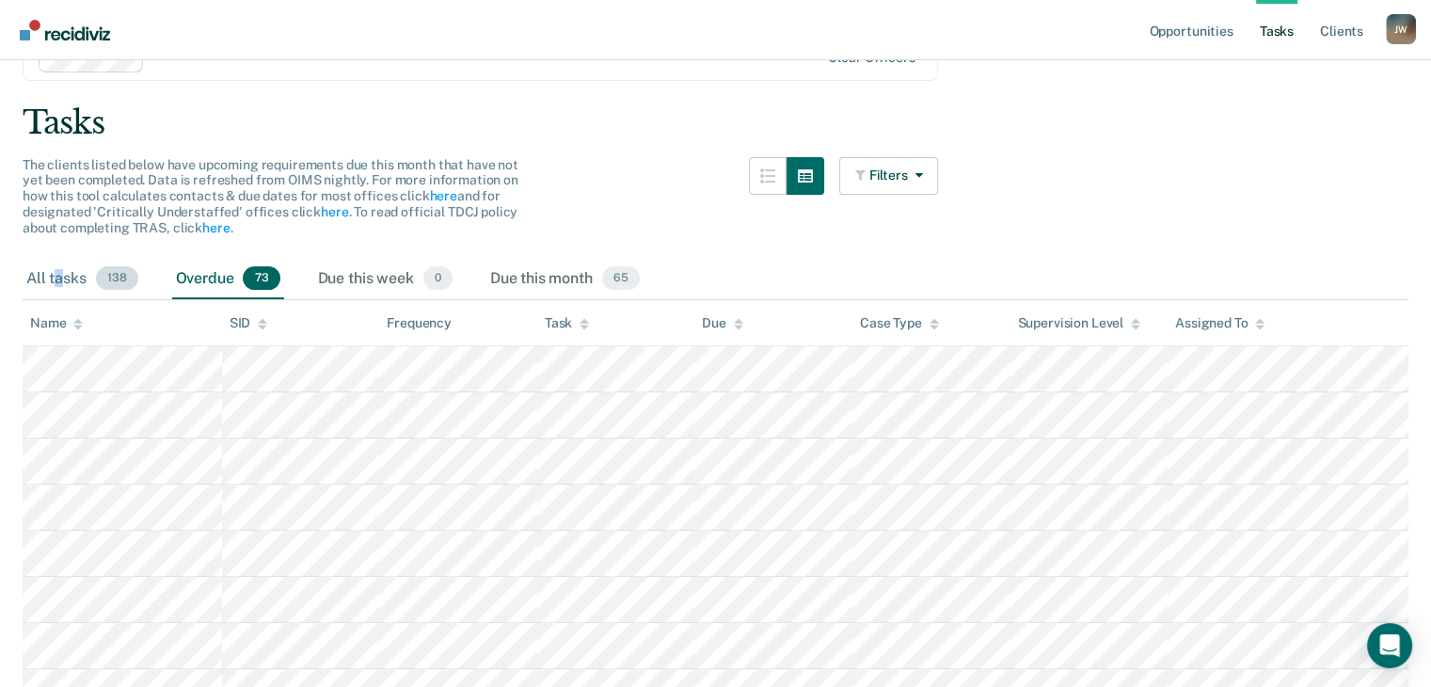
click at [58, 283] on div "All tasks 138" at bounding box center [83, 279] width 120 height 41
click at [200, 281] on div "Overdue 73" at bounding box center [228, 279] width 112 height 41
click at [528, 286] on div "Due this month 65" at bounding box center [565, 279] width 157 height 41
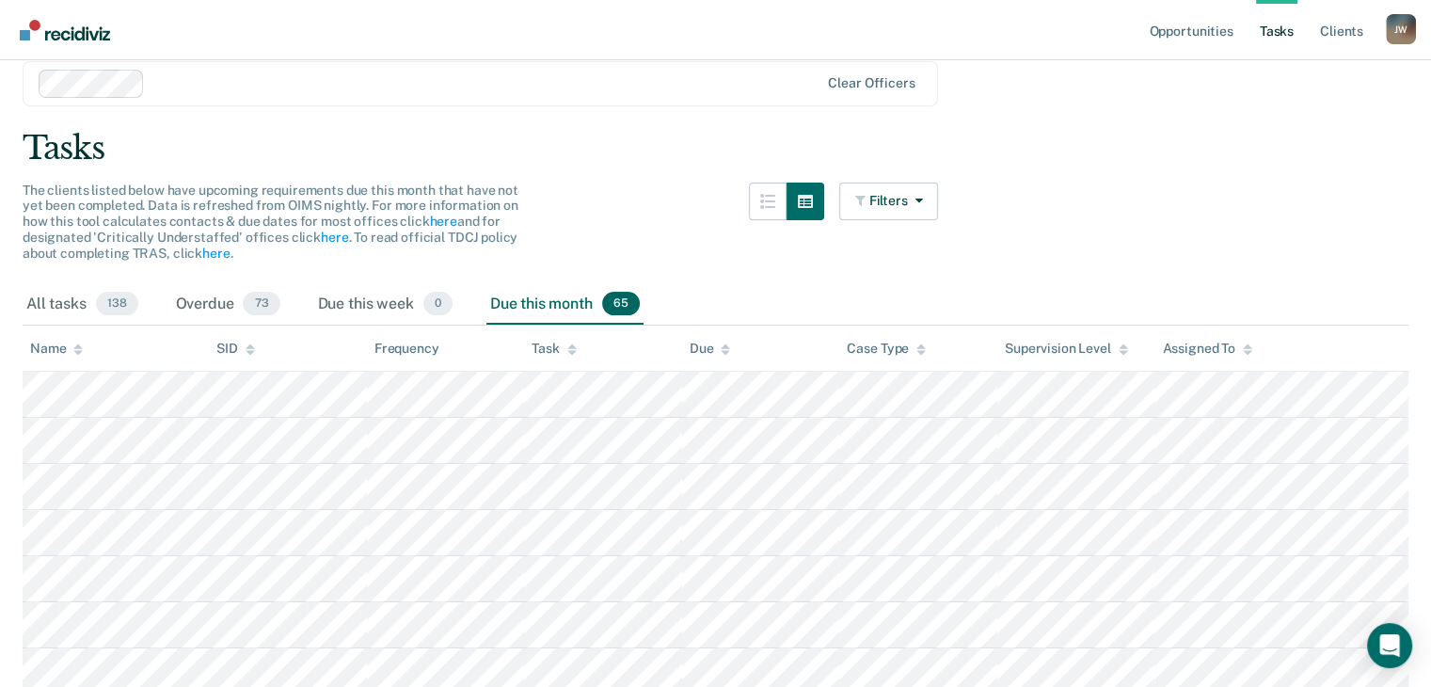
scroll to position [0, 0]
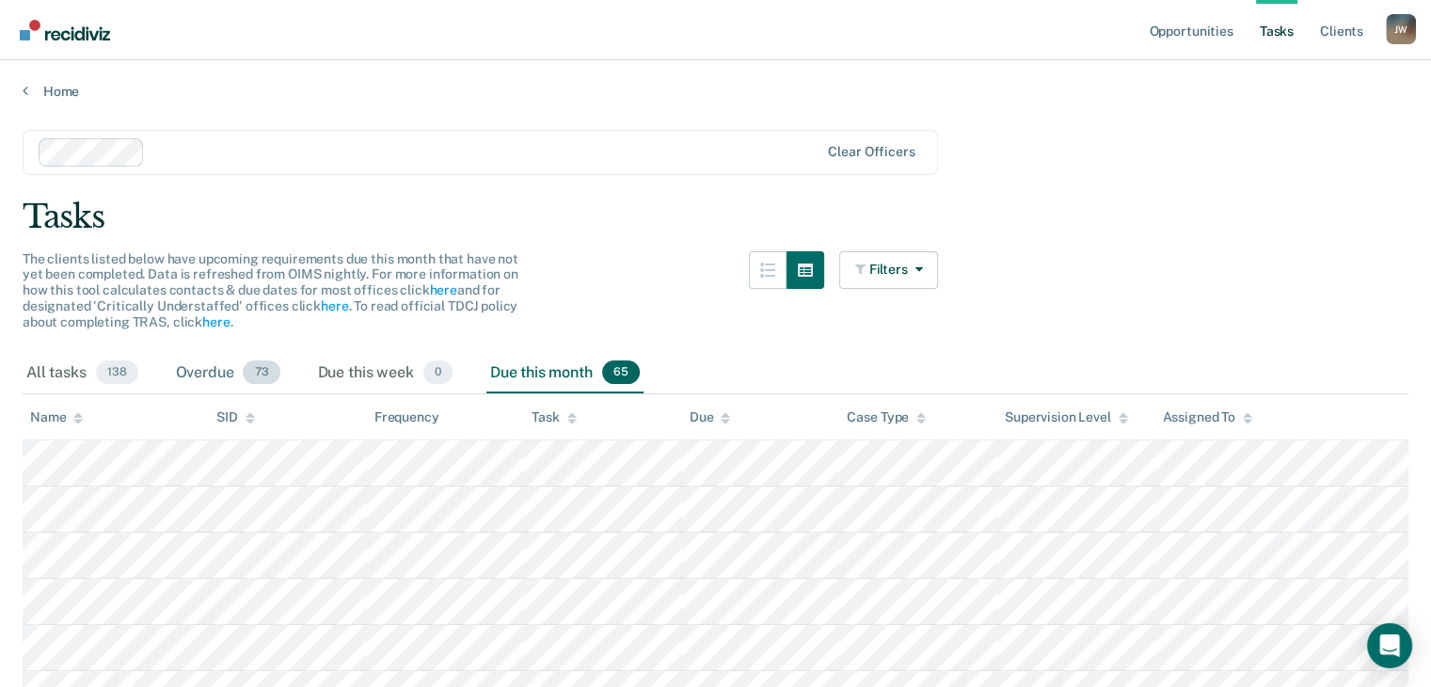
click at [203, 367] on div "Overdue 73" at bounding box center [228, 373] width 112 height 41
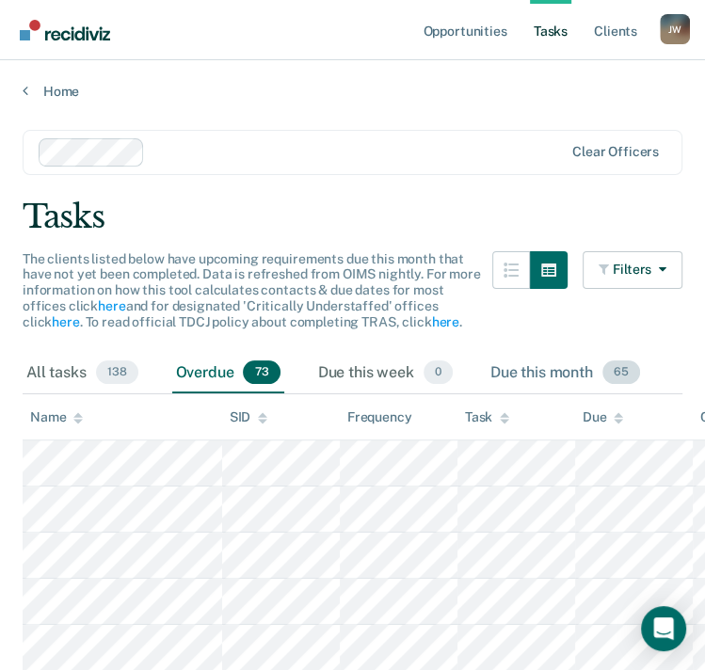
click at [559, 377] on div "Due this month 65" at bounding box center [565, 373] width 157 height 41
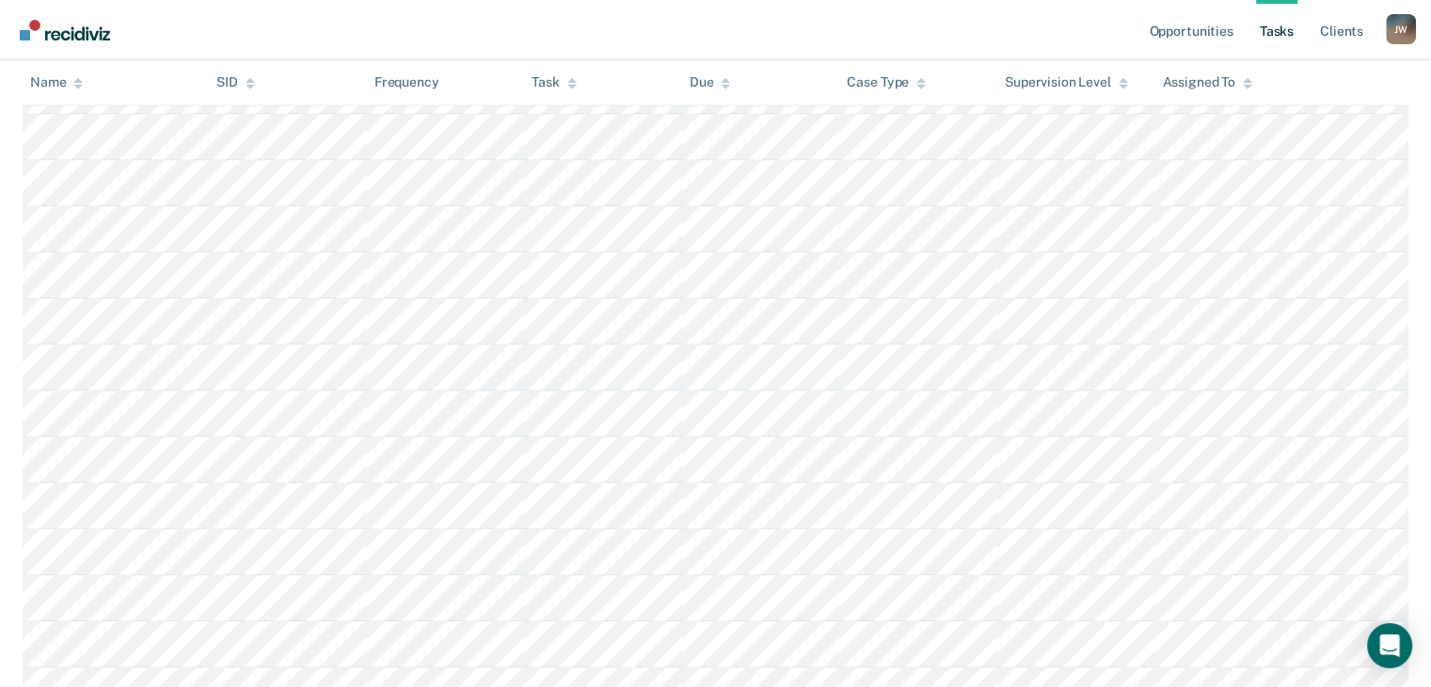
scroll to position [2503, 0]
